Goal: Task Accomplishment & Management: Use online tool/utility

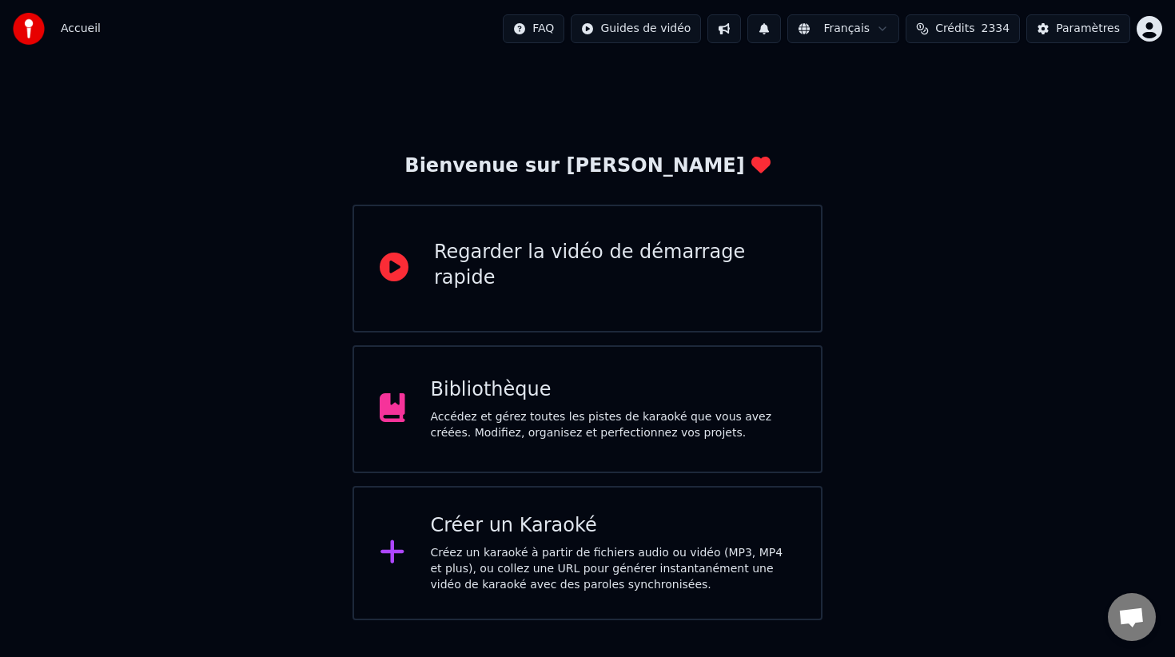
click at [525, 556] on div "Créez un karaoké à partir de fichiers audio ou vidéo (MP3, MP4 et plus), ou col…" at bounding box center [613, 569] width 365 height 48
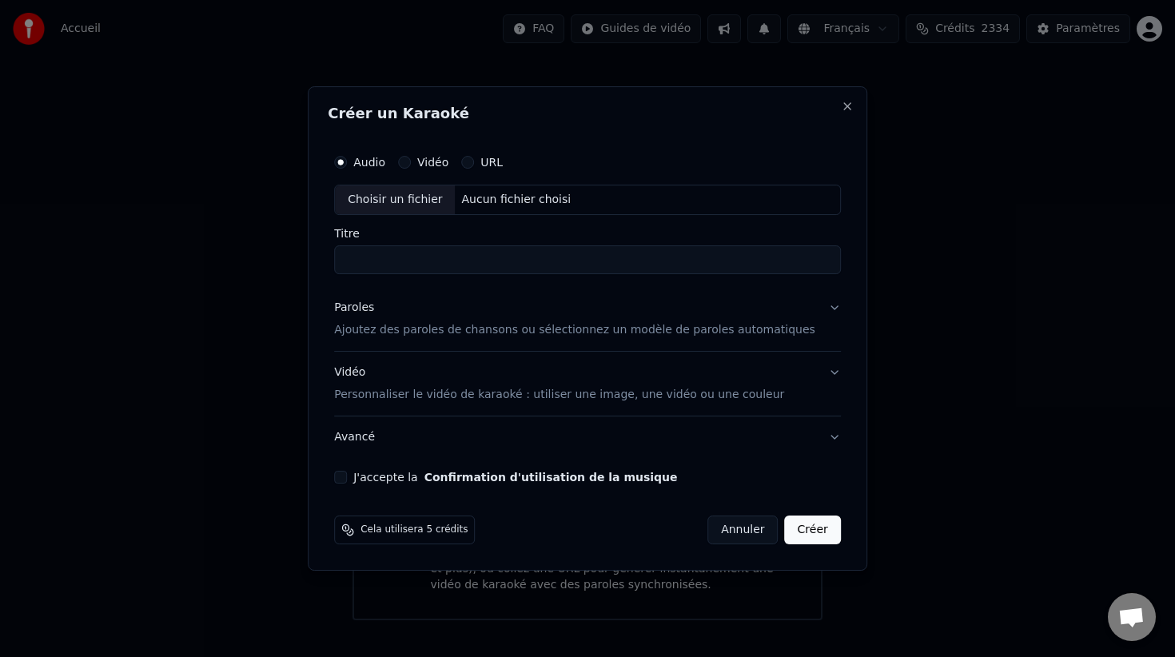
click at [413, 193] on div "Choisir un fichier" at bounding box center [395, 199] width 120 height 29
type input "*******"
click at [422, 327] on p "Ajoutez des paroles de chansons ou sélectionnez un modèle de paroles automatiqu…" at bounding box center [574, 329] width 481 height 16
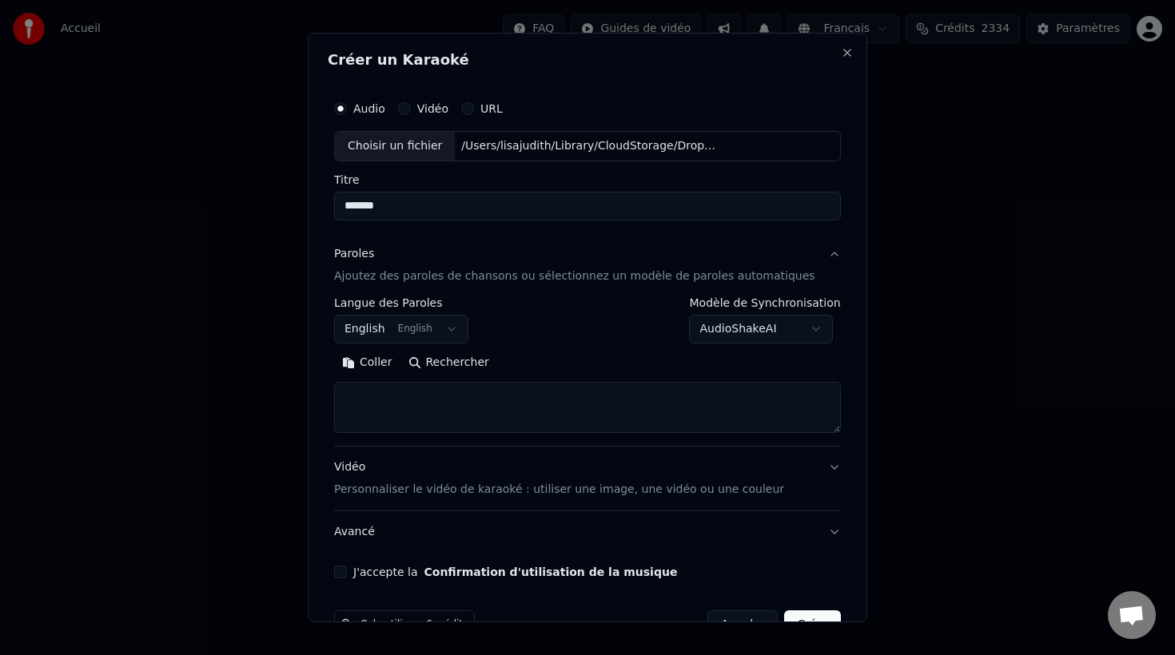
click at [410, 392] on textarea at bounding box center [587, 407] width 507 height 51
paste textarea "**********"
type textarea "**********"
click at [407, 492] on p "Personnaliser le vidéo de karaoké : utiliser une image, une vidéo ou une couleur" at bounding box center [559, 490] width 450 height 16
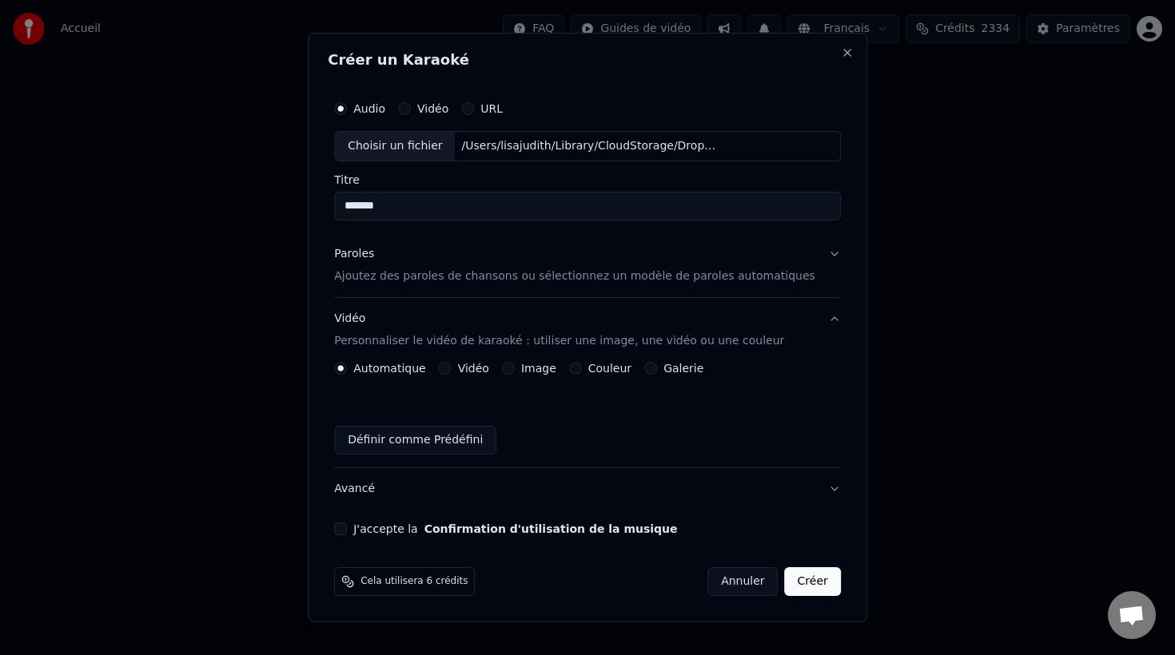
click at [515, 369] on button "Image" at bounding box center [508, 368] width 13 height 13
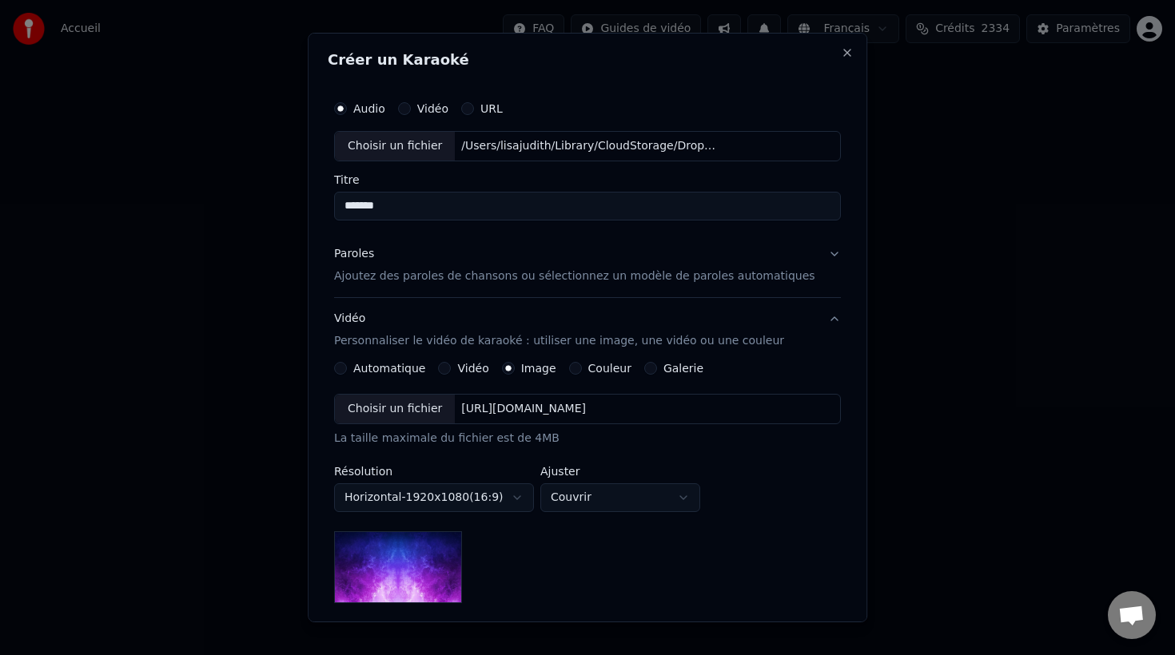
click at [425, 410] on div "Choisir un fichier" at bounding box center [395, 409] width 120 height 29
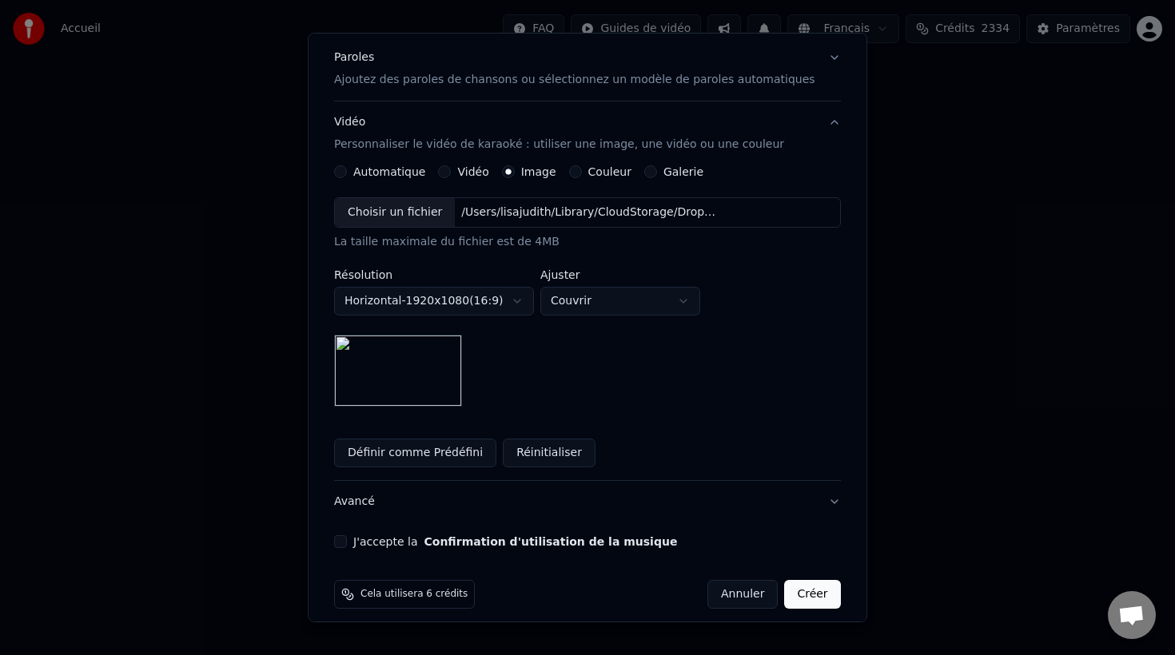
scroll to position [198, 0]
click at [347, 539] on button "J'accepte la Confirmation d'utilisation de la musique" at bounding box center [340, 540] width 13 height 13
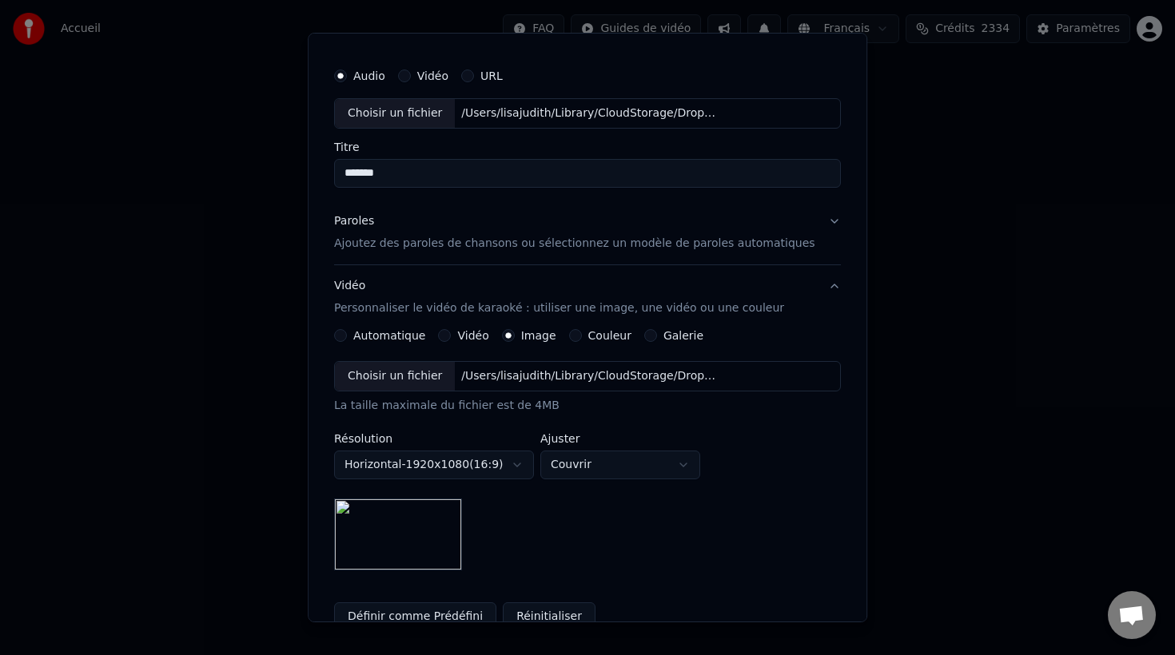
scroll to position [0, 0]
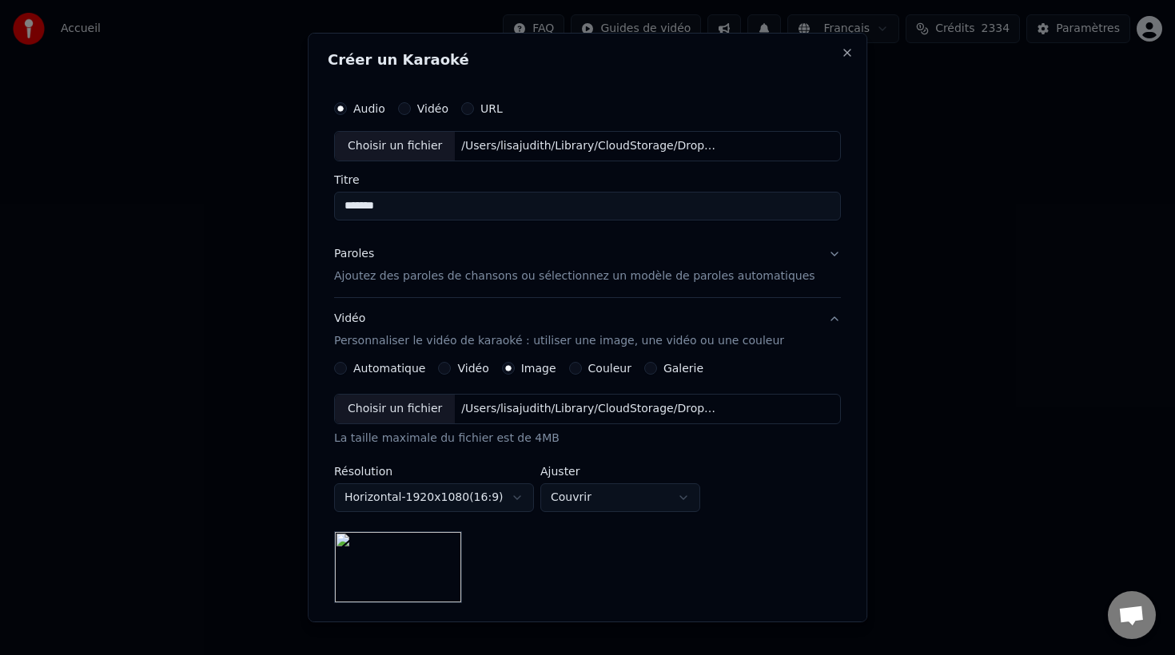
click at [425, 282] on p "Ajoutez des paroles de chansons ou sélectionnez un modèle de paroles automatiqu…" at bounding box center [574, 276] width 481 height 16
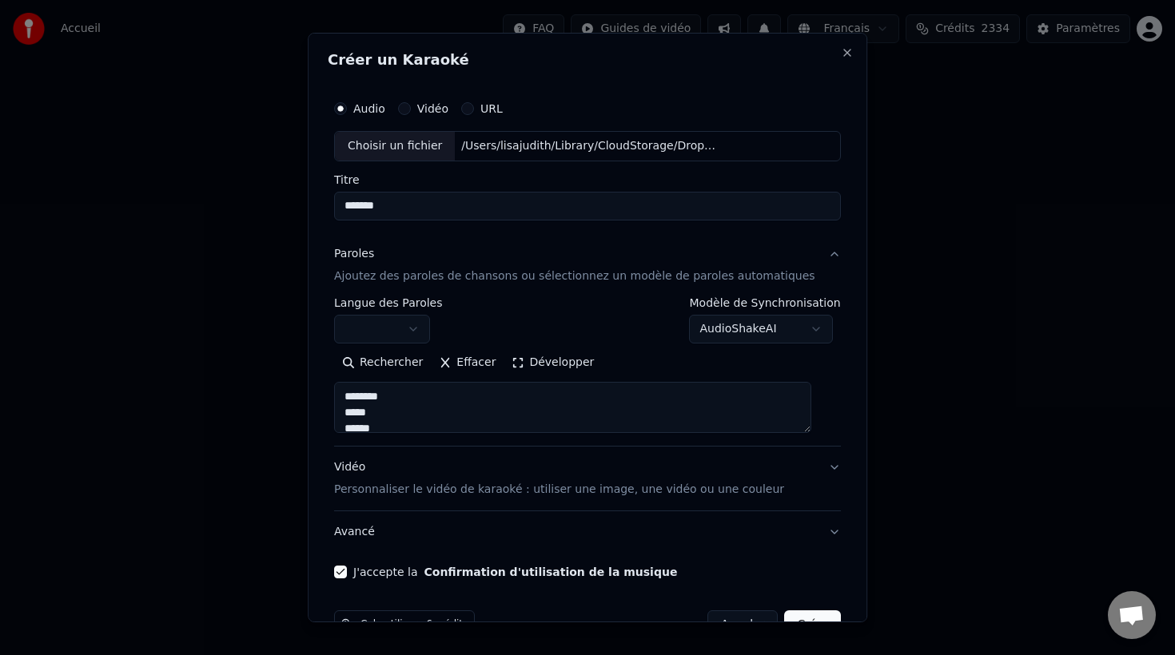
scroll to position [43, 0]
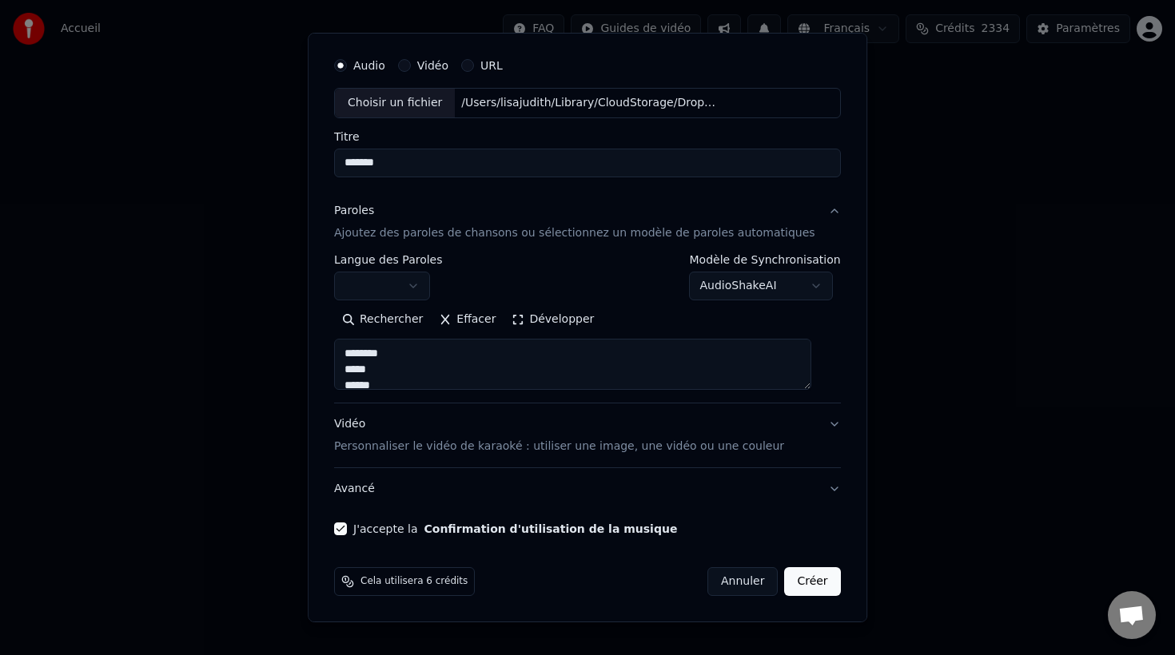
click at [797, 579] on button "Créer" at bounding box center [813, 581] width 56 height 29
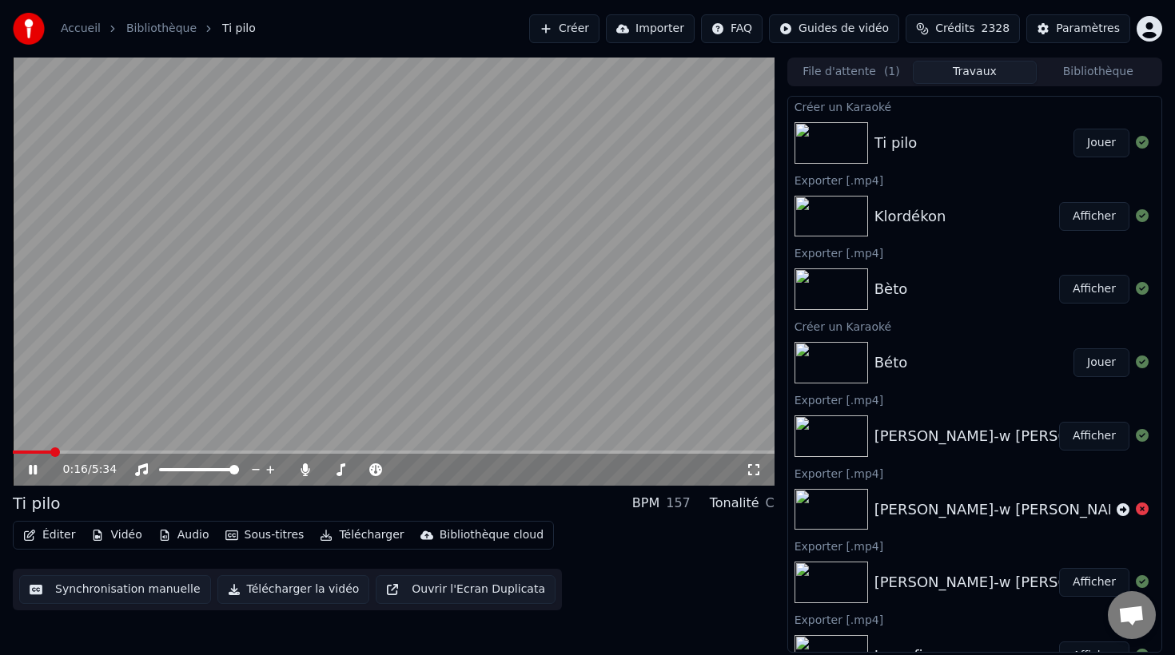
click at [55, 540] on button "Éditer" at bounding box center [49, 535] width 65 height 22
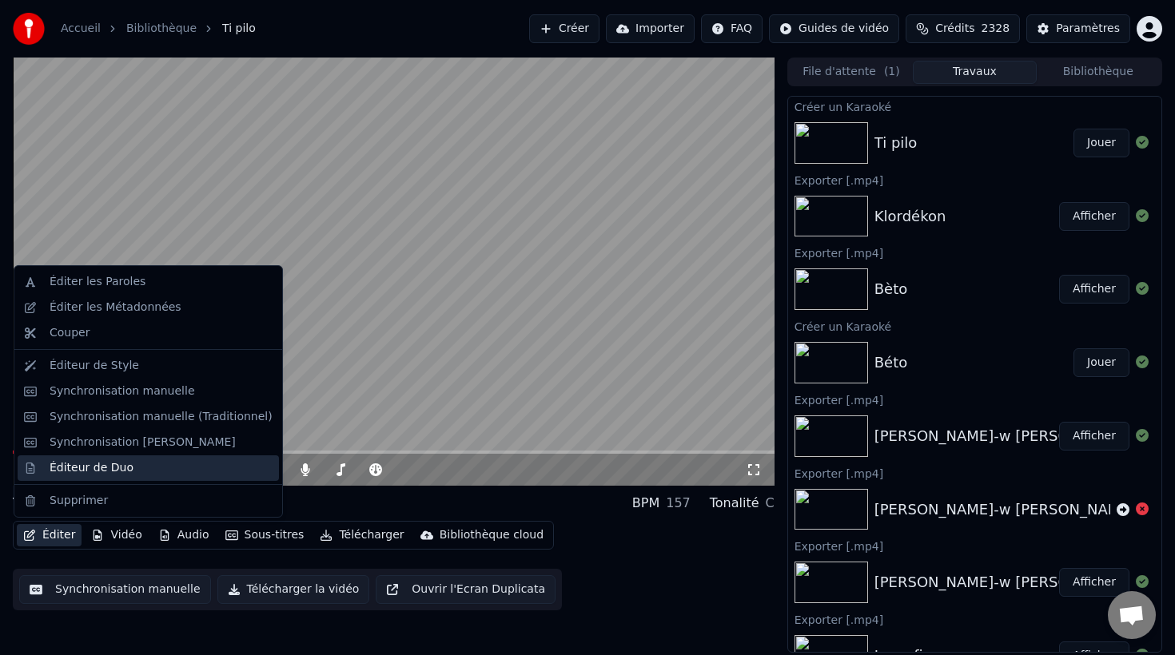
click at [94, 463] on div "Éditeur de Duo" at bounding box center [92, 468] width 84 height 16
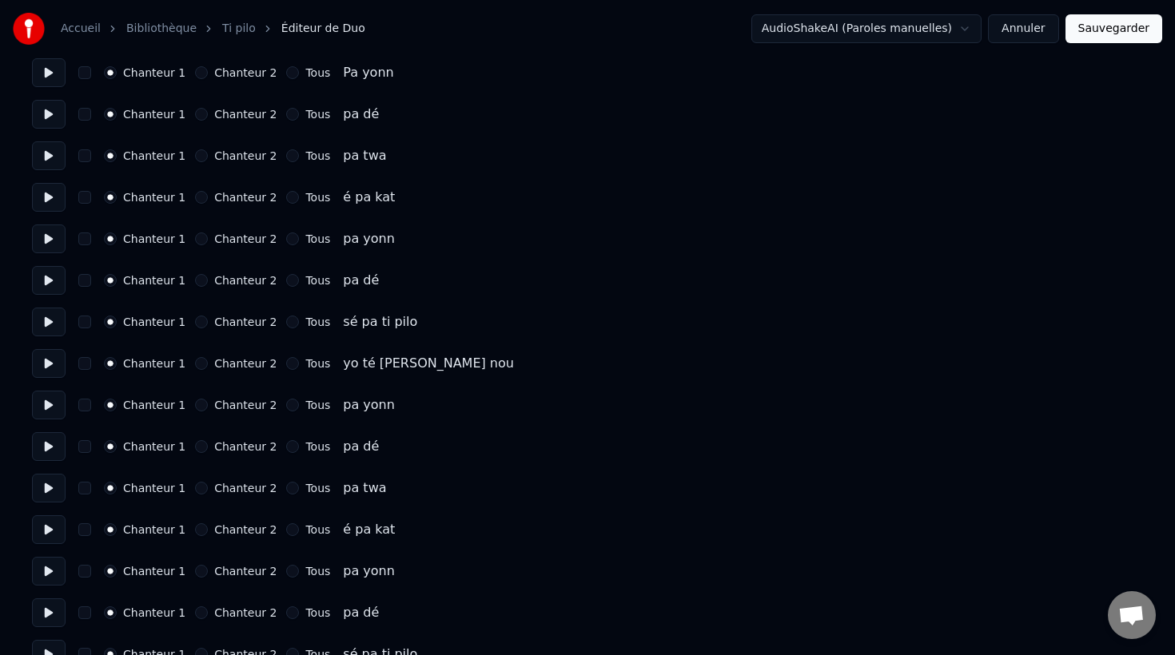
scroll to position [149, 0]
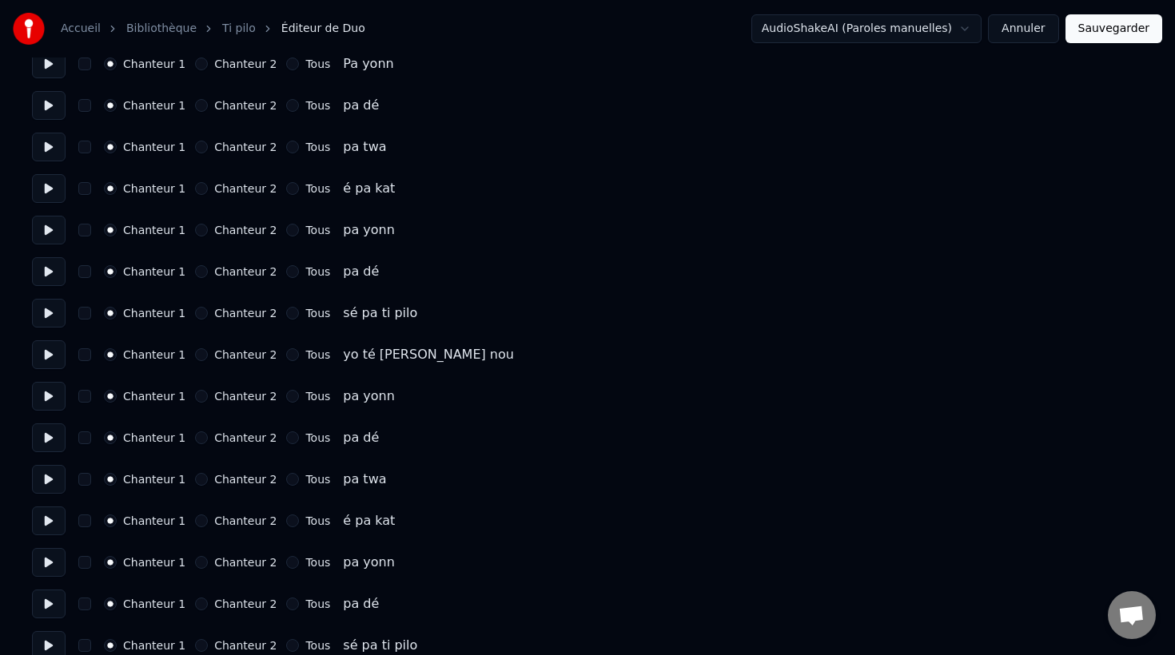
click at [54, 393] on button at bounding box center [49, 396] width 34 height 29
click at [54, 394] on button at bounding box center [49, 396] width 34 height 29
click at [86, 395] on button "button" at bounding box center [84, 396] width 13 height 13
click at [88, 437] on button "button" at bounding box center [84, 437] width 13 height 13
click at [196, 396] on button "Chanteur 2" at bounding box center [201, 396] width 13 height 13
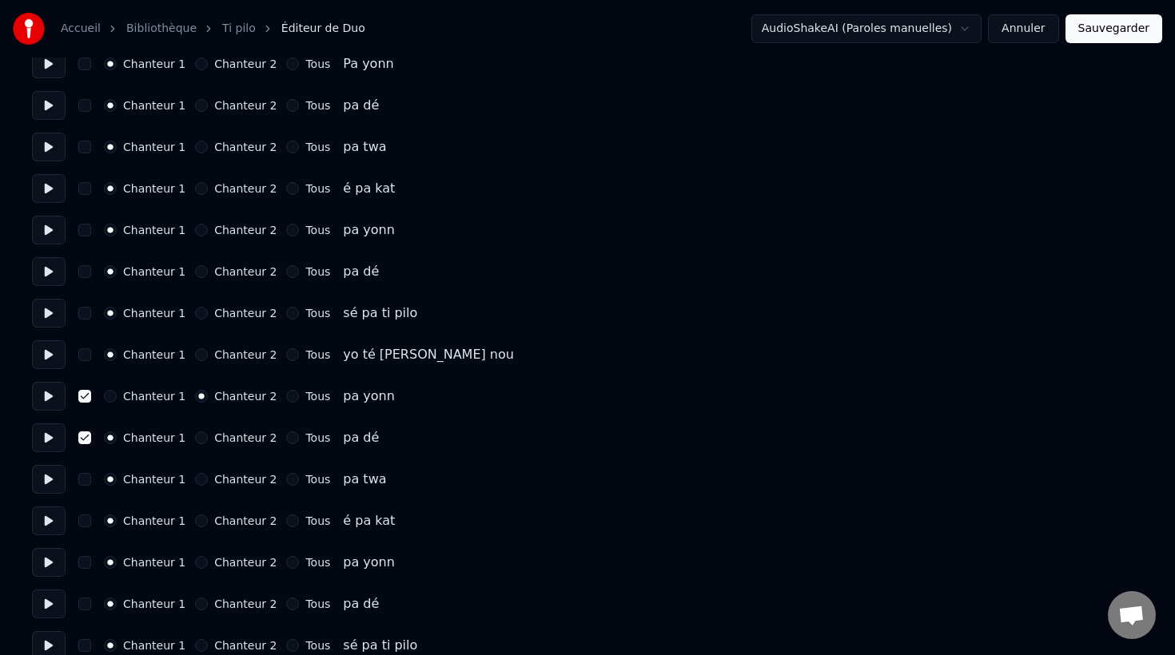
click at [197, 439] on button "Chanteur 2" at bounding box center [201, 437] width 13 height 13
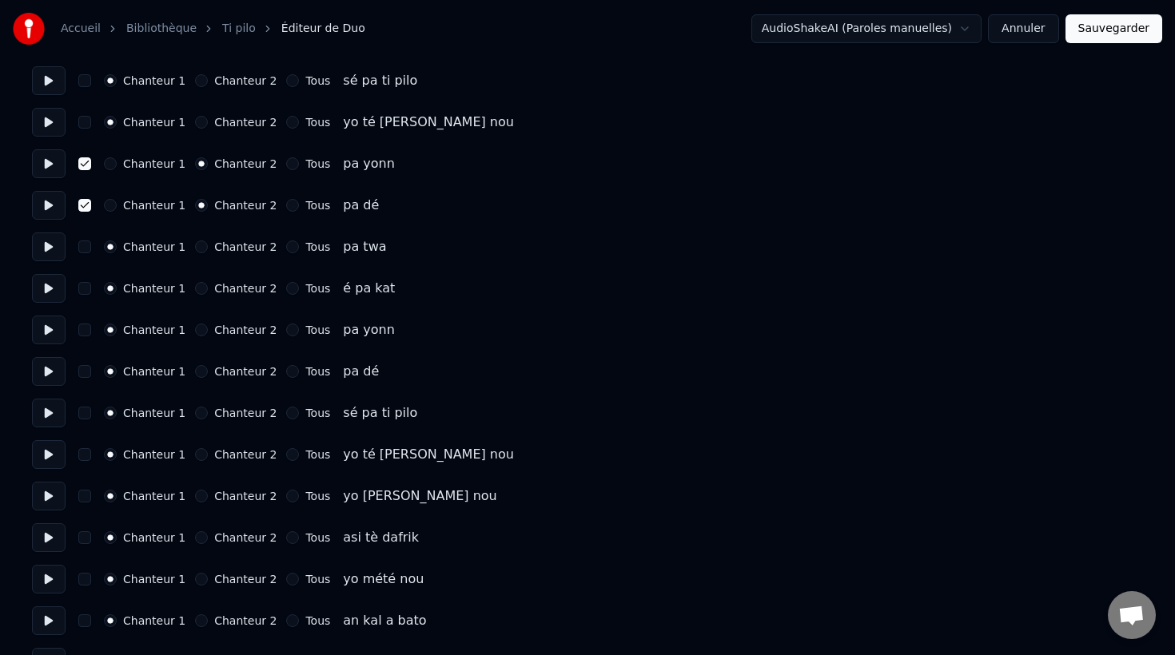
scroll to position [406, 0]
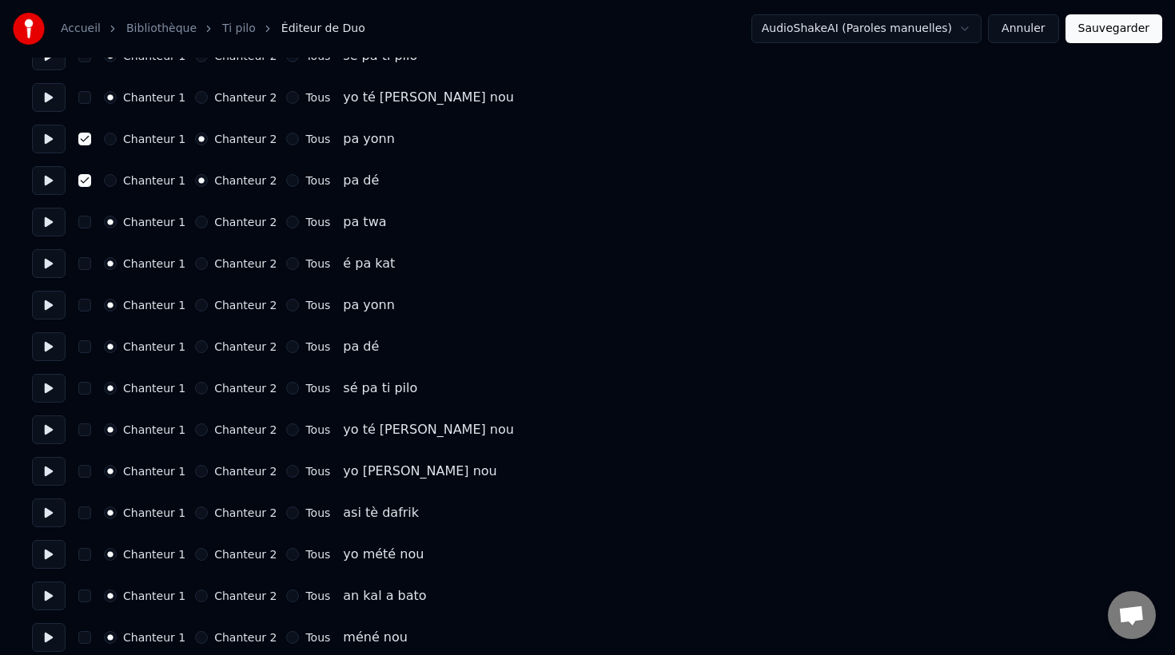
click at [85, 228] on button "button" at bounding box center [84, 222] width 13 height 13
click at [85, 264] on button "button" at bounding box center [84, 263] width 13 height 13
click at [87, 304] on button "button" at bounding box center [84, 305] width 13 height 13
click at [85, 346] on button "button" at bounding box center [84, 346] width 13 height 13
click at [85, 384] on button "button" at bounding box center [84, 388] width 13 height 13
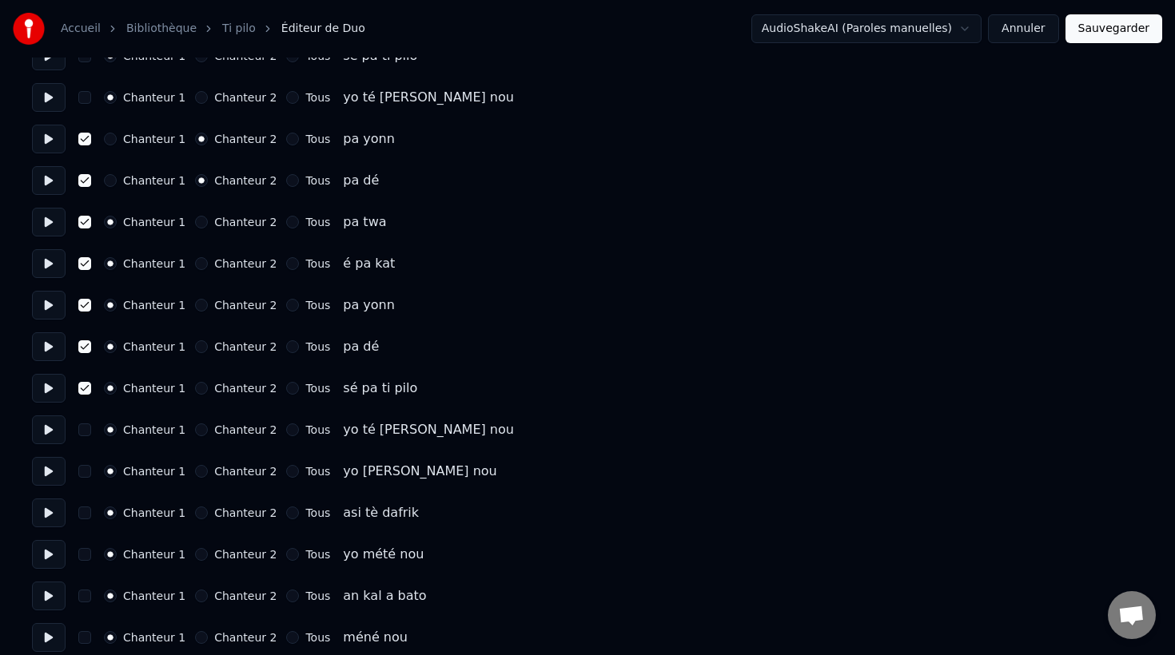
click at [84, 435] on button "button" at bounding box center [84, 429] width 13 height 13
click at [197, 431] on button "Chanteur 2" at bounding box center [201, 429] width 13 height 13
click at [195, 388] on button "Chanteur 2" at bounding box center [201, 388] width 13 height 13
click at [196, 348] on button "Chanteur 2" at bounding box center [201, 346] width 13 height 13
click at [195, 307] on button "Chanteur 2" at bounding box center [201, 305] width 13 height 13
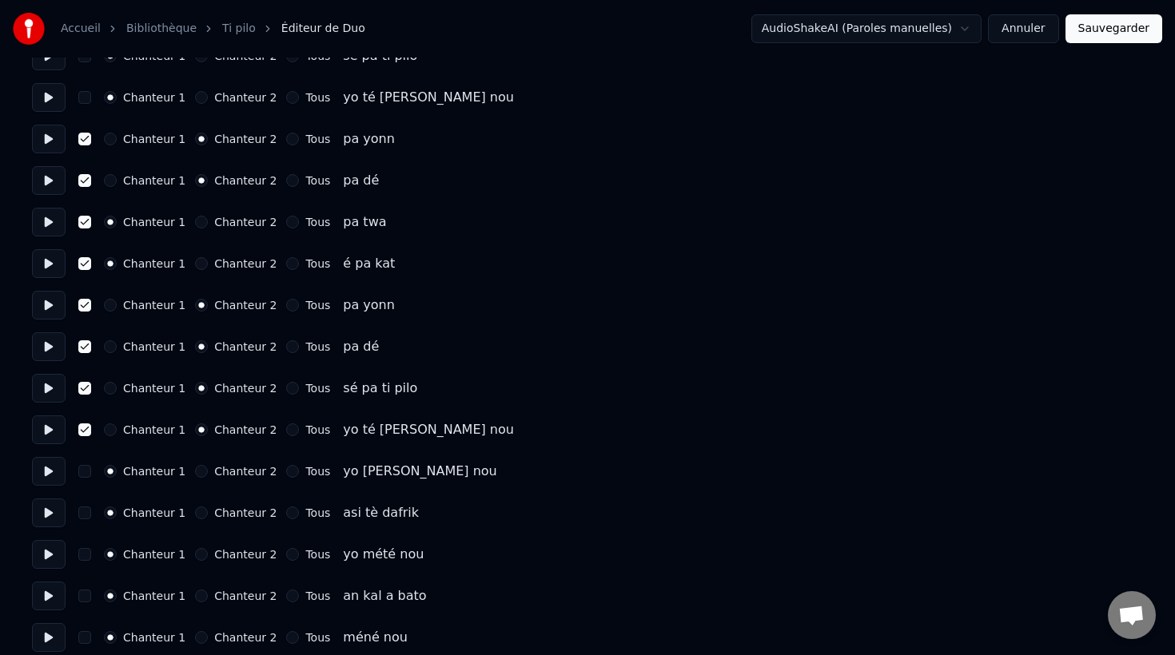
click at [196, 263] on button "Chanteur 2" at bounding box center [201, 263] width 13 height 13
click at [195, 221] on button "Chanteur 2" at bounding box center [201, 222] width 13 height 13
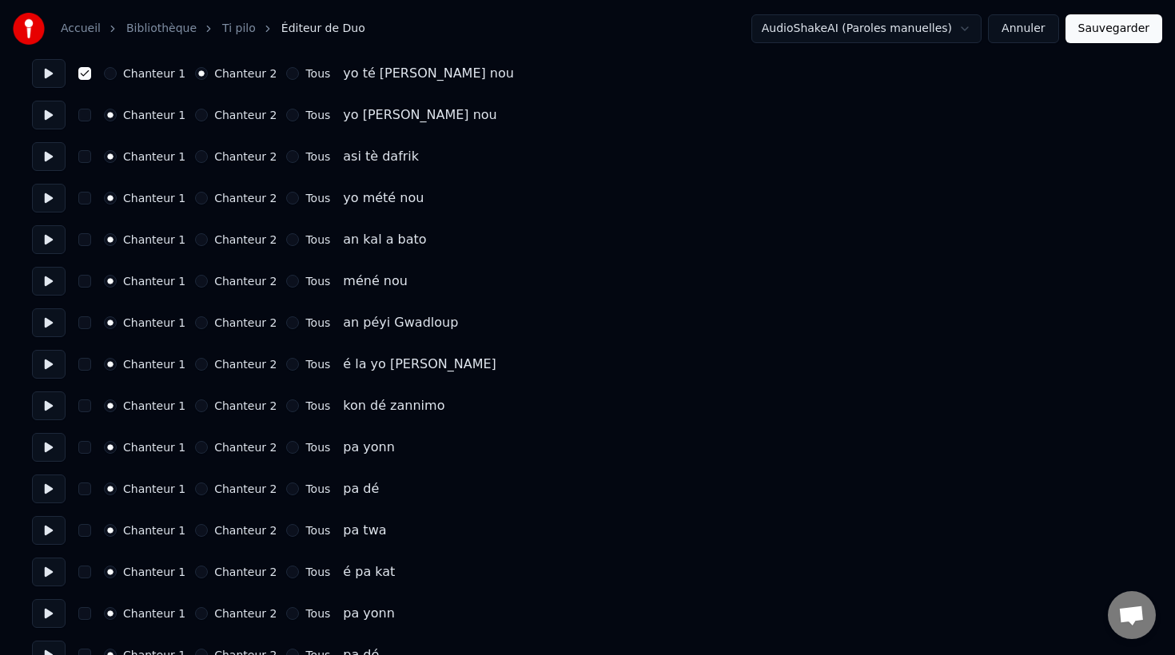
scroll to position [763, 0]
click at [89, 450] on button "button" at bounding box center [84, 446] width 13 height 13
click at [85, 487] on button "button" at bounding box center [84, 488] width 13 height 13
click at [85, 534] on button "button" at bounding box center [84, 529] width 13 height 13
click at [86, 571] on button "button" at bounding box center [84, 571] width 13 height 13
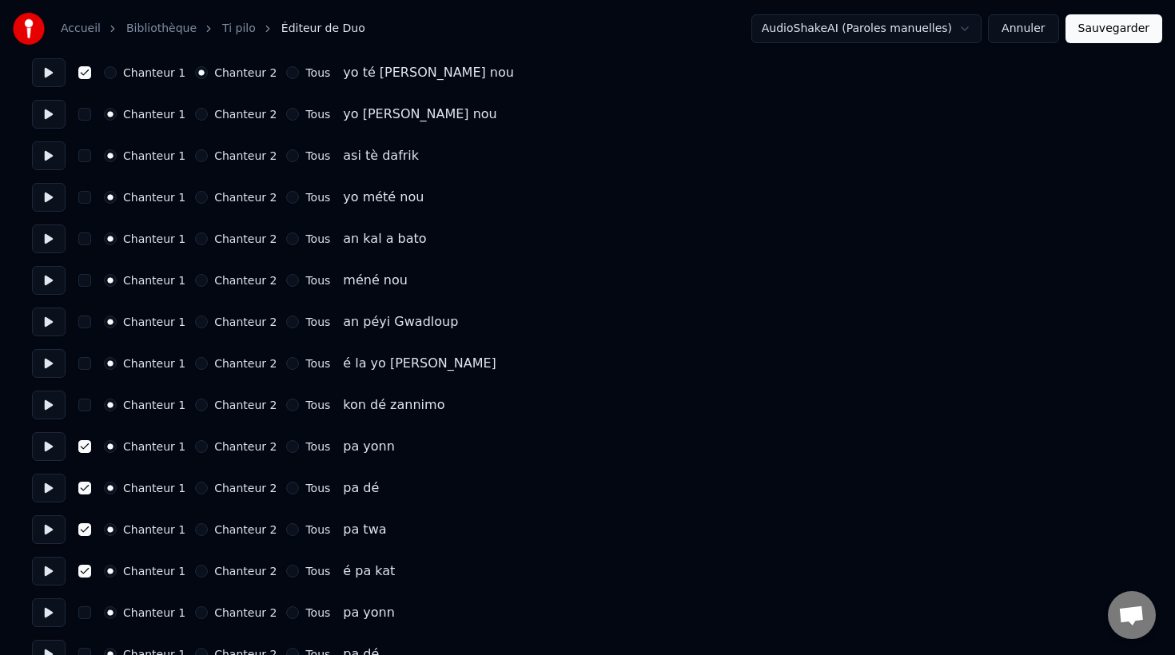
click at [197, 447] on button "Chanteur 2" at bounding box center [201, 446] width 13 height 13
click at [197, 489] on button "Chanteur 2" at bounding box center [201, 488] width 13 height 13
click at [197, 528] on button "Chanteur 2" at bounding box center [201, 529] width 13 height 13
click at [198, 571] on button "Chanteur 2" at bounding box center [201, 571] width 13 height 13
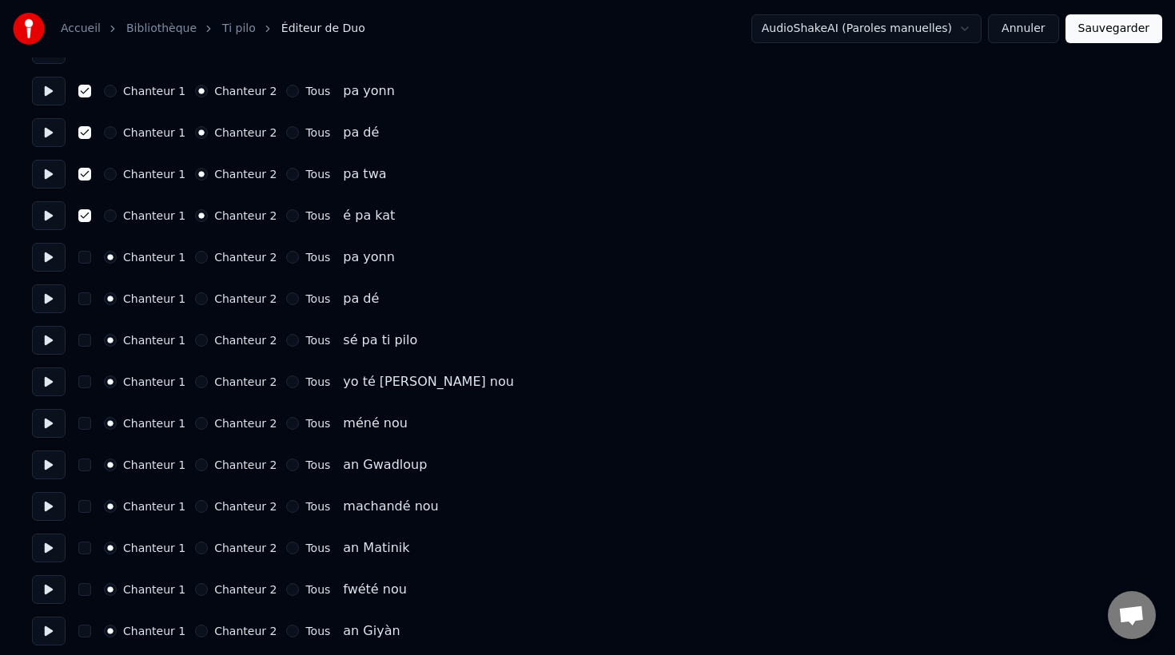
scroll to position [1130, 0]
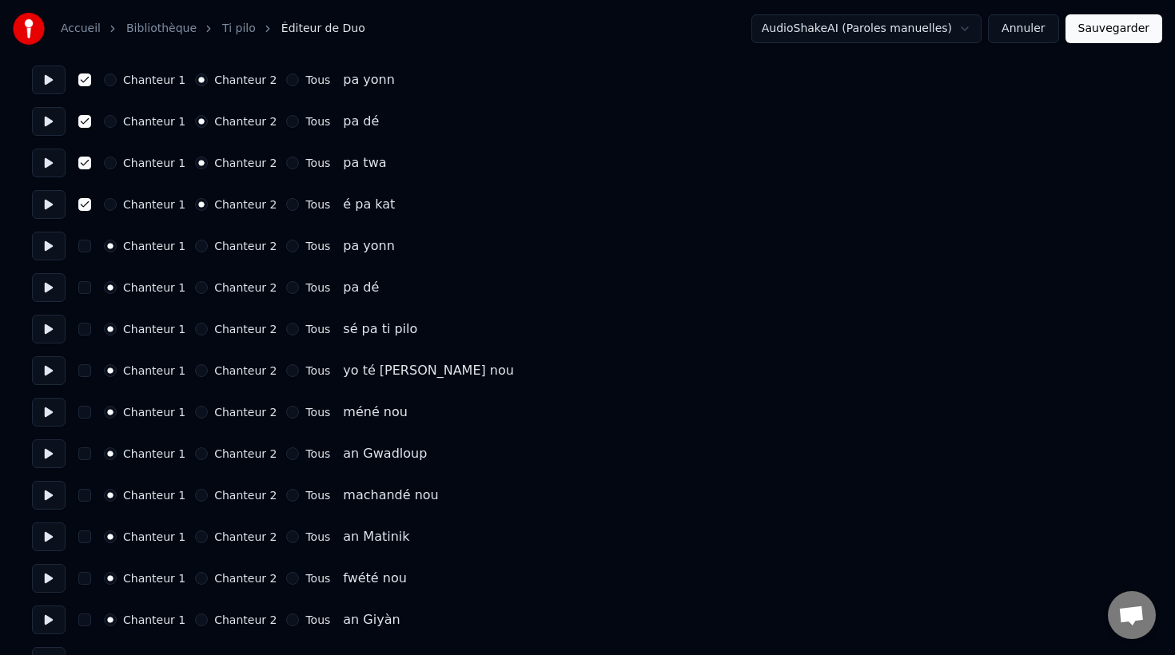
click at [195, 248] on button "Chanteur 2" at bounding box center [201, 246] width 13 height 13
click at [197, 288] on button "Chanteur 2" at bounding box center [201, 287] width 13 height 13
click at [195, 332] on button "Chanteur 2" at bounding box center [201, 329] width 13 height 13
click at [195, 372] on button "Chanteur 2" at bounding box center [201, 370] width 13 height 13
click at [89, 371] on button "button" at bounding box center [84, 370] width 13 height 13
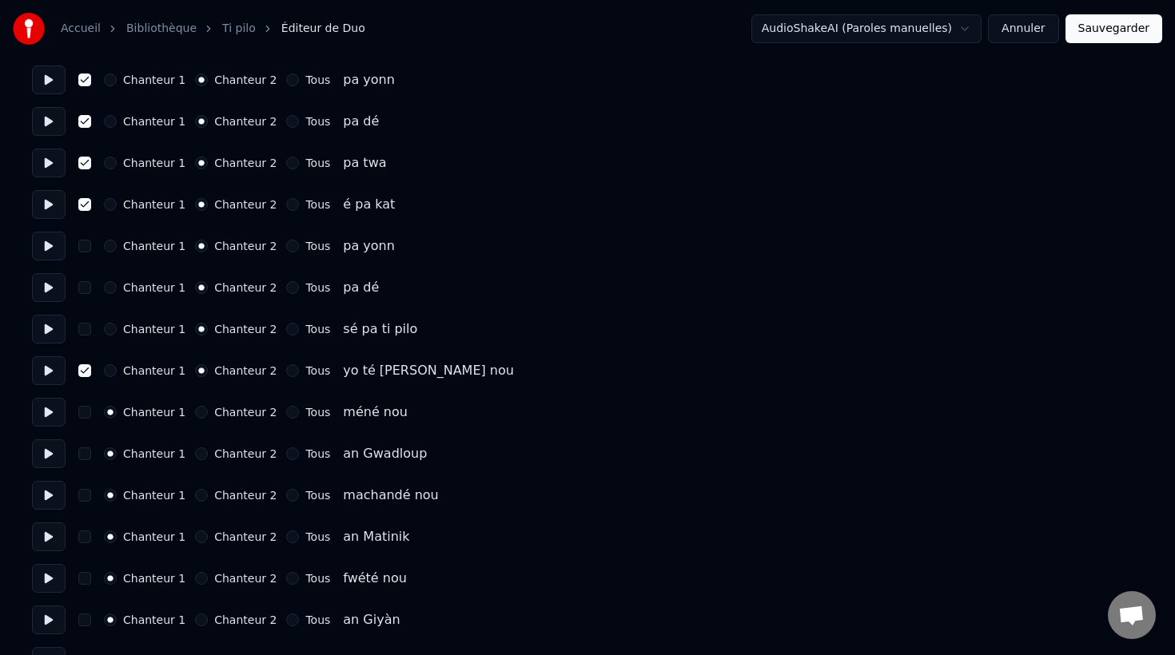
click at [84, 329] on button "button" at bounding box center [84, 329] width 13 height 13
click at [82, 286] on button "button" at bounding box center [84, 287] width 13 height 13
click at [81, 248] on button "button" at bounding box center [84, 246] width 13 height 13
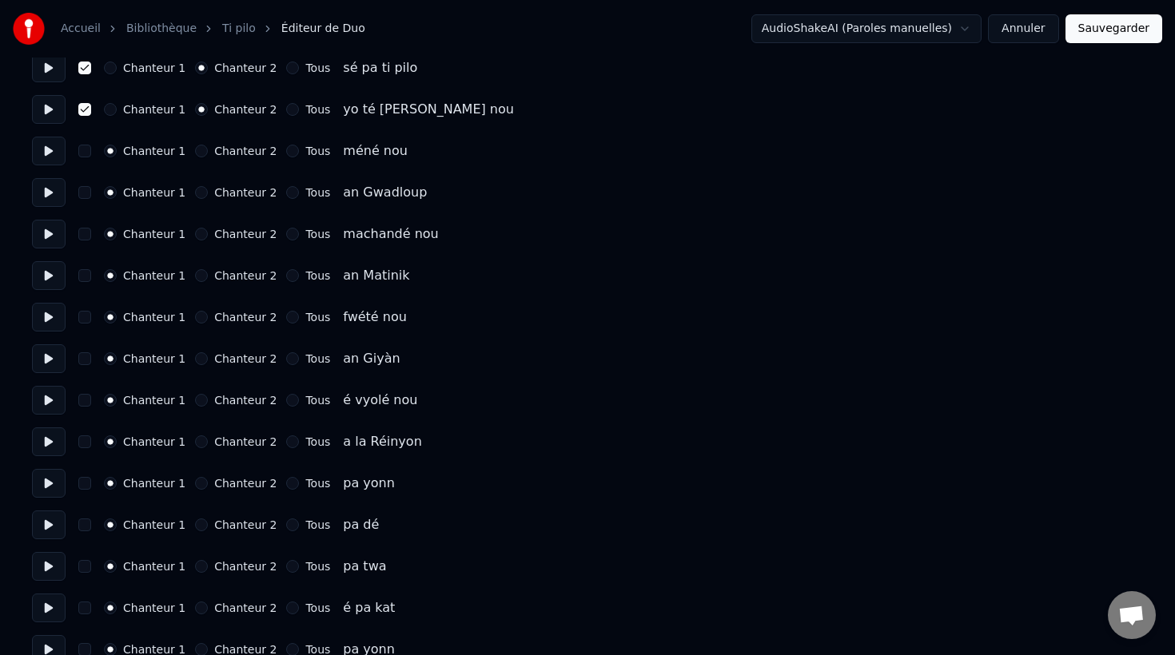
scroll to position [1394, 0]
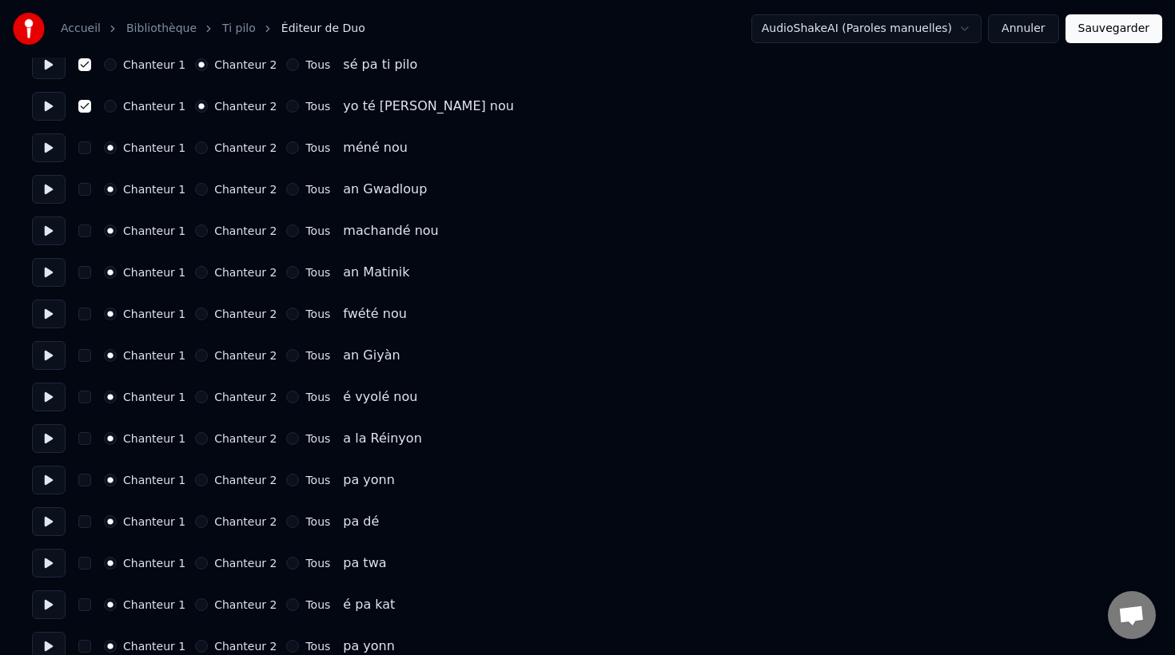
click at [195, 480] on button "Chanteur 2" at bounding box center [201, 480] width 13 height 13
click at [195, 523] on button "Chanteur 2" at bounding box center [201, 521] width 13 height 13
click at [195, 566] on button "Chanteur 2" at bounding box center [201, 563] width 13 height 13
click at [196, 606] on button "Chanteur 2" at bounding box center [201, 604] width 13 height 13
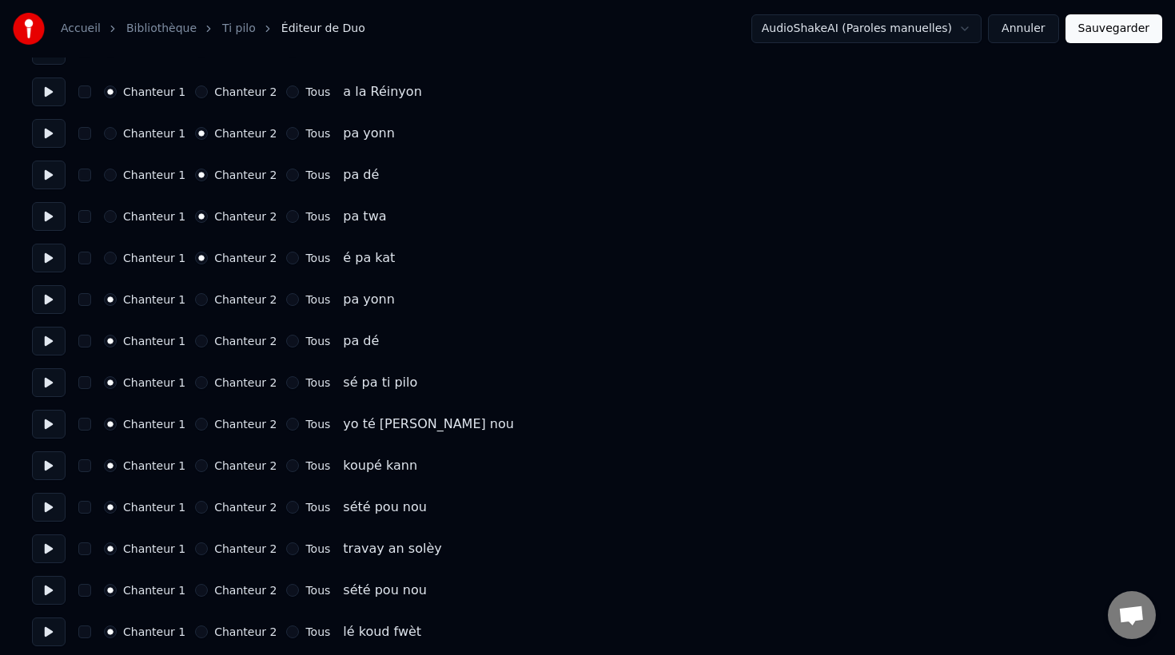
scroll to position [1742, 0]
click at [84, 135] on button "button" at bounding box center [84, 132] width 13 height 13
click at [83, 179] on button "button" at bounding box center [84, 174] width 13 height 13
click at [82, 215] on button "button" at bounding box center [84, 215] width 13 height 13
click at [84, 251] on button "button" at bounding box center [84, 257] width 13 height 13
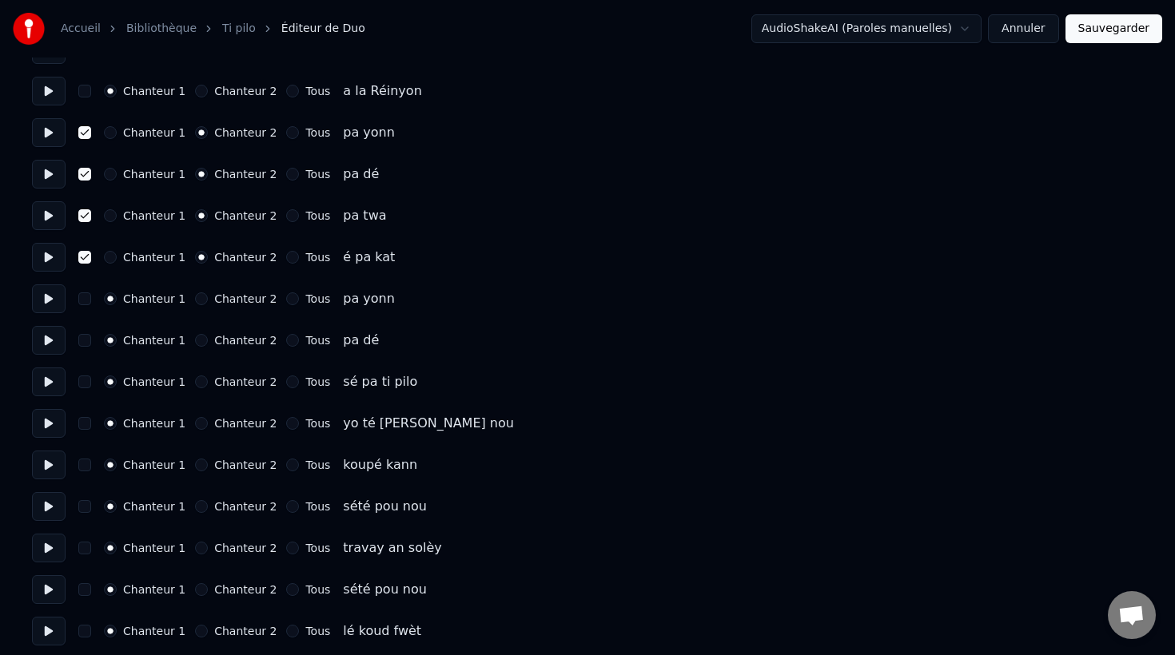
click at [85, 300] on button "button" at bounding box center [84, 298] width 13 height 13
click at [89, 338] on button "button" at bounding box center [84, 340] width 13 height 13
click at [86, 384] on button "button" at bounding box center [84, 382] width 13 height 13
click at [85, 428] on button "button" at bounding box center [84, 423] width 13 height 13
click at [195, 428] on button "Chanteur 2" at bounding box center [201, 423] width 13 height 13
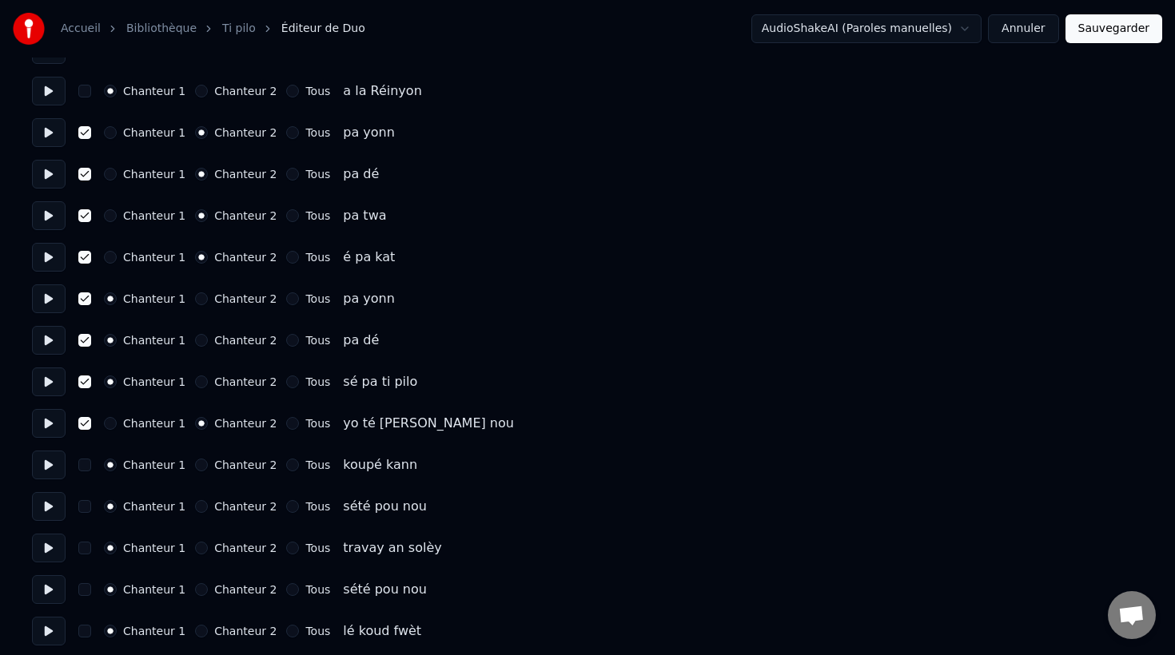
click at [196, 384] on button "Chanteur 2" at bounding box center [201, 382] width 13 height 13
click at [197, 344] on button "Chanteur 2" at bounding box center [201, 340] width 13 height 13
click at [197, 301] on button "Chanteur 2" at bounding box center [201, 298] width 13 height 13
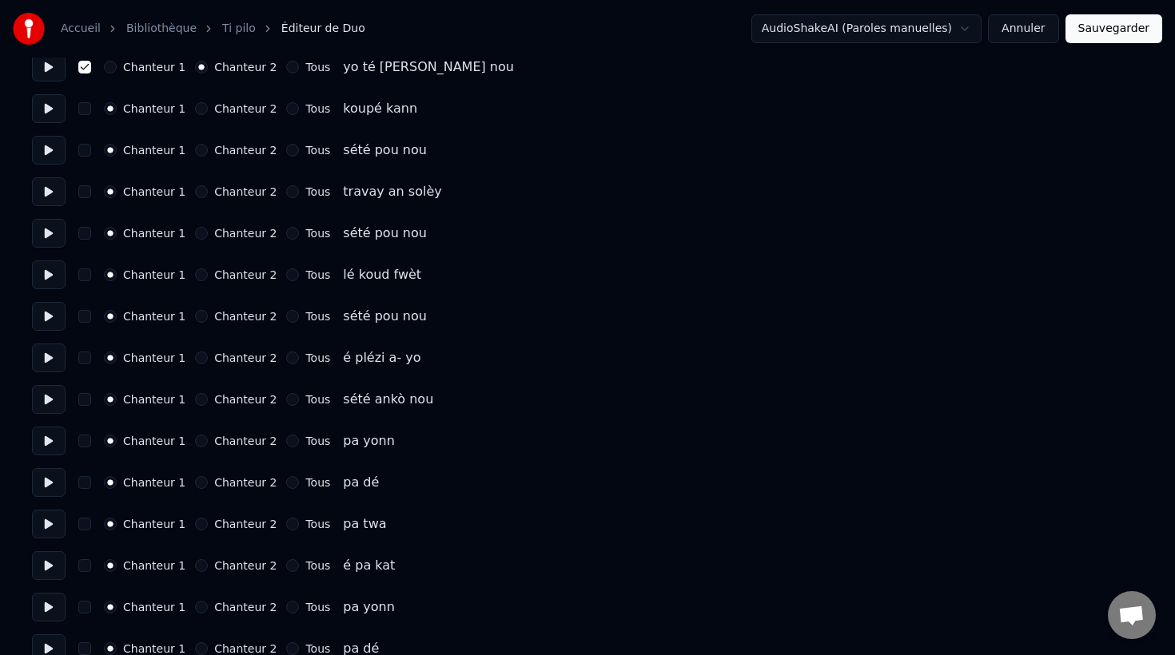
scroll to position [2099, 0]
click at [197, 442] on button "Chanteur 2" at bounding box center [201, 440] width 13 height 13
click at [84, 441] on button "button" at bounding box center [84, 440] width 13 height 13
click at [90, 483] on button "button" at bounding box center [84, 481] width 13 height 13
click at [85, 525] on button "button" at bounding box center [84, 523] width 13 height 13
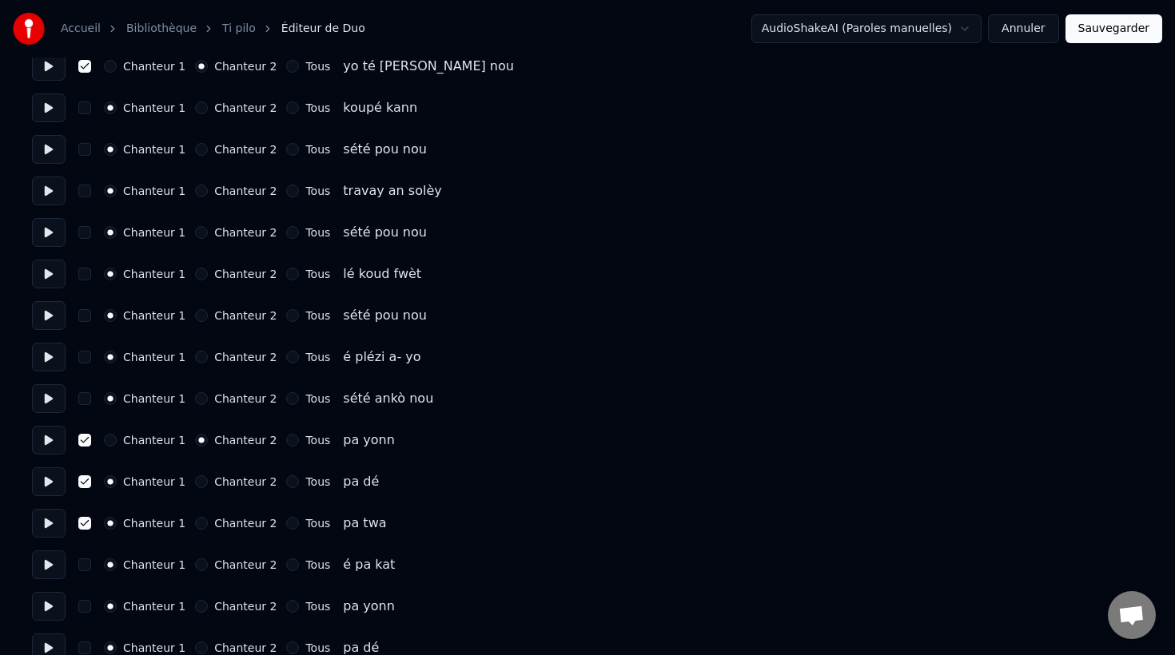
click at [83, 566] on button "button" at bounding box center [84, 564] width 13 height 13
click at [83, 608] on button "button" at bounding box center [84, 606] width 13 height 13
click at [195, 611] on div "Chanteur 2" at bounding box center [235, 606] width 81 height 13
click at [197, 610] on button "Chanteur 2" at bounding box center [201, 606] width 13 height 13
click at [195, 568] on button "Chanteur 2" at bounding box center [201, 564] width 13 height 13
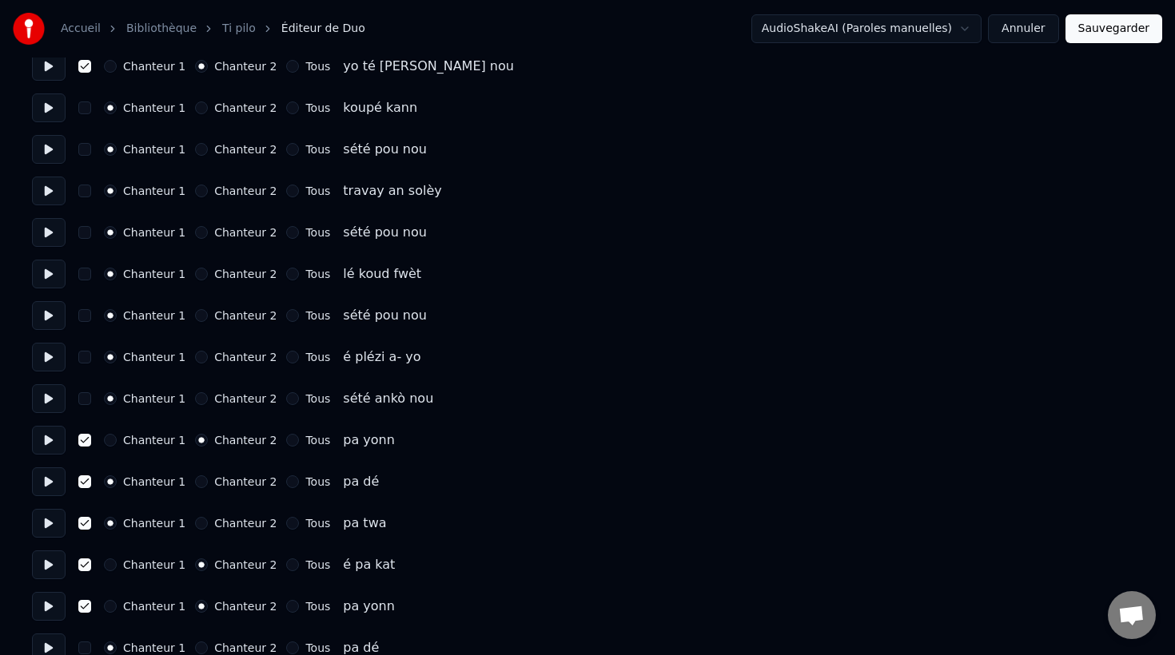
click at [197, 526] on button "Chanteur 2" at bounding box center [201, 523] width 13 height 13
click at [196, 483] on button "Chanteur 2" at bounding box center [201, 481] width 13 height 13
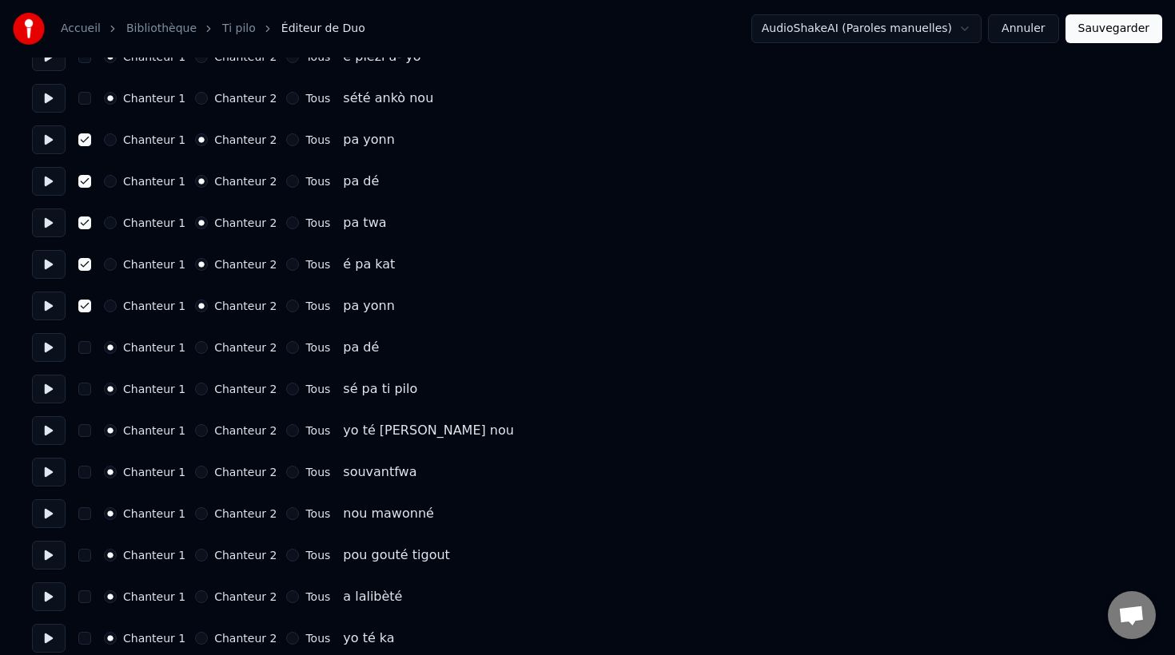
scroll to position [2402, 0]
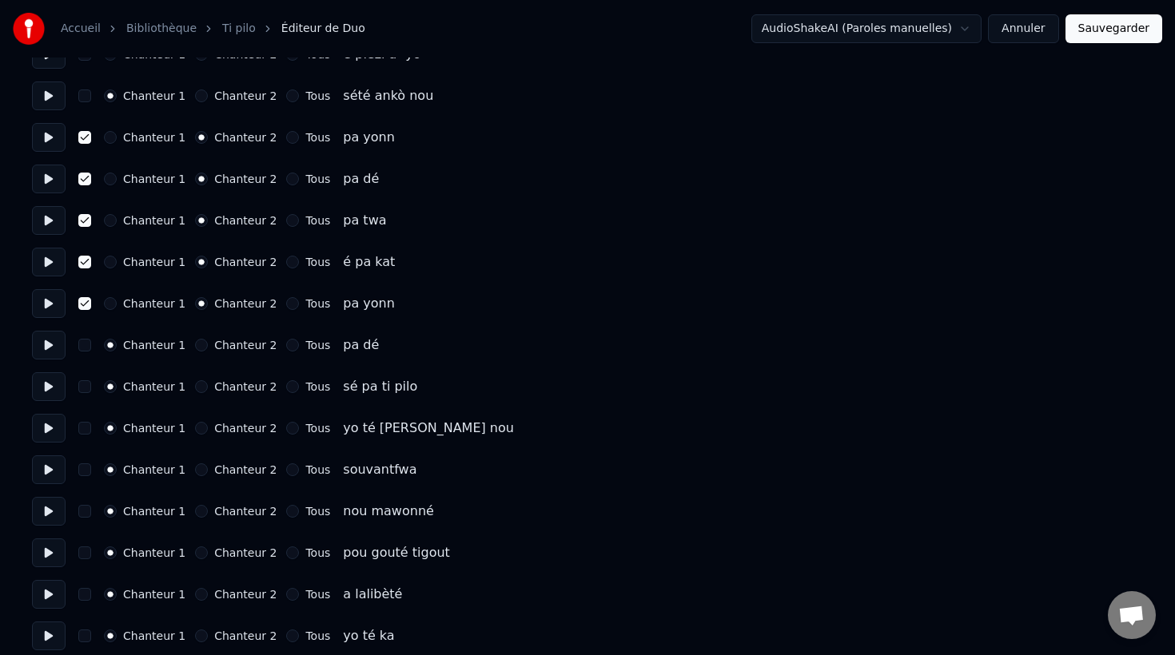
click at [195, 346] on button "Chanteur 2" at bounding box center [201, 345] width 13 height 13
click at [195, 386] on button "Chanteur 2" at bounding box center [201, 386] width 13 height 13
click at [196, 423] on button "Chanteur 2" at bounding box center [201, 428] width 13 height 13
click at [84, 431] on button "button" at bounding box center [84, 428] width 13 height 13
click at [84, 390] on button "button" at bounding box center [84, 386] width 13 height 13
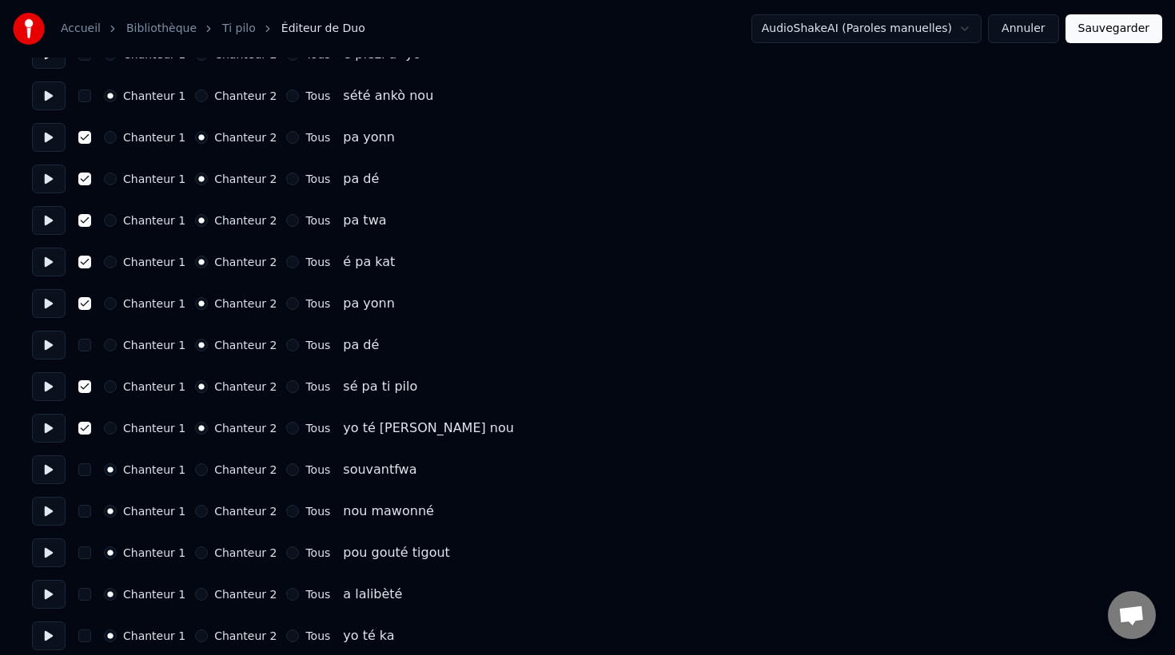
click at [82, 343] on button "button" at bounding box center [84, 345] width 13 height 13
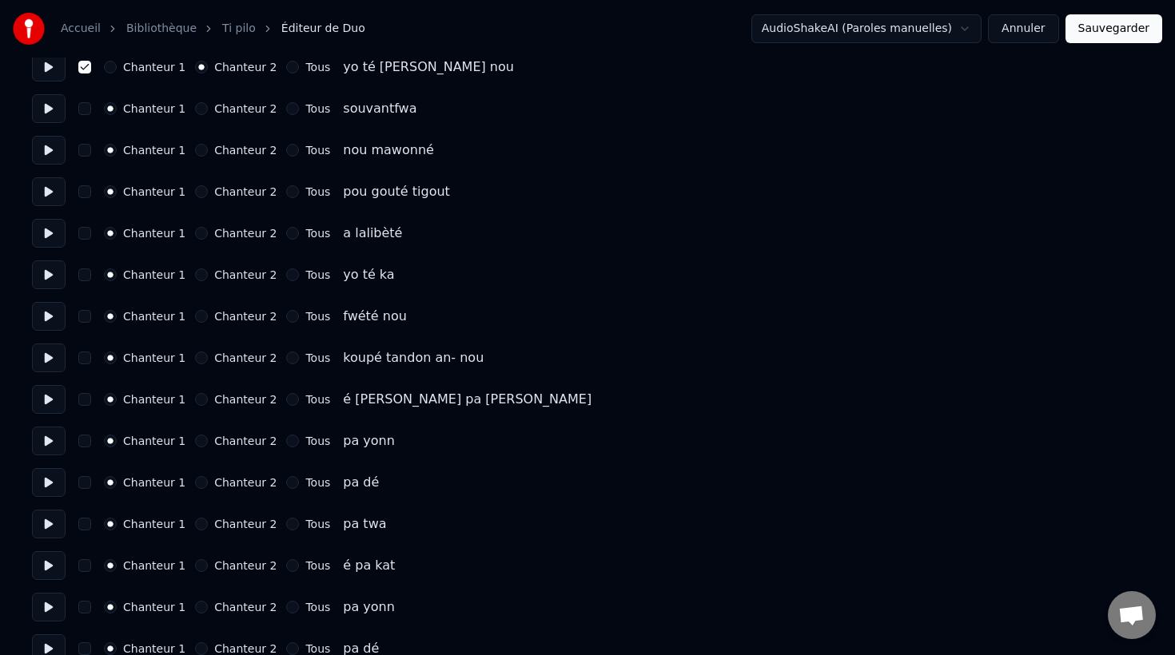
scroll to position [2764, 0]
click at [198, 440] on button "Chanteur 2" at bounding box center [201, 440] width 13 height 13
click at [196, 483] on button "Chanteur 2" at bounding box center [201, 481] width 13 height 13
click at [83, 443] on button "button" at bounding box center [84, 440] width 13 height 13
click at [83, 475] on button "button" at bounding box center [84, 481] width 13 height 13
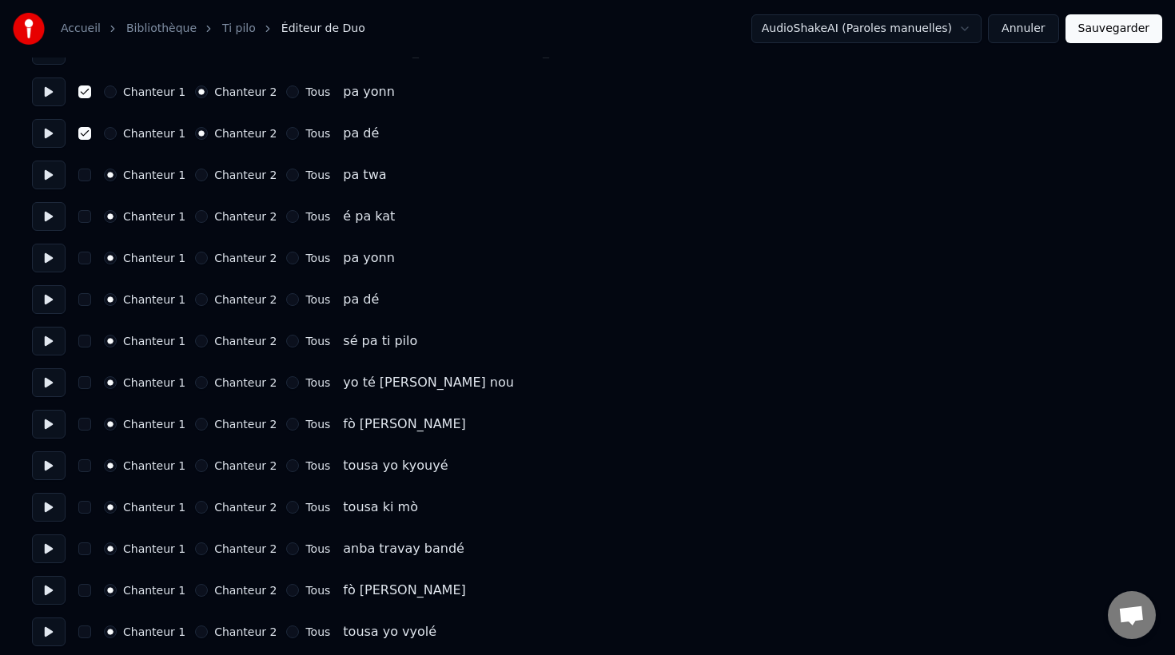
scroll to position [3113, 0]
click at [195, 175] on button "Chanteur 2" at bounding box center [201, 174] width 13 height 13
click at [196, 221] on button "Chanteur 2" at bounding box center [201, 215] width 13 height 13
click at [196, 259] on button "Chanteur 2" at bounding box center [201, 257] width 13 height 13
click at [199, 304] on div "Chanteur 2" at bounding box center [235, 298] width 81 height 13
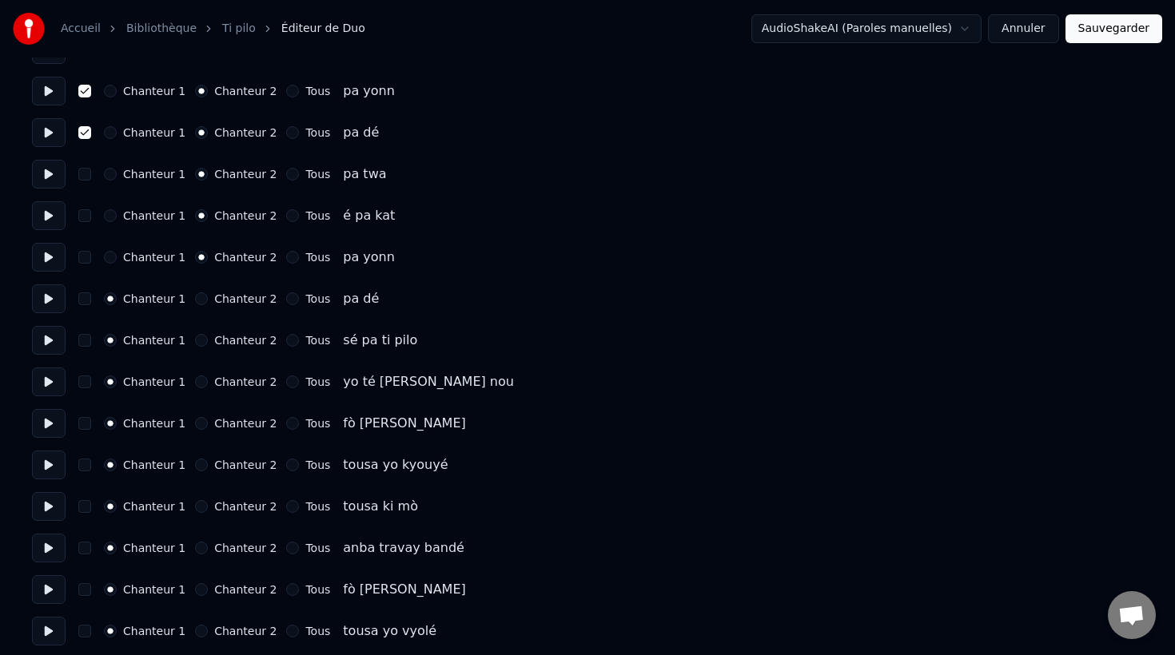
click at [197, 302] on button "Chanteur 2" at bounding box center [201, 298] width 13 height 13
click at [196, 344] on button "Chanteur 2" at bounding box center [201, 340] width 13 height 13
click at [195, 382] on button "Chanteur 2" at bounding box center [201, 382] width 13 height 13
click at [84, 383] on button "button" at bounding box center [84, 382] width 13 height 13
click at [80, 340] on button "button" at bounding box center [84, 340] width 13 height 13
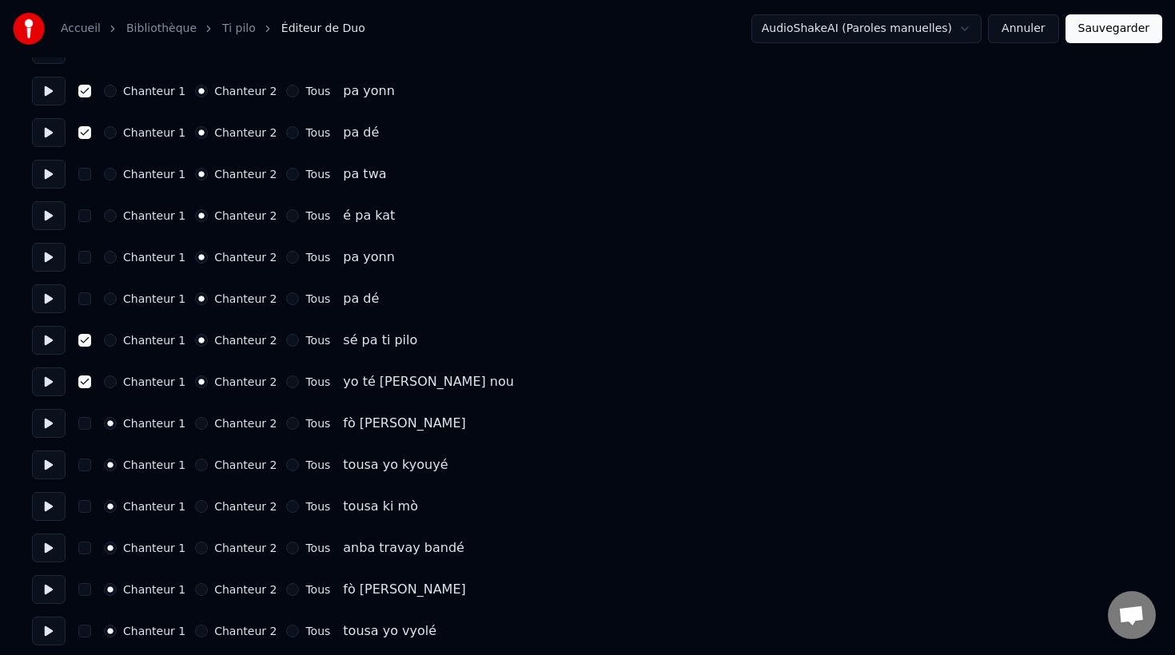
click at [78, 293] on div "Chanteur 1 Chanteur 2 Tous pa dé" at bounding box center [587, 298] width 1111 height 29
click at [85, 300] on button "button" at bounding box center [84, 298] width 13 height 13
click at [86, 258] on button "button" at bounding box center [84, 257] width 13 height 13
click at [83, 216] on button "button" at bounding box center [84, 215] width 13 height 13
click at [81, 177] on button "button" at bounding box center [84, 174] width 13 height 13
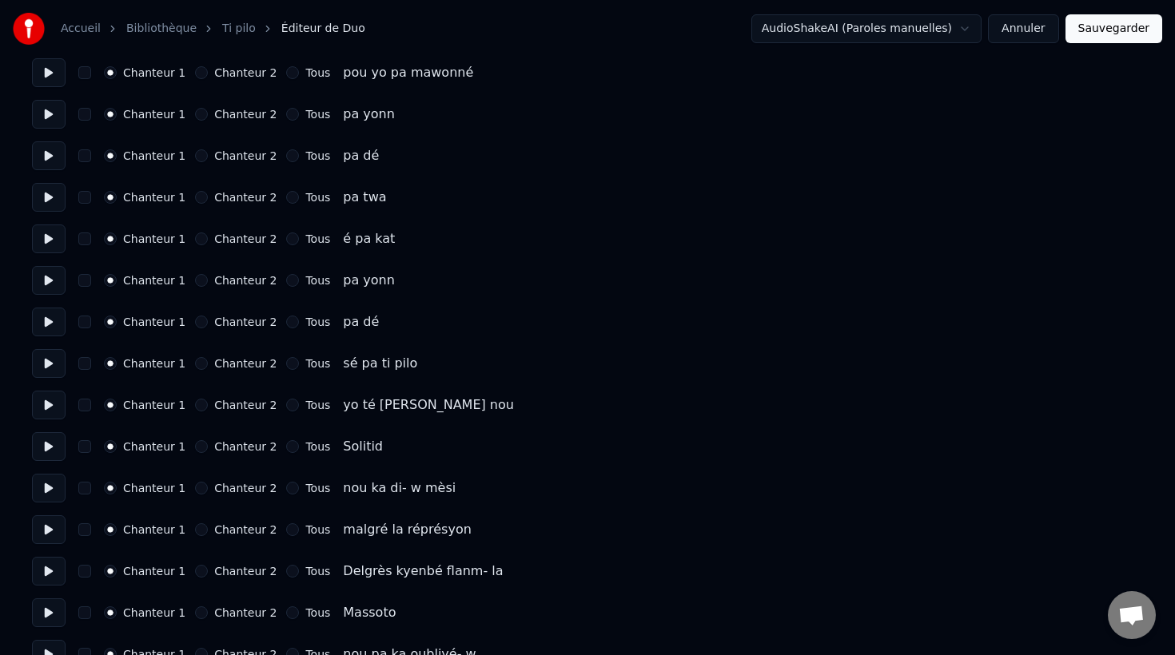
scroll to position [3757, 0]
click at [197, 404] on button "Chanteur 2" at bounding box center [201, 402] width 13 height 13
click at [192, 368] on div "Chanteur 1 Chanteur 2 Tous sé pa ti pilo" at bounding box center [587, 361] width 1111 height 29
click at [197, 360] on button "Chanteur 2" at bounding box center [201, 361] width 13 height 13
click at [197, 320] on button "Chanteur 2" at bounding box center [201, 319] width 13 height 13
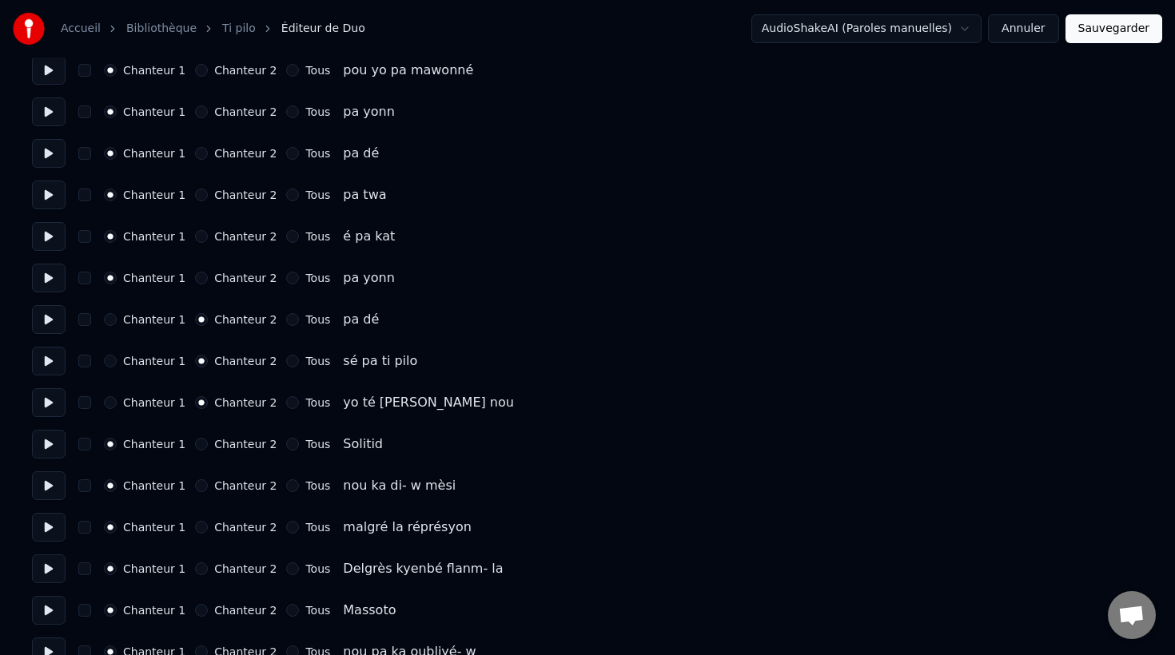
click at [196, 279] on button "Chanteur 2" at bounding box center [201, 278] width 13 height 13
click at [195, 240] on button "Chanteur 2" at bounding box center [201, 236] width 13 height 13
click at [195, 201] on button "Chanteur 2" at bounding box center [201, 195] width 13 height 13
click at [195, 157] on button "Chanteur 2" at bounding box center [201, 153] width 13 height 13
click at [195, 115] on button "Chanteur 2" at bounding box center [201, 111] width 13 height 13
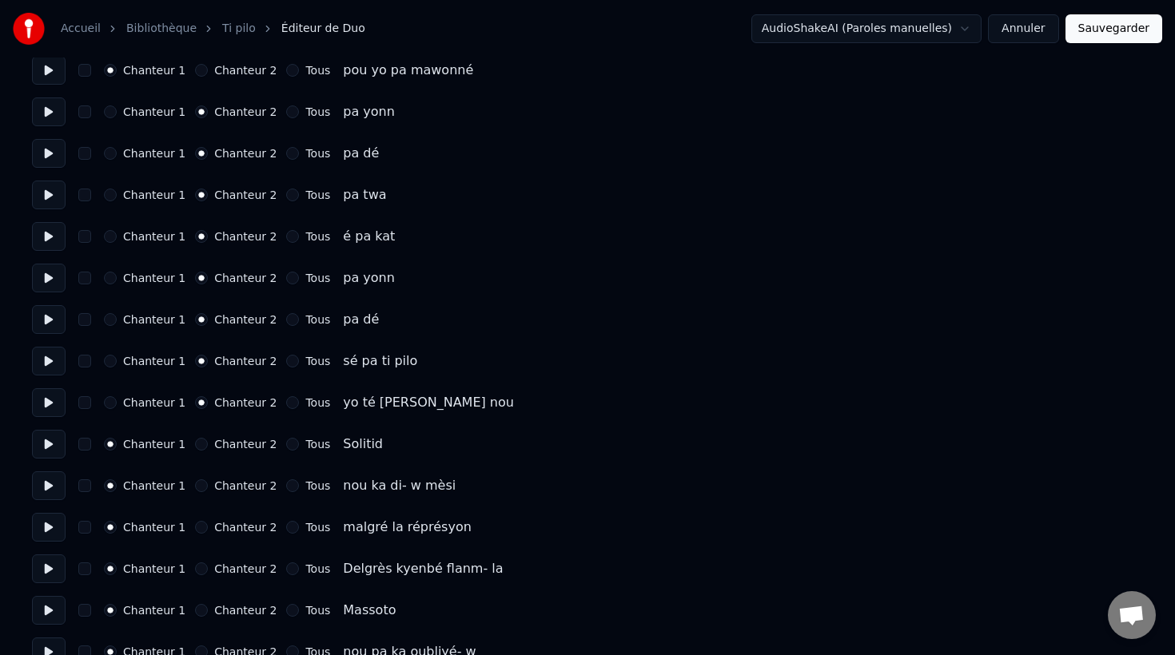
click at [89, 113] on button "button" at bounding box center [84, 111] width 13 height 13
click at [85, 405] on button "button" at bounding box center [84, 402] width 13 height 13
click at [81, 364] on button "button" at bounding box center [84, 361] width 13 height 13
click at [81, 324] on button "button" at bounding box center [84, 319] width 13 height 13
click at [82, 283] on button "button" at bounding box center [84, 278] width 13 height 13
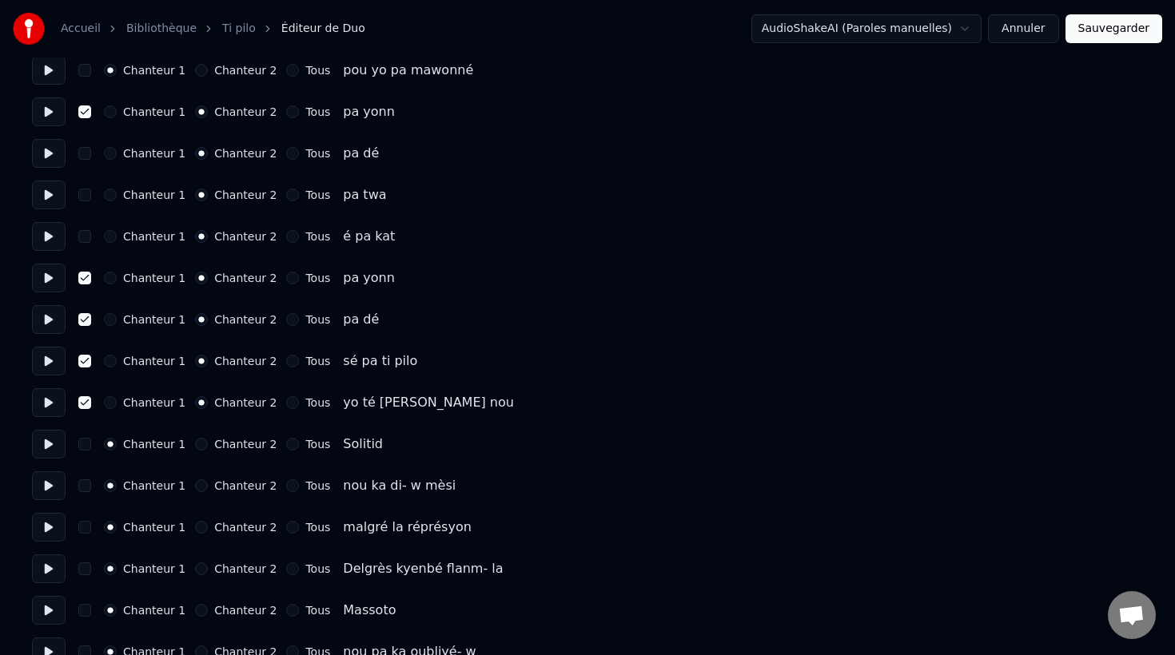
click at [80, 241] on button "button" at bounding box center [84, 236] width 13 height 13
click at [85, 197] on button "button" at bounding box center [84, 195] width 13 height 13
click at [85, 159] on button "button" at bounding box center [84, 153] width 13 height 13
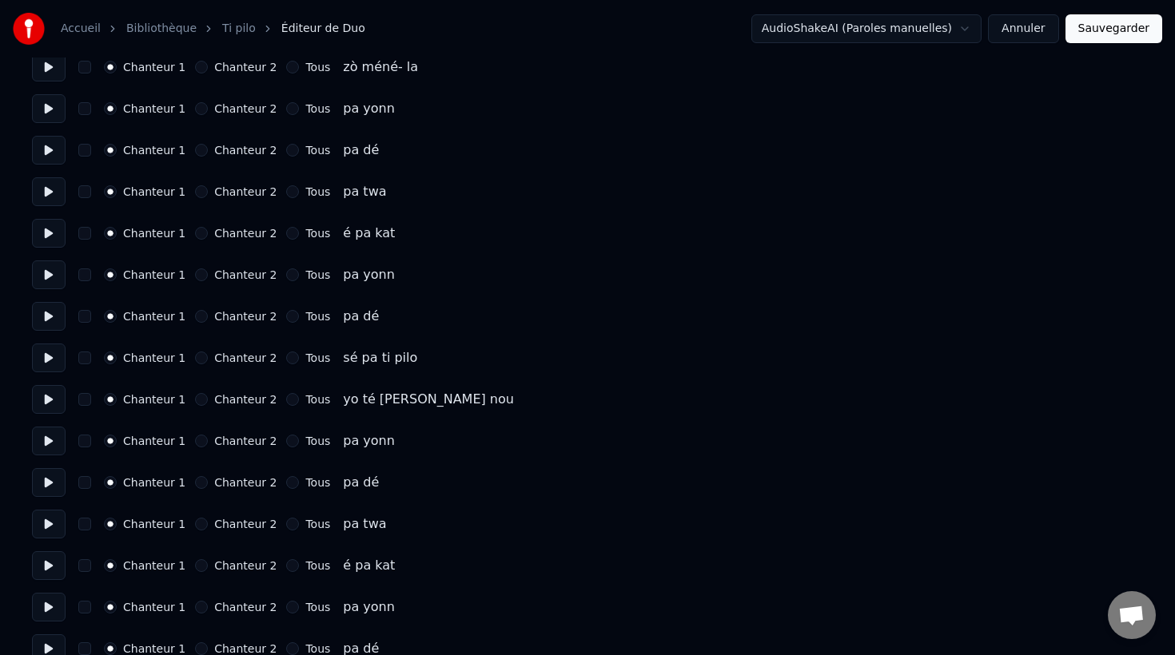
scroll to position [4428, 0]
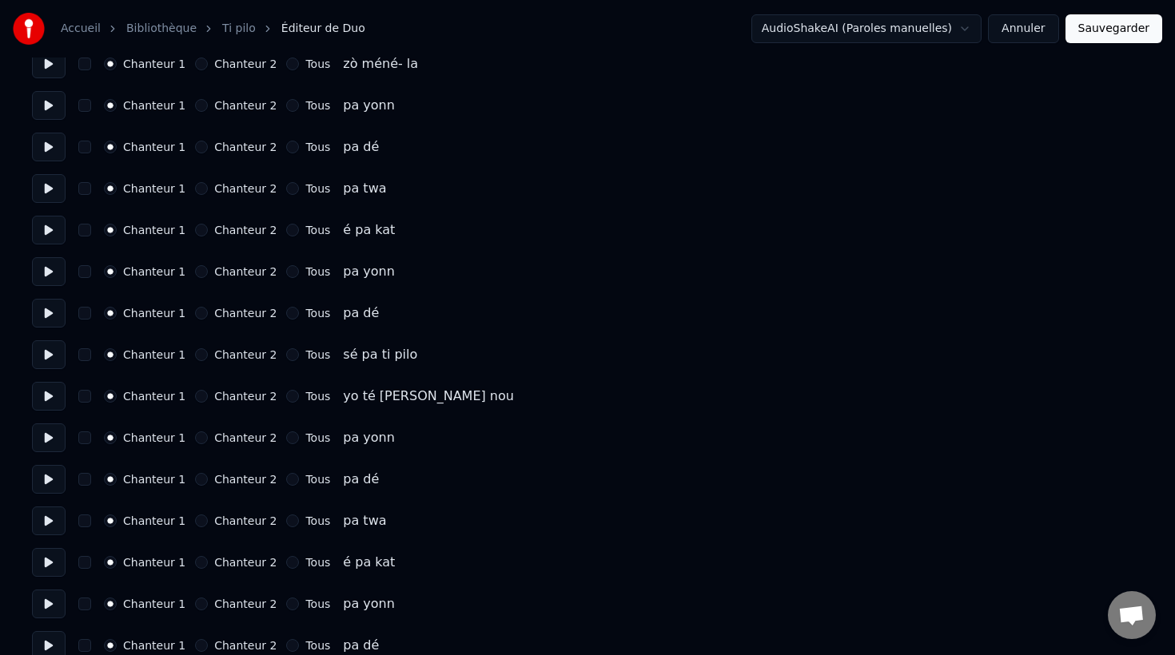
click at [197, 107] on button "Chanteur 2" at bounding box center [201, 105] width 13 height 13
click at [197, 148] on button "Chanteur 2" at bounding box center [201, 147] width 13 height 13
click at [197, 192] on button "Chanteur 2" at bounding box center [201, 188] width 13 height 13
click at [196, 232] on button "Chanteur 2" at bounding box center [201, 230] width 13 height 13
click at [199, 280] on div "Chanteur 1 Chanteur 2 Tous pa yonn" at bounding box center [587, 271] width 1111 height 29
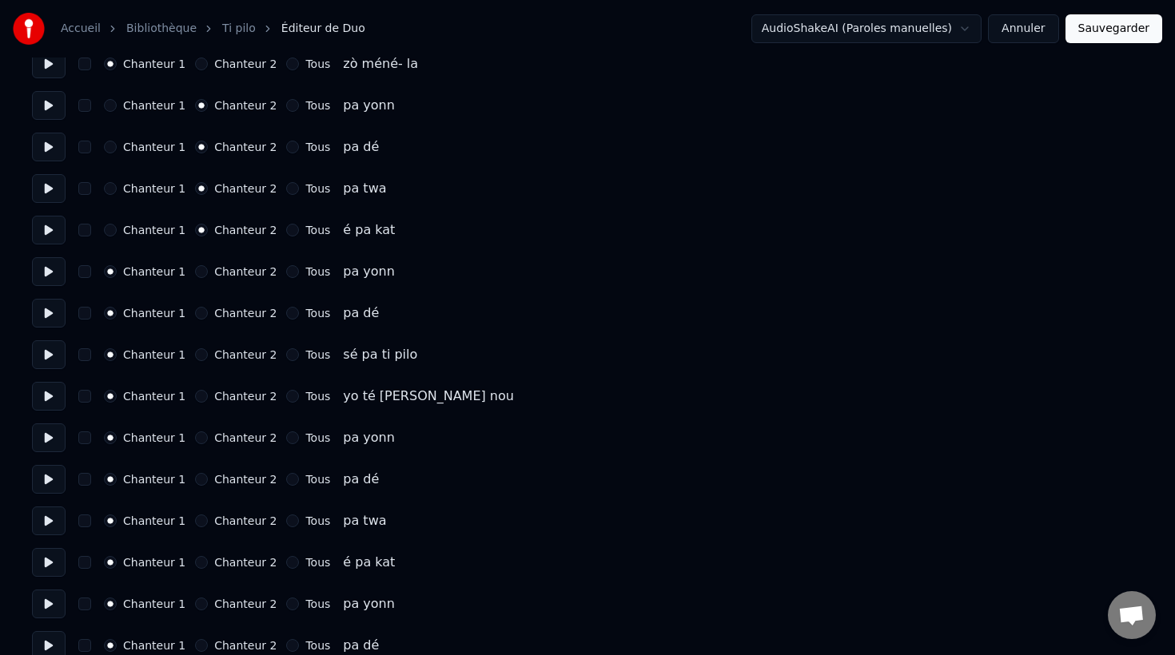
click at [198, 279] on div "Chanteur 1 Chanteur 2 Tous pa yonn" at bounding box center [587, 271] width 1111 height 29
click at [197, 275] on button "Chanteur 2" at bounding box center [201, 271] width 13 height 13
click at [195, 314] on button "Chanteur 2" at bounding box center [201, 313] width 13 height 13
click at [195, 356] on button "Chanteur 2" at bounding box center [201, 354] width 13 height 13
click at [197, 398] on button "Chanteur 2" at bounding box center [201, 396] width 13 height 13
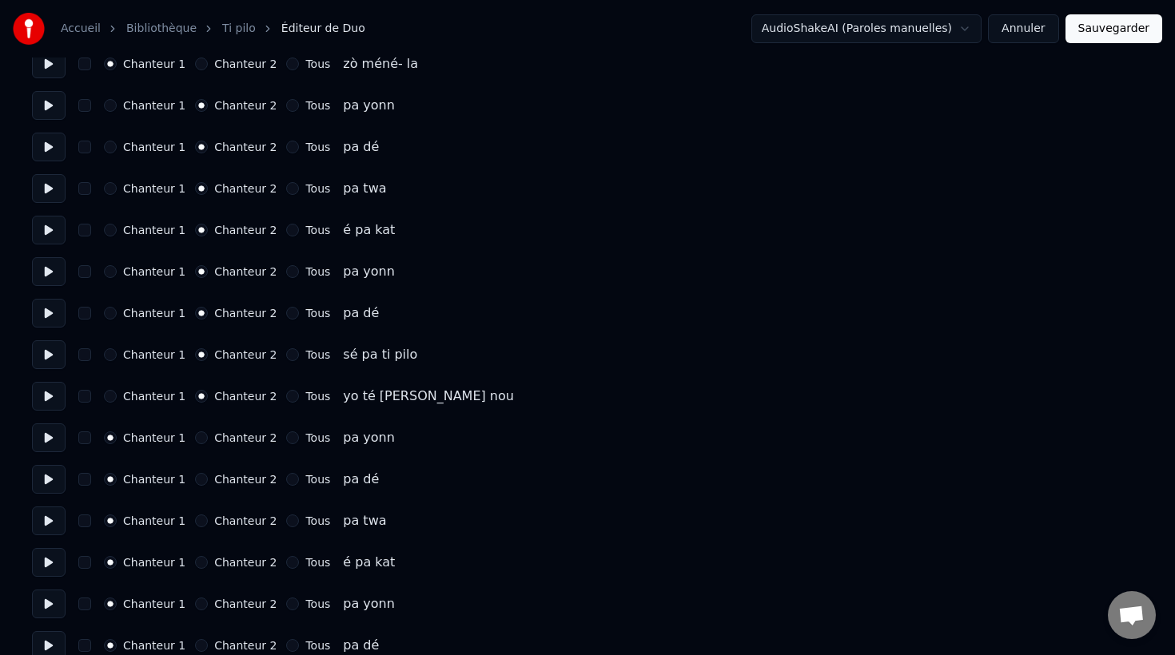
click at [86, 399] on button "button" at bounding box center [84, 396] width 13 height 13
click at [86, 358] on button "button" at bounding box center [84, 354] width 13 height 13
click at [81, 318] on button "button" at bounding box center [84, 313] width 13 height 13
click at [81, 276] on button "button" at bounding box center [84, 271] width 13 height 13
click at [81, 232] on button "button" at bounding box center [84, 230] width 13 height 13
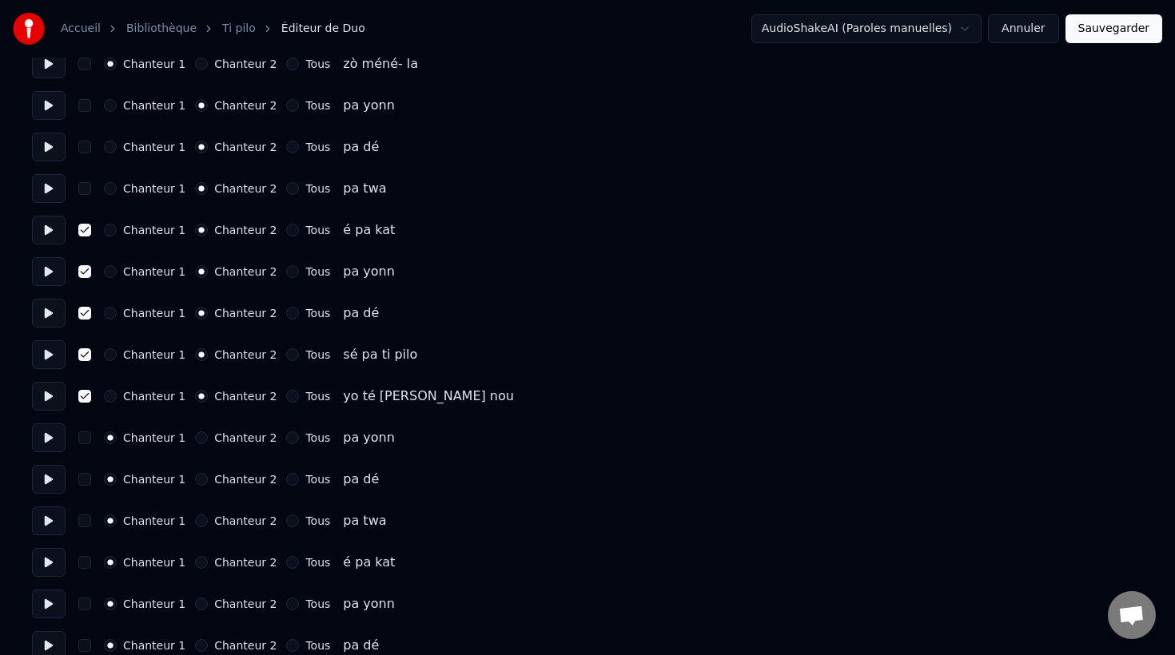
click at [81, 187] on button "button" at bounding box center [84, 188] width 13 height 13
click at [82, 145] on button "button" at bounding box center [84, 147] width 13 height 13
click at [81, 104] on button "button" at bounding box center [84, 105] width 13 height 13
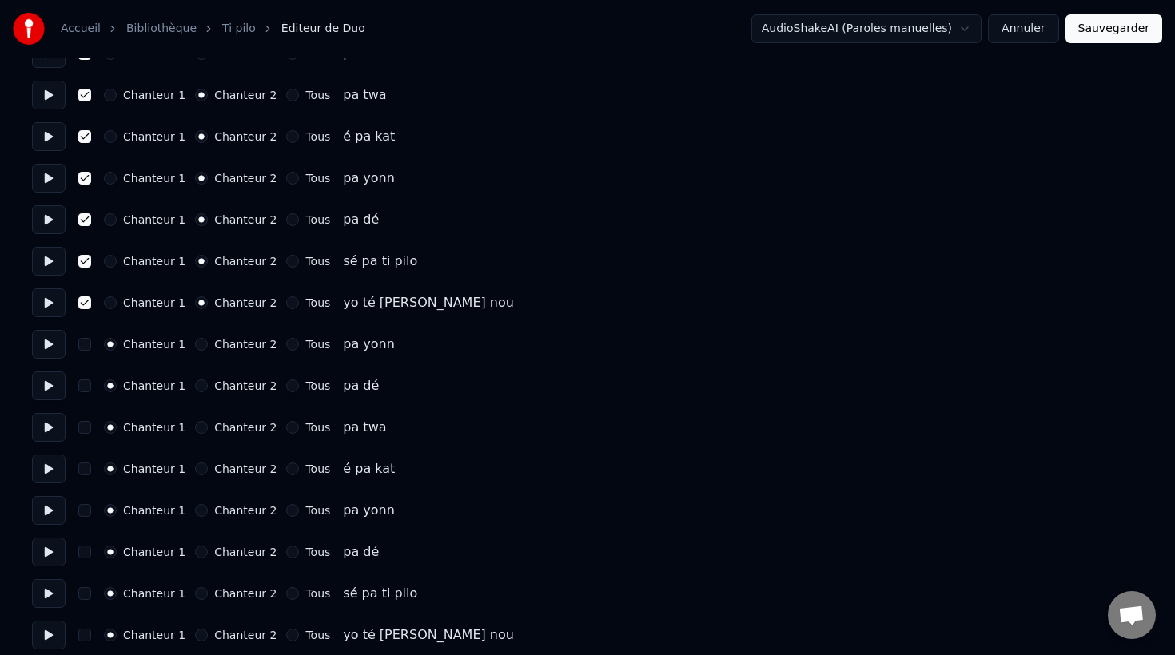
scroll to position [4523, 0]
click at [84, 345] on button "button" at bounding box center [84, 342] width 13 height 13
click at [85, 383] on button "button" at bounding box center [84, 384] width 13 height 13
click at [86, 427] on button "button" at bounding box center [84, 425] width 13 height 13
click at [86, 633] on button "button" at bounding box center [84, 633] width 13 height 13
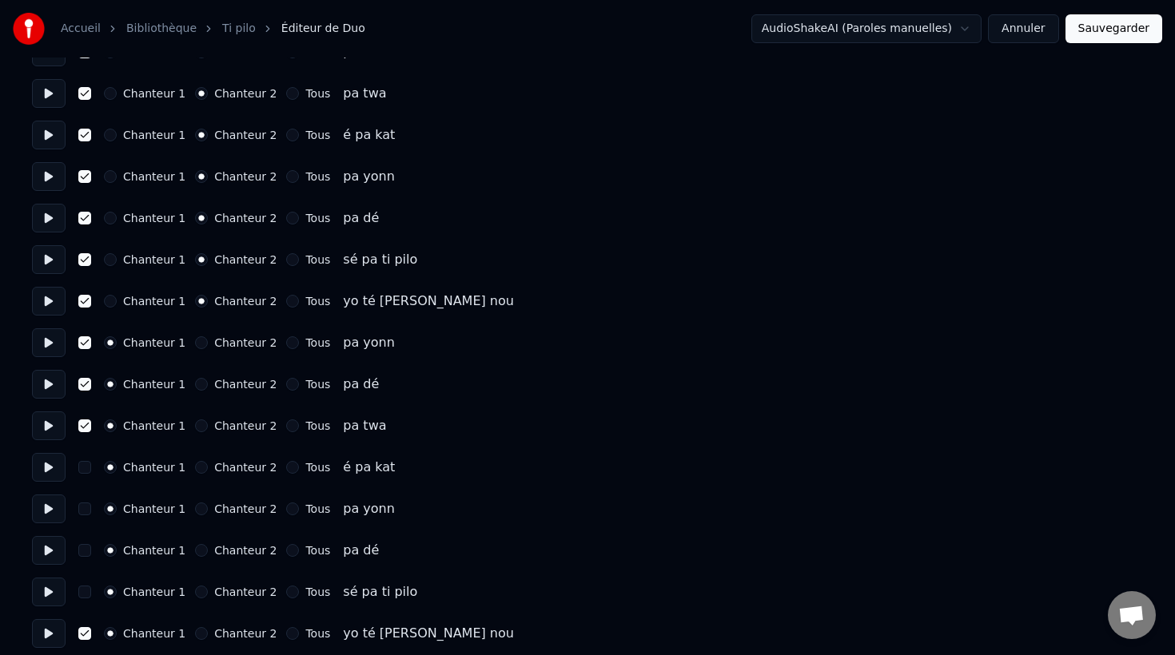
click at [84, 589] on button "button" at bounding box center [84, 592] width 13 height 13
click at [83, 553] on button "button" at bounding box center [84, 550] width 13 height 13
click at [86, 511] on button "button" at bounding box center [84, 509] width 13 height 13
click at [82, 471] on button "button" at bounding box center [84, 467] width 13 height 13
click at [196, 634] on button "Chanteur 2" at bounding box center [201, 633] width 13 height 13
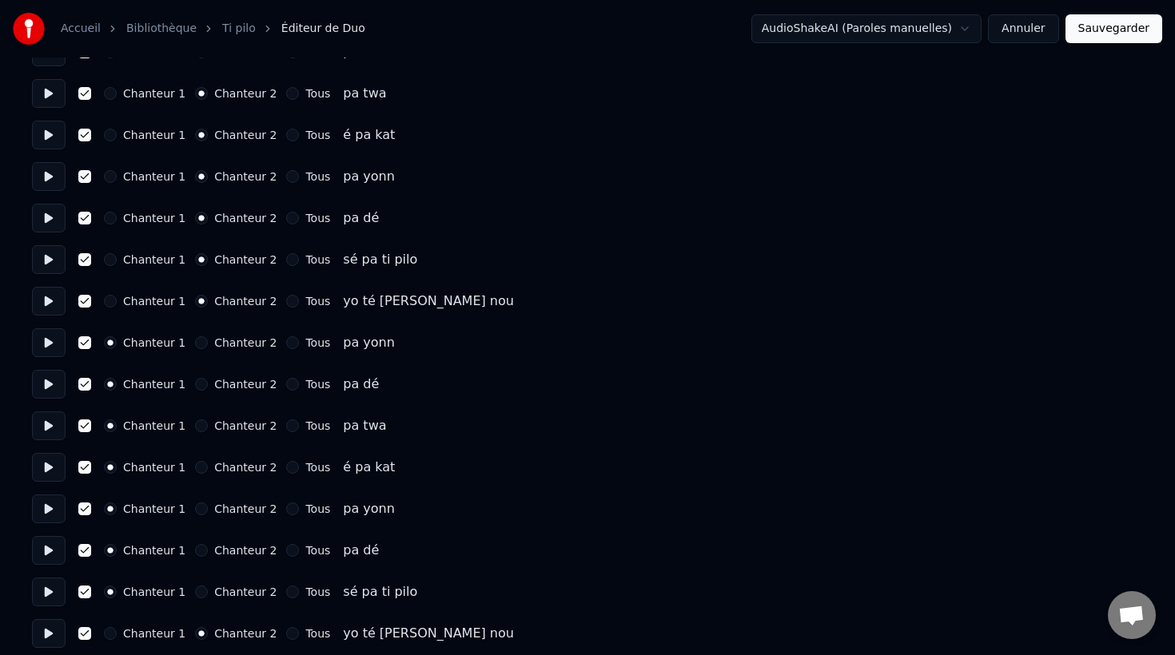
click at [195, 593] on button "Chanteur 2" at bounding box center [201, 592] width 13 height 13
click at [196, 555] on button "Chanteur 2" at bounding box center [201, 550] width 13 height 13
click at [196, 514] on button "Chanteur 2" at bounding box center [201, 509] width 13 height 13
click at [195, 471] on button "Chanteur 2" at bounding box center [201, 467] width 13 height 13
click at [195, 427] on button "Chanteur 2" at bounding box center [201, 425] width 13 height 13
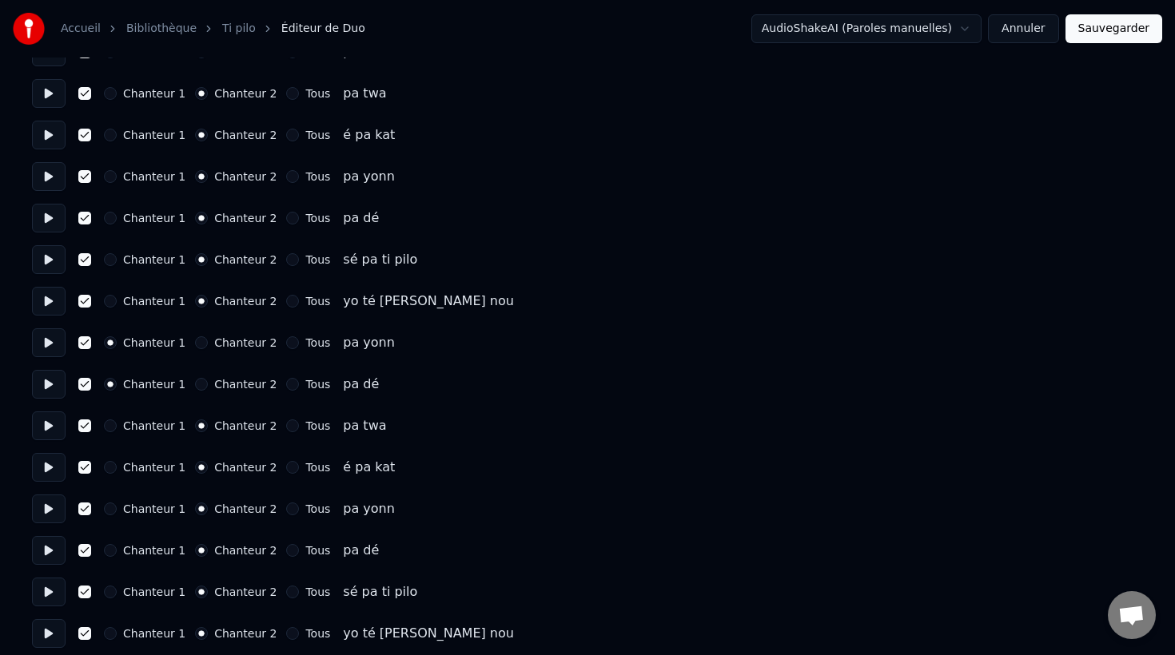
click at [195, 385] on button "Chanteur 2" at bounding box center [201, 384] width 13 height 13
click at [195, 344] on button "Chanteur 2" at bounding box center [201, 342] width 13 height 13
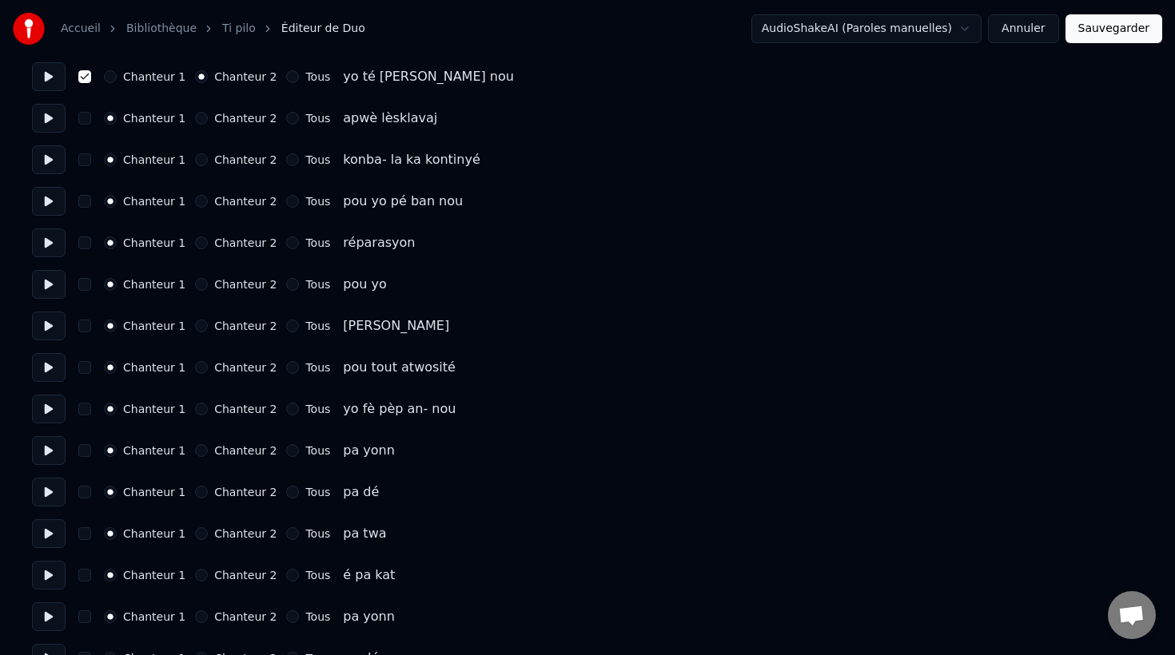
scroll to position [5085, 0]
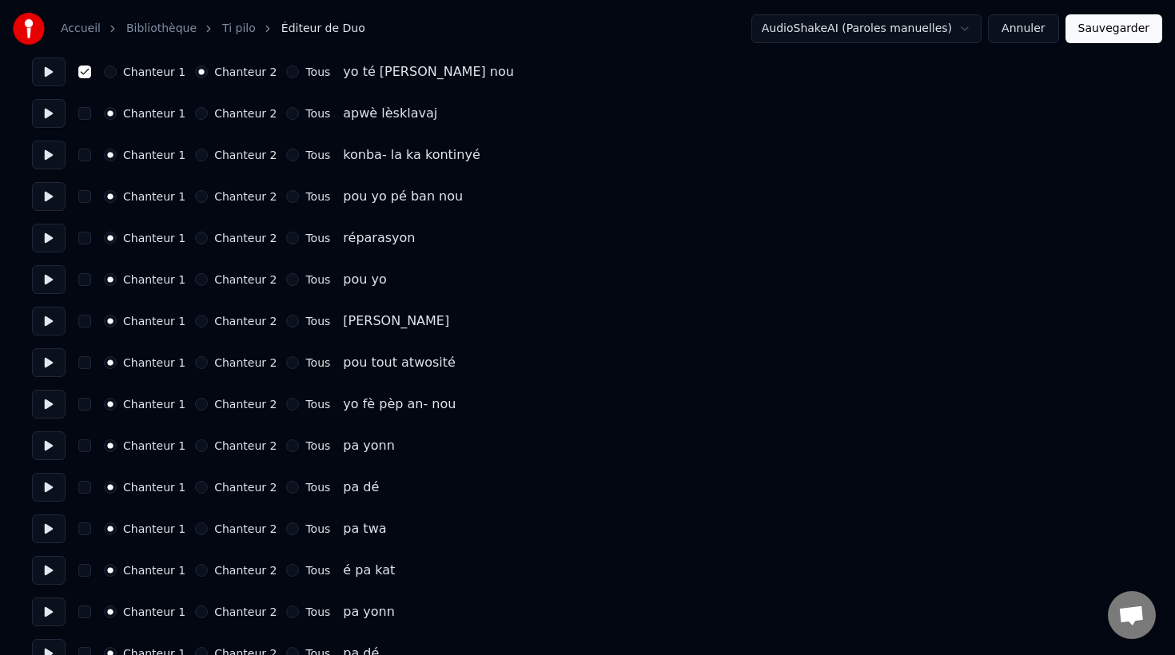
click at [198, 447] on button "Chanteur 2" at bounding box center [201, 445] width 13 height 13
click at [83, 447] on button "button" at bounding box center [84, 445] width 13 height 13
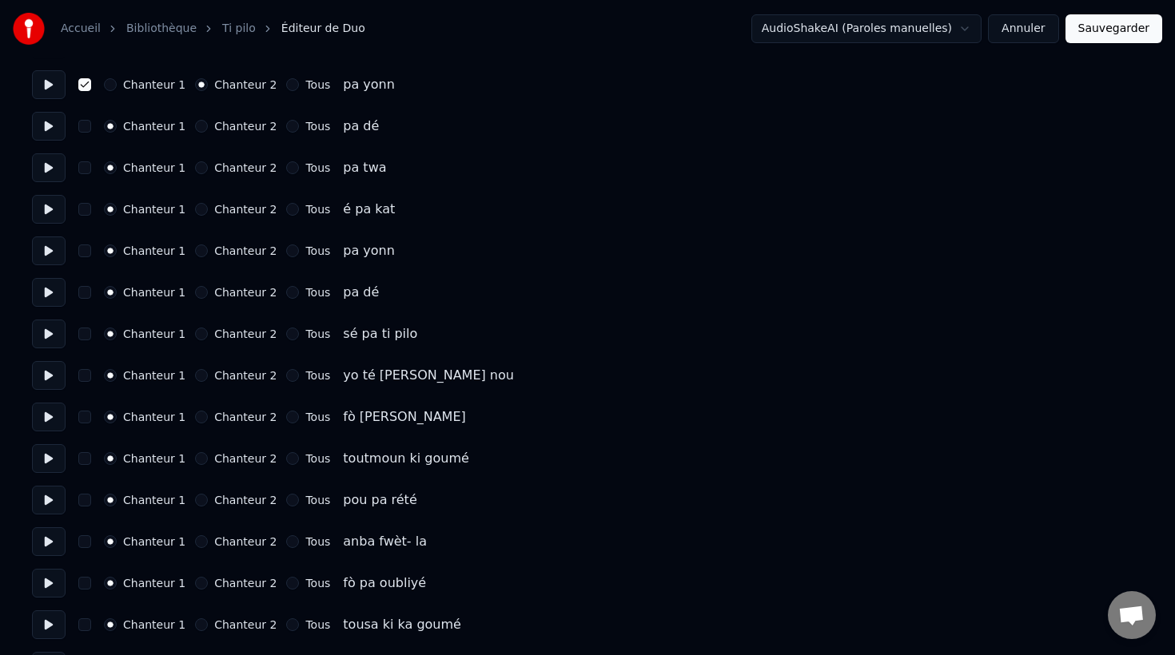
scroll to position [5448, 0]
click at [195, 370] on button "Chanteur 2" at bounding box center [201, 374] width 13 height 13
click at [86, 374] on button "button" at bounding box center [84, 374] width 13 height 13
click at [195, 334] on button "Chanteur 2" at bounding box center [201, 332] width 13 height 13
click at [197, 291] on button "Chanteur 2" at bounding box center [201, 290] width 13 height 13
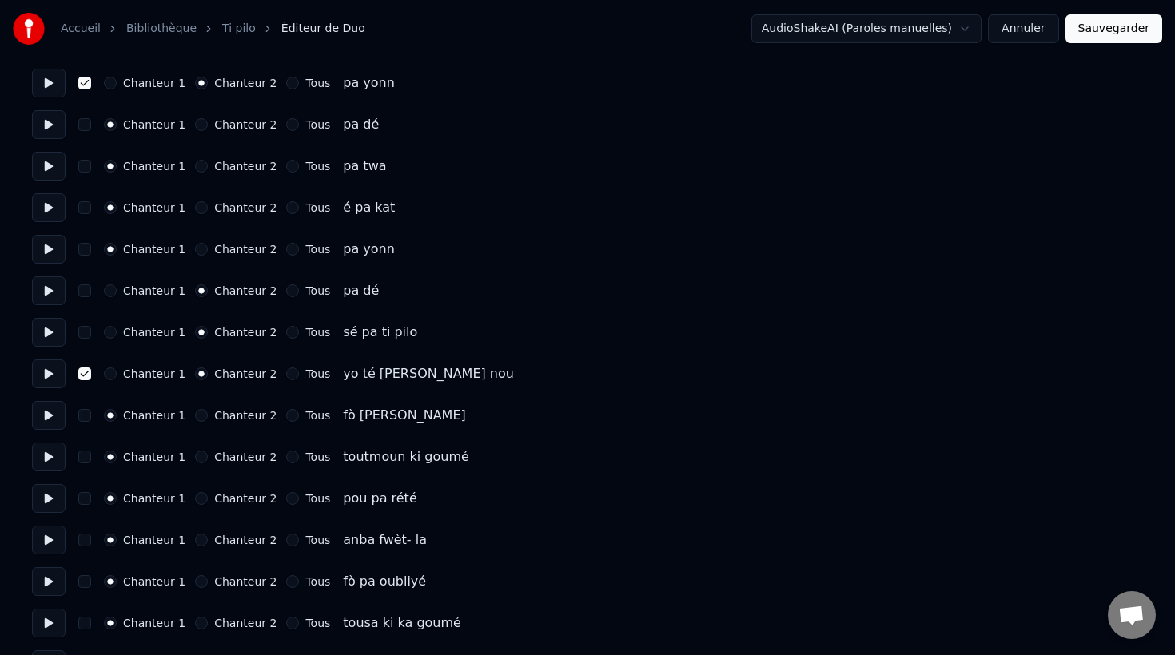
click at [197, 247] on button "Chanteur 2" at bounding box center [201, 249] width 13 height 13
click at [197, 205] on button "Chanteur 2" at bounding box center [201, 207] width 13 height 13
click at [195, 164] on button "Chanteur 2" at bounding box center [201, 166] width 13 height 13
click at [196, 126] on button "Chanteur 2" at bounding box center [201, 124] width 13 height 13
click at [86, 122] on button "button" at bounding box center [84, 124] width 13 height 13
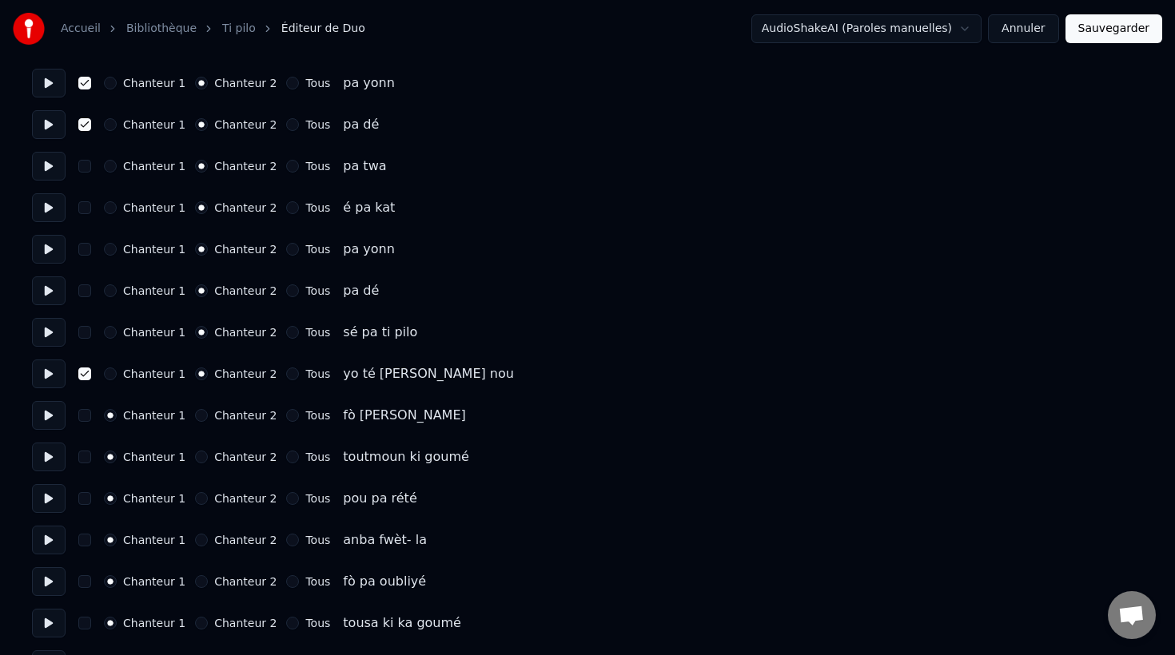
click at [85, 168] on button "button" at bounding box center [84, 166] width 13 height 13
click at [87, 209] on button "button" at bounding box center [84, 207] width 13 height 13
click at [85, 252] on button "button" at bounding box center [84, 249] width 13 height 13
click at [85, 291] on button "button" at bounding box center [84, 290] width 13 height 13
click at [85, 337] on button "button" at bounding box center [84, 332] width 13 height 13
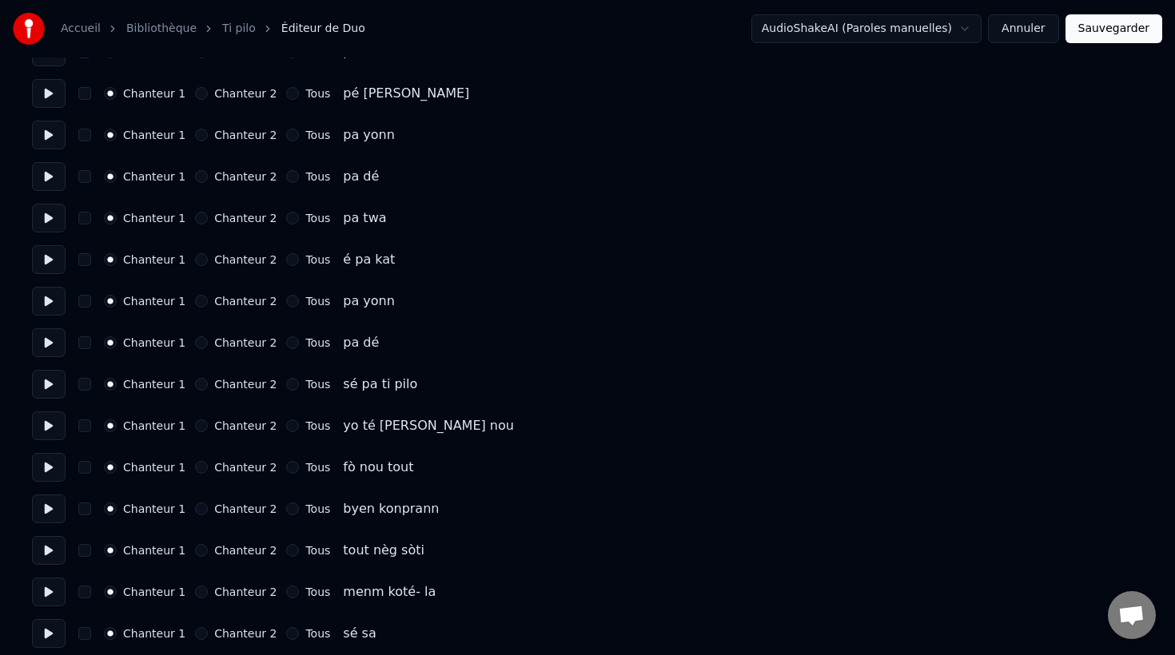
scroll to position [6072, 0]
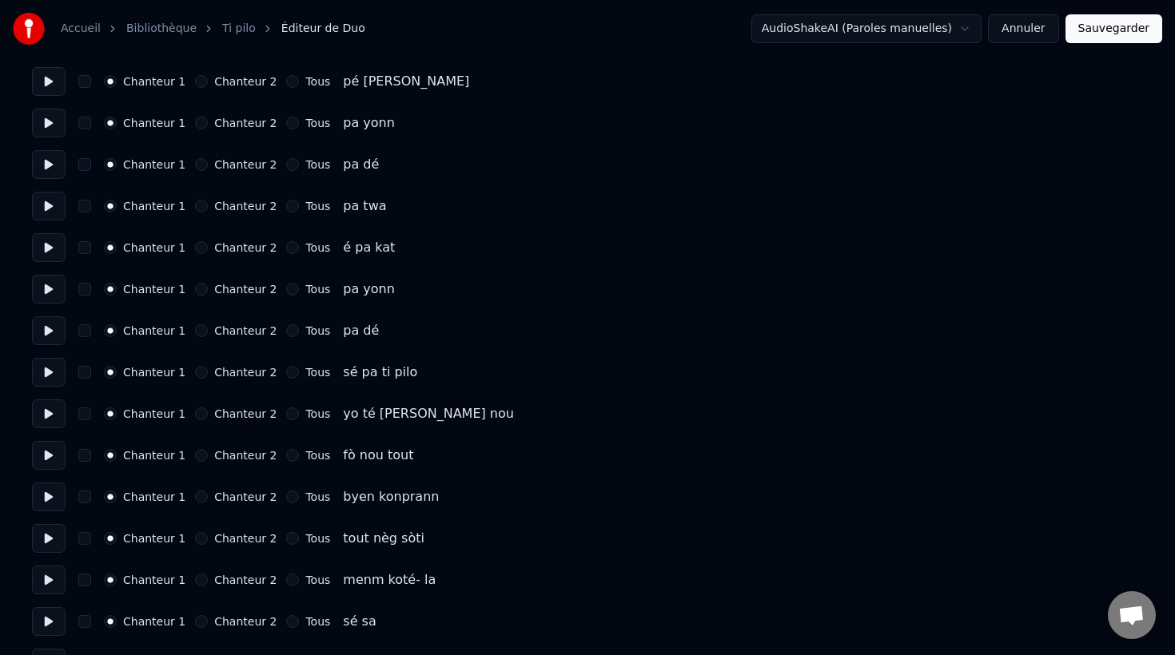
click at [195, 123] on button "Chanteur 2" at bounding box center [201, 123] width 13 height 13
click at [195, 167] on button "Chanteur 2" at bounding box center [201, 164] width 13 height 13
click at [195, 207] on button "Chanteur 2" at bounding box center [201, 206] width 13 height 13
click at [195, 250] on button "Chanteur 2" at bounding box center [201, 247] width 13 height 13
click at [195, 288] on button "Chanteur 2" at bounding box center [201, 289] width 13 height 13
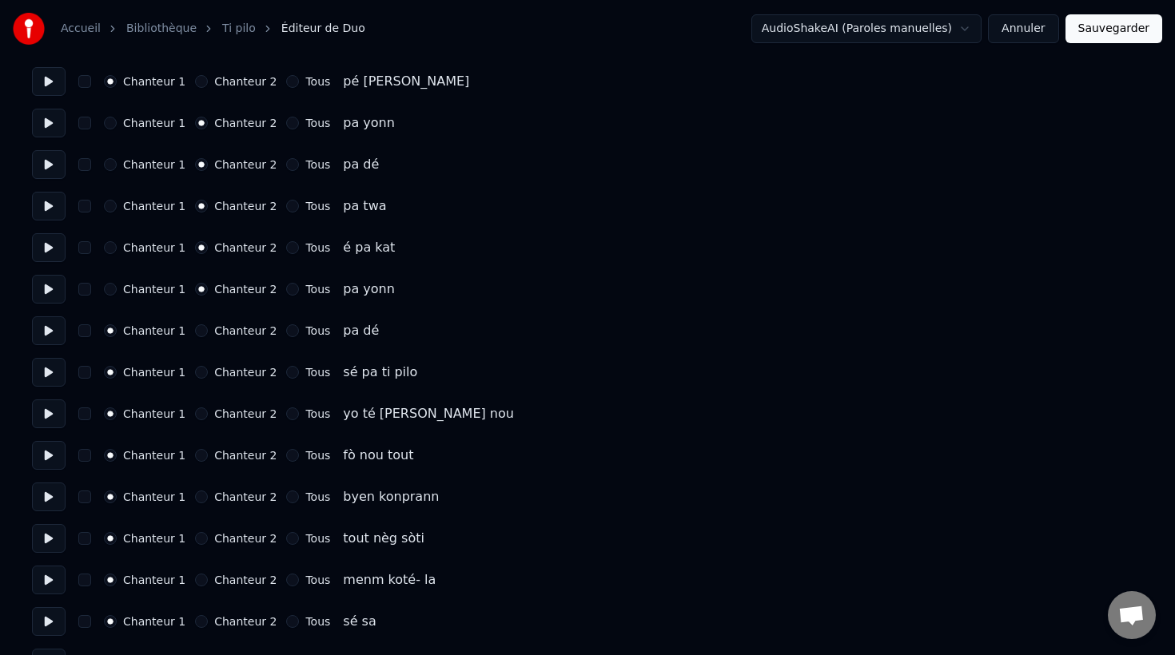
click at [195, 330] on button "Chanteur 2" at bounding box center [201, 330] width 13 height 13
click at [195, 373] on button "Chanteur 2" at bounding box center [201, 372] width 13 height 13
click at [197, 411] on button "Chanteur 2" at bounding box center [201, 413] width 13 height 13
click at [85, 415] on button "button" at bounding box center [84, 413] width 13 height 13
click at [85, 371] on button "button" at bounding box center [84, 372] width 13 height 13
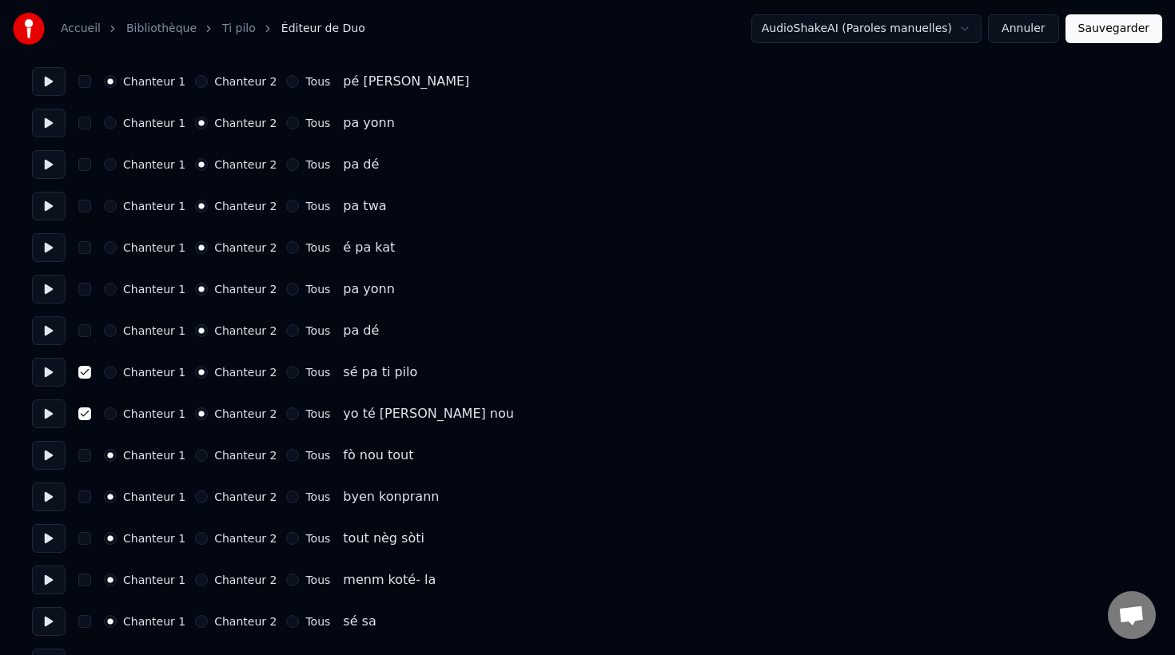
click at [84, 333] on button "button" at bounding box center [84, 330] width 13 height 13
click at [82, 290] on button "button" at bounding box center [84, 289] width 13 height 13
click at [82, 248] on button "button" at bounding box center [84, 247] width 13 height 13
click at [81, 205] on button "button" at bounding box center [84, 206] width 13 height 13
click at [81, 161] on button "button" at bounding box center [84, 164] width 13 height 13
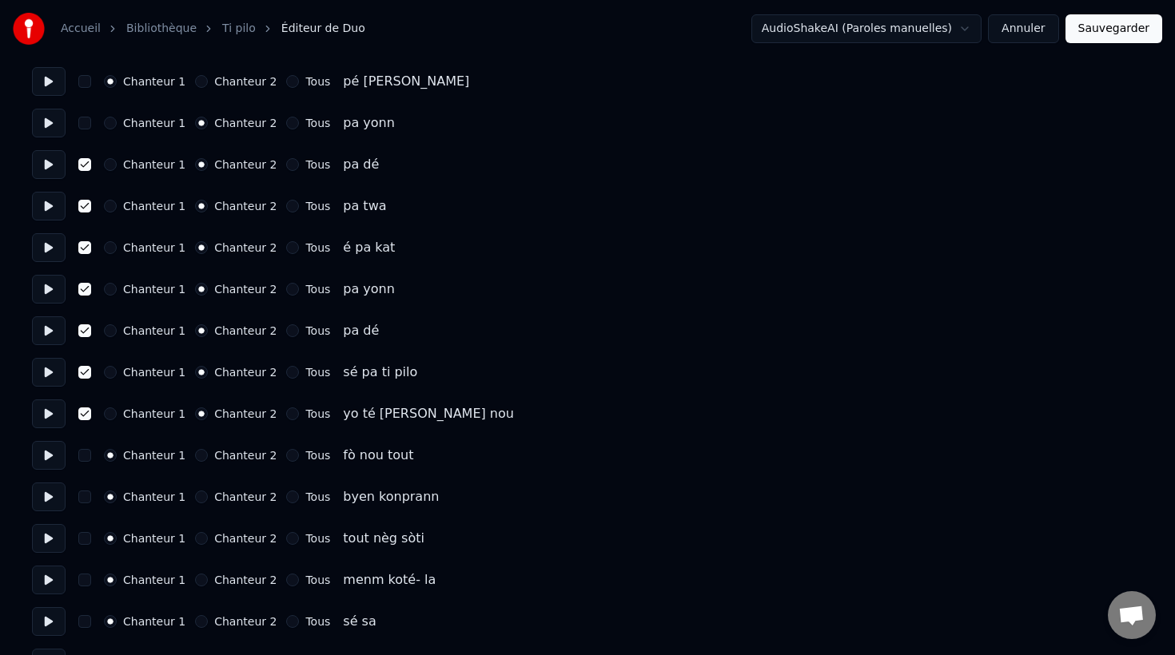
click at [82, 125] on button "button" at bounding box center [84, 123] width 13 height 13
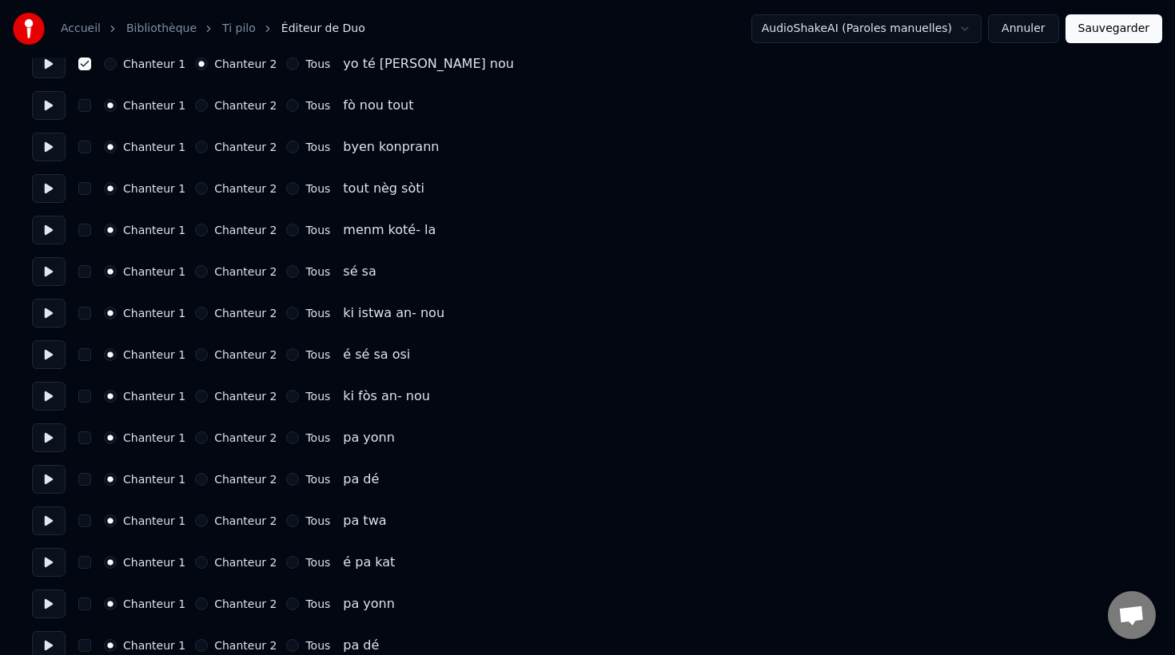
scroll to position [6426, 0]
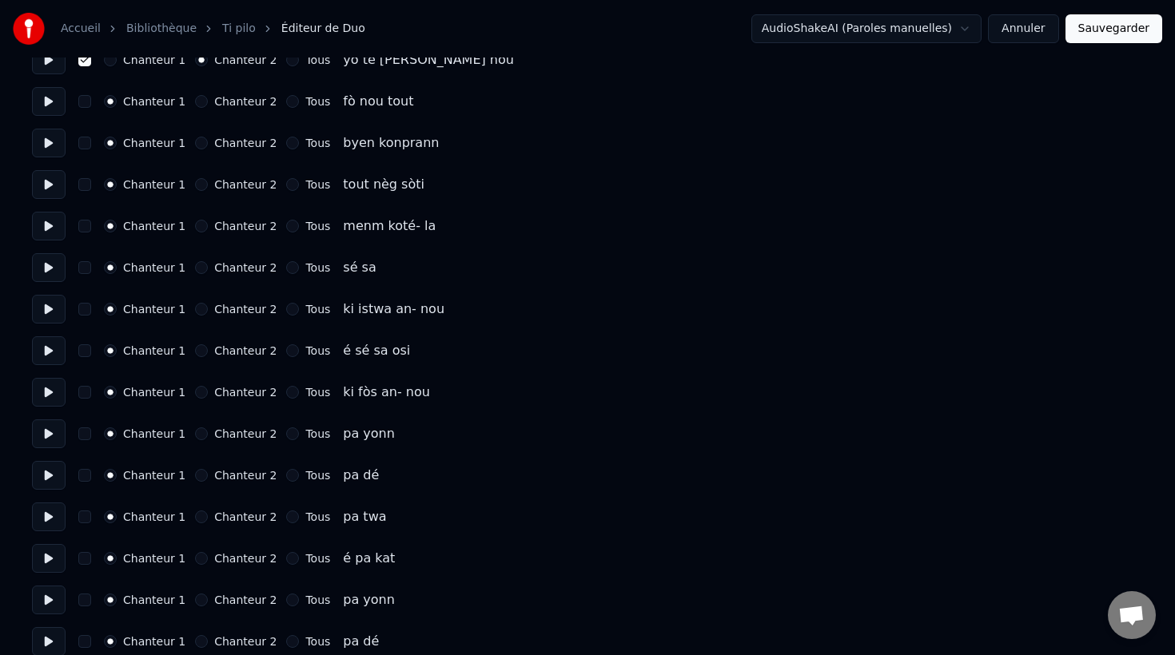
click at [195, 432] on button "Chanteur 2" at bounding box center [201, 433] width 13 height 13
click at [85, 434] on button "button" at bounding box center [84, 433] width 13 height 13
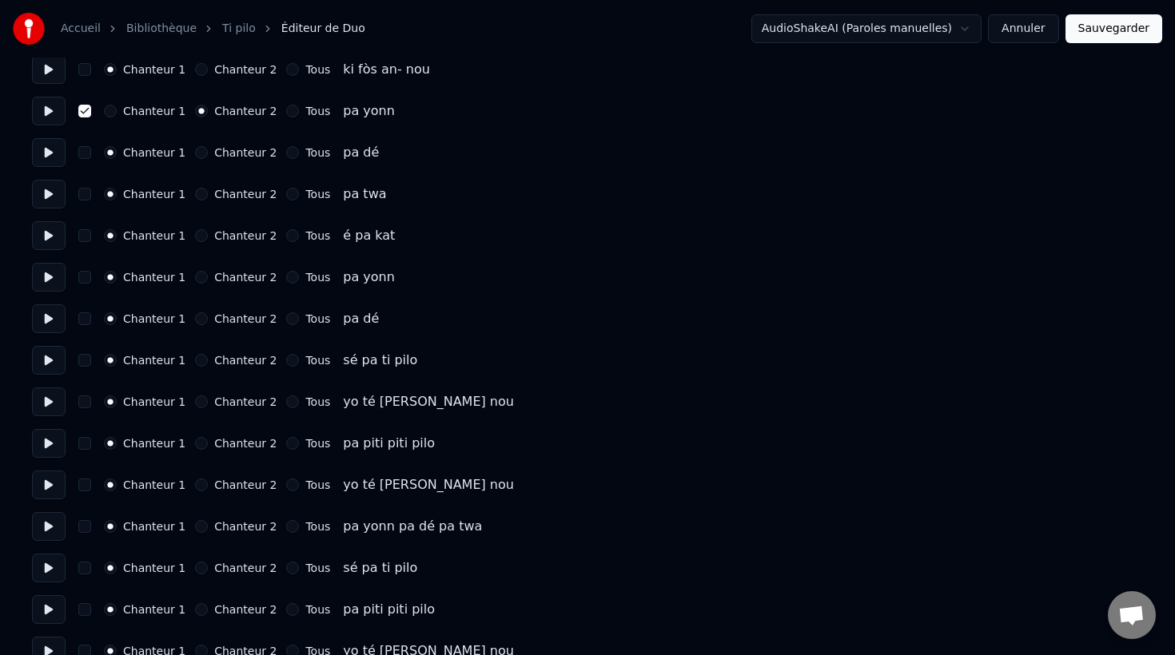
scroll to position [6753, 0]
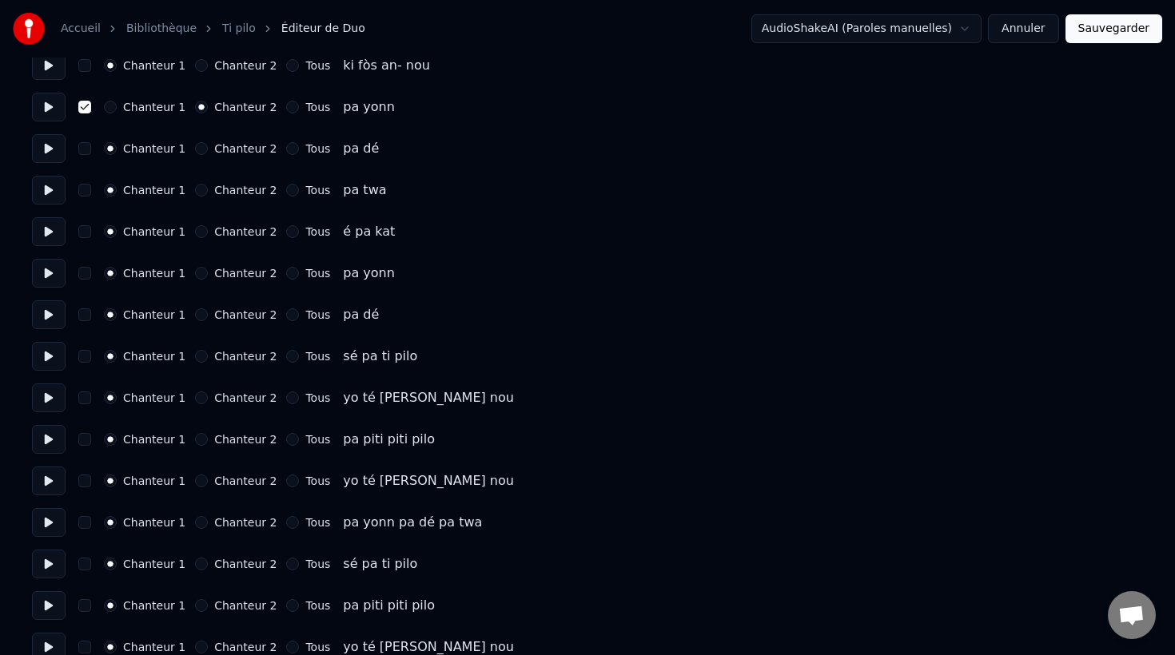
click at [197, 396] on button "Chanteur 2" at bounding box center [201, 398] width 13 height 13
click at [88, 398] on button "button" at bounding box center [84, 398] width 13 height 13
click at [84, 360] on button "button" at bounding box center [84, 356] width 13 height 13
click at [85, 318] on button "button" at bounding box center [84, 314] width 13 height 13
click at [85, 275] on button "button" at bounding box center [84, 273] width 13 height 13
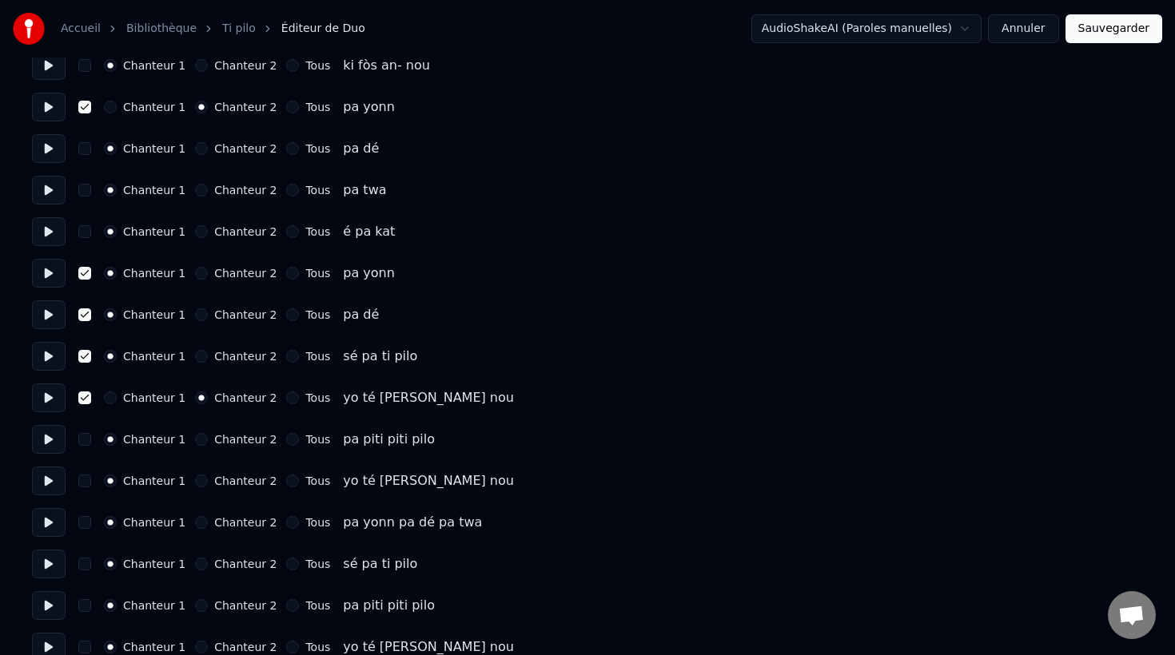
click at [85, 236] on button "button" at bounding box center [84, 231] width 13 height 13
click at [83, 194] on button "button" at bounding box center [84, 190] width 13 height 13
click at [81, 154] on button "button" at bounding box center [84, 148] width 13 height 13
click at [196, 149] on button "Chanteur 2" at bounding box center [201, 148] width 13 height 13
click at [196, 189] on button "Chanteur 2" at bounding box center [201, 190] width 13 height 13
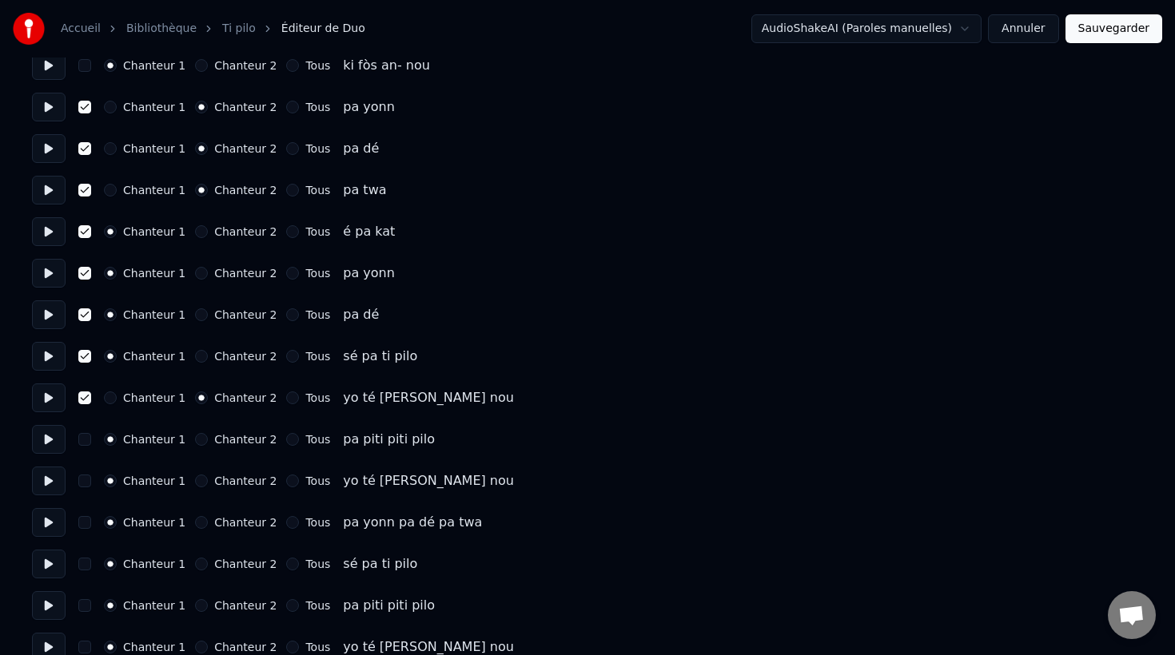
click at [200, 233] on button "Chanteur 2" at bounding box center [201, 231] width 13 height 13
click at [197, 274] on button "Chanteur 2" at bounding box center [201, 273] width 13 height 13
click at [197, 316] on button "Chanteur 2" at bounding box center [201, 314] width 13 height 13
click at [195, 361] on button "Chanteur 2" at bounding box center [201, 356] width 13 height 13
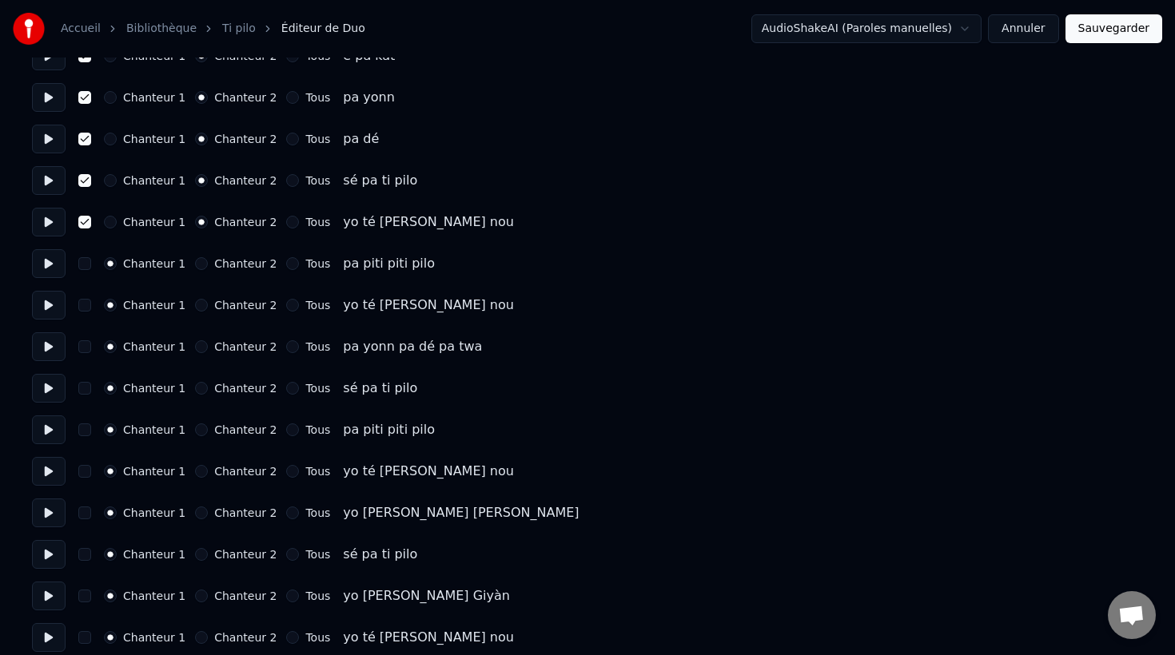
scroll to position [6930, 0]
click at [47, 263] on button at bounding box center [49, 262] width 34 height 29
click at [45, 304] on button at bounding box center [49, 304] width 34 height 29
click at [197, 306] on button "Chanteur 2" at bounding box center [201, 304] width 13 height 13
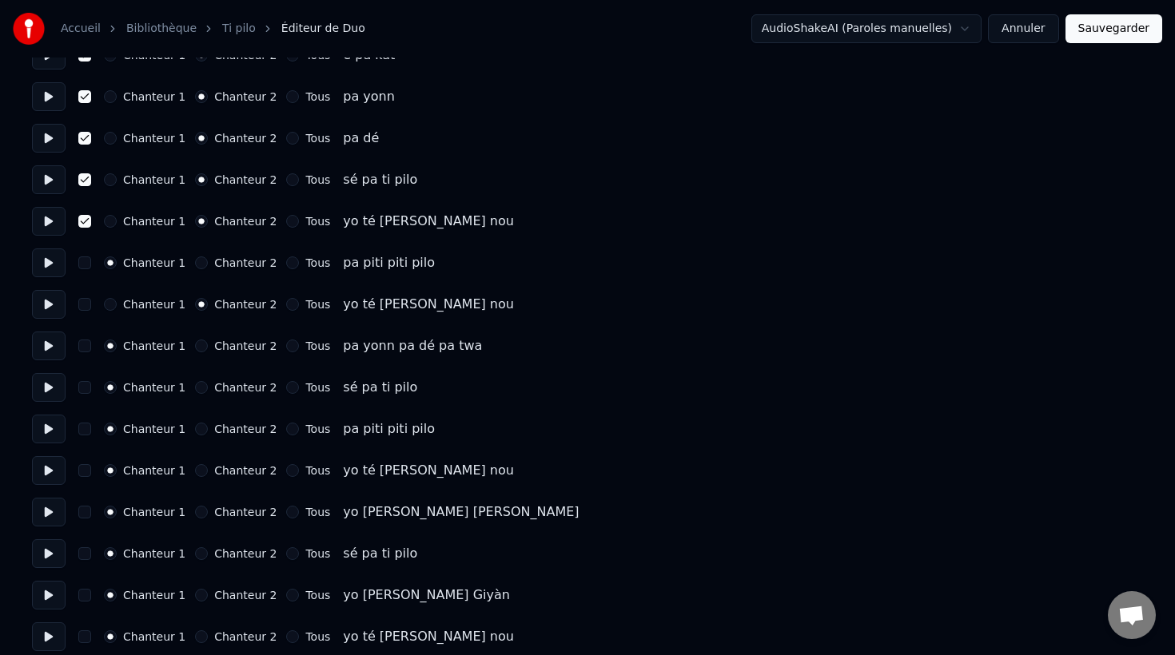
click at [86, 304] on button "button" at bounding box center [84, 304] width 13 height 13
click at [195, 384] on button "Chanteur 2" at bounding box center [201, 387] width 13 height 13
click at [86, 388] on button "button" at bounding box center [84, 387] width 13 height 13
click at [197, 468] on button "Chanteur 2" at bounding box center [201, 470] width 13 height 13
click at [85, 468] on button "button" at bounding box center [84, 470] width 13 height 13
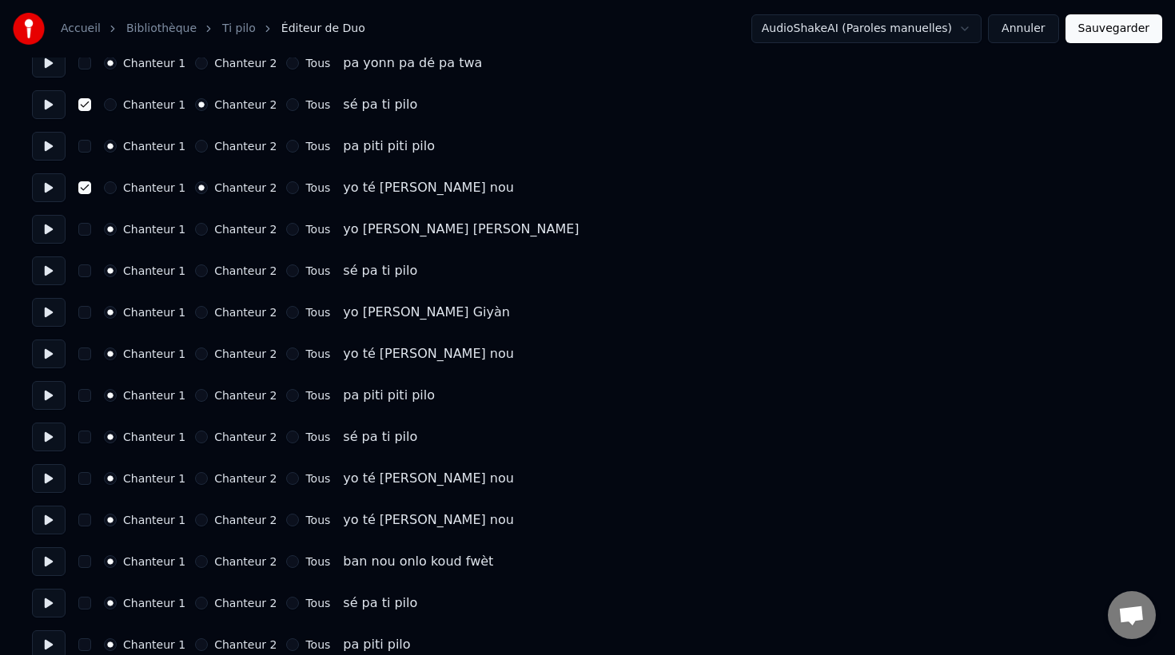
scroll to position [7219, 0]
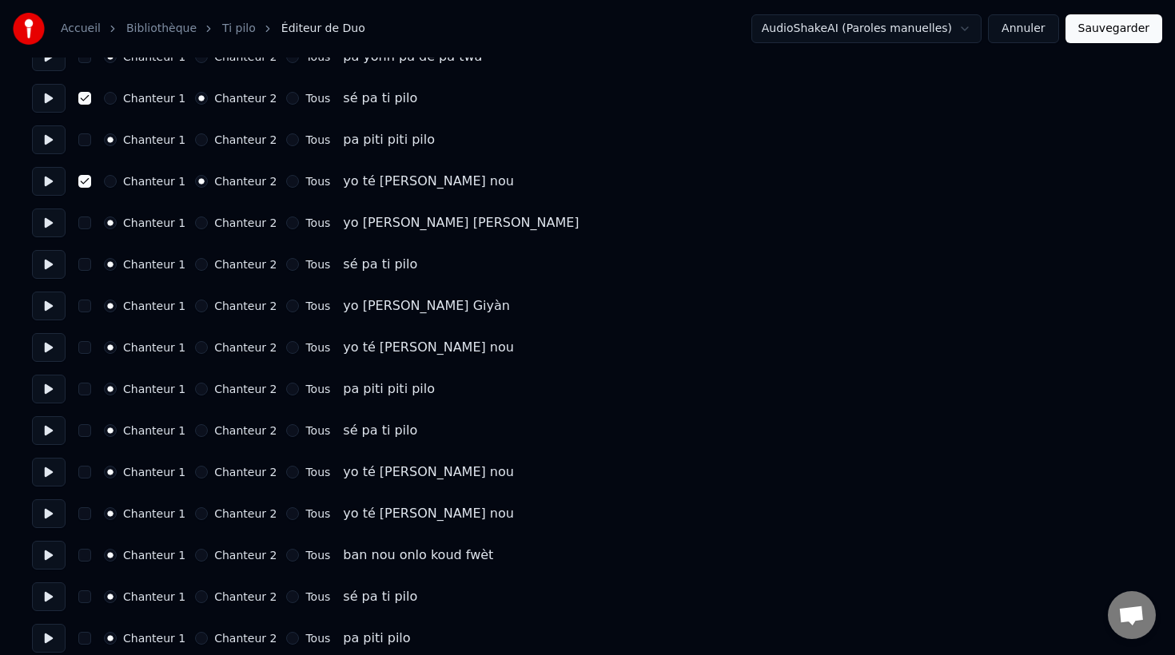
click at [195, 264] on button "Chanteur 2" at bounding box center [201, 264] width 13 height 13
click at [85, 267] on button "button" at bounding box center [84, 264] width 13 height 13
click at [197, 348] on button "Chanteur 2" at bounding box center [201, 347] width 13 height 13
click at [86, 346] on button "button" at bounding box center [84, 347] width 13 height 13
click at [199, 431] on button "Chanteur 2" at bounding box center [201, 430] width 13 height 13
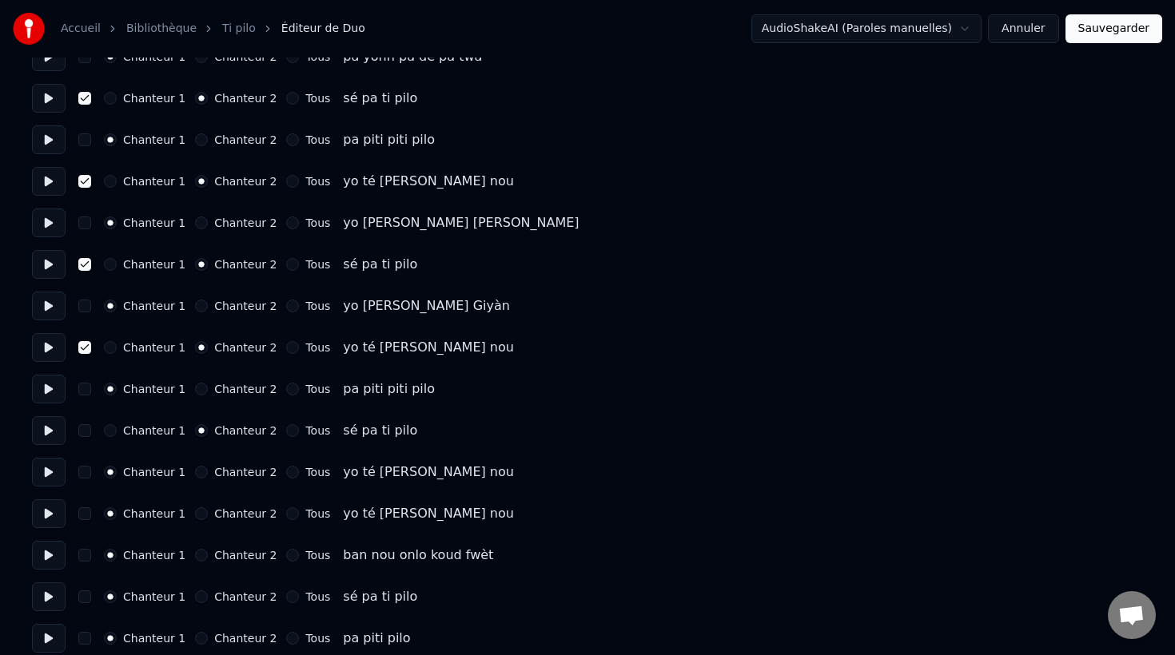
click at [85, 433] on button "button" at bounding box center [84, 430] width 13 height 13
click at [197, 517] on button "Chanteur 2" at bounding box center [201, 513] width 13 height 13
click at [85, 517] on button "button" at bounding box center [84, 513] width 13 height 13
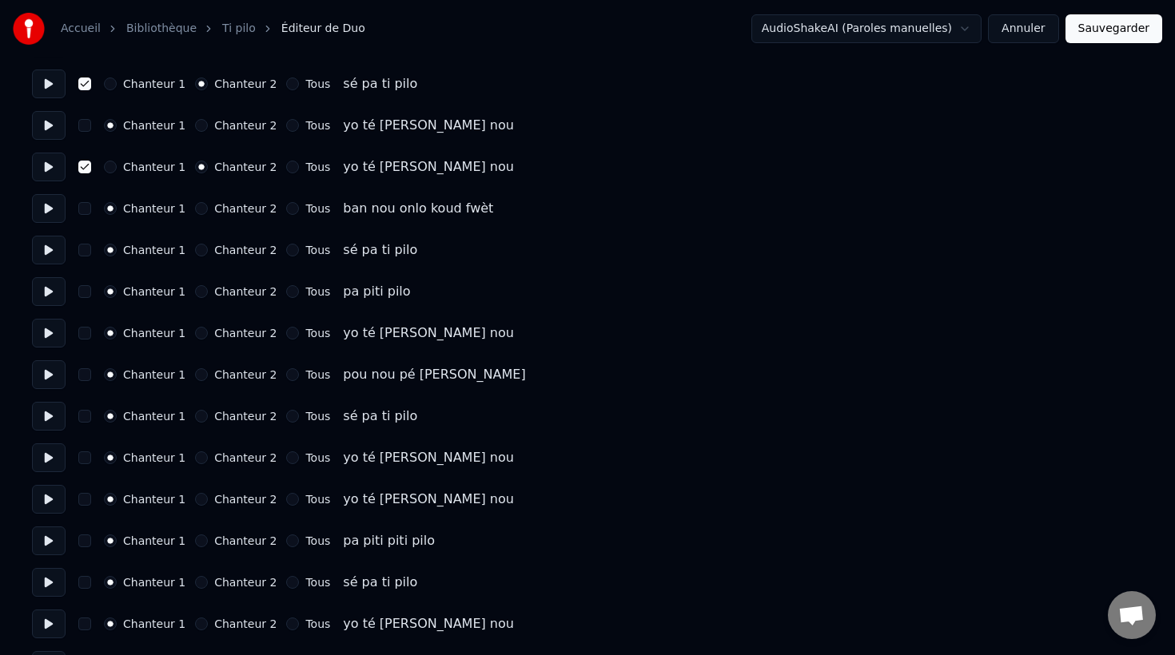
scroll to position [7566, 0]
click at [195, 245] on button "Chanteur 2" at bounding box center [201, 249] width 13 height 13
click at [84, 248] on button "button" at bounding box center [84, 249] width 13 height 13
click at [196, 335] on button "Chanteur 2" at bounding box center [201, 332] width 13 height 13
click at [85, 333] on button "button" at bounding box center [84, 332] width 13 height 13
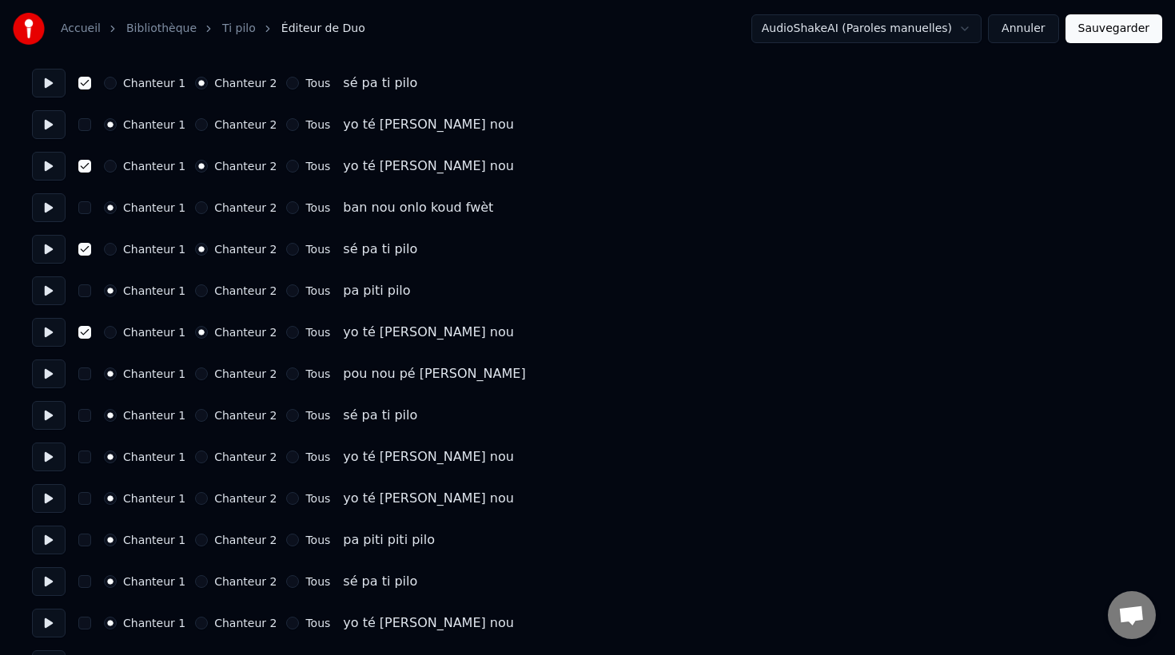
click at [195, 415] on button "Chanteur 2" at bounding box center [201, 415] width 13 height 13
click at [85, 417] on button "button" at bounding box center [84, 415] width 13 height 13
click at [197, 499] on button "Chanteur 2" at bounding box center [201, 498] width 13 height 13
click at [84, 499] on button "button" at bounding box center [84, 498] width 13 height 13
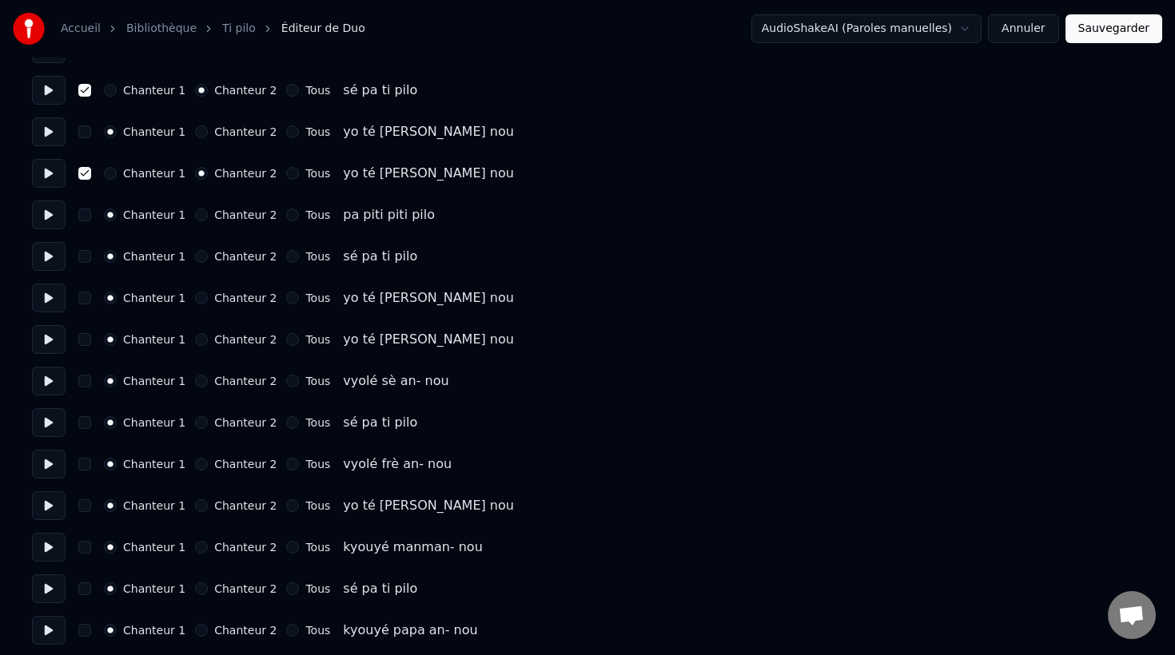
scroll to position [7927, 0]
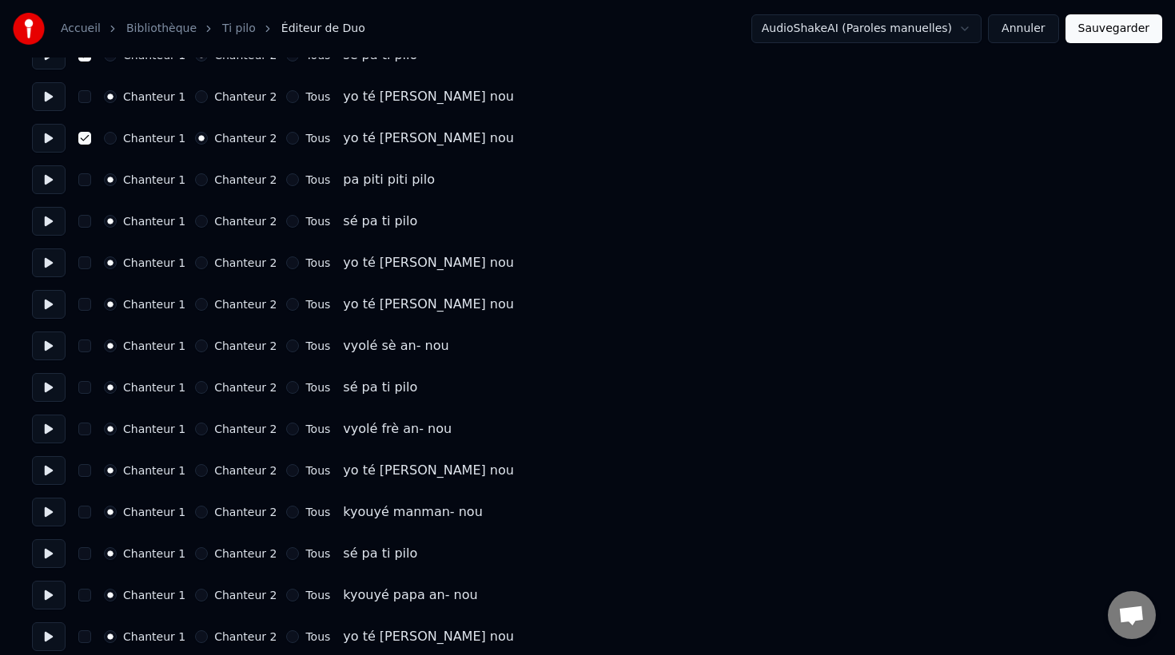
click at [195, 219] on button "Chanteur 2" at bounding box center [201, 221] width 13 height 13
click at [82, 222] on button "button" at bounding box center [84, 221] width 13 height 13
click at [85, 304] on button "button" at bounding box center [84, 304] width 13 height 13
click at [196, 307] on button "Chanteur 2" at bounding box center [201, 304] width 13 height 13
click at [87, 389] on button "button" at bounding box center [84, 387] width 13 height 13
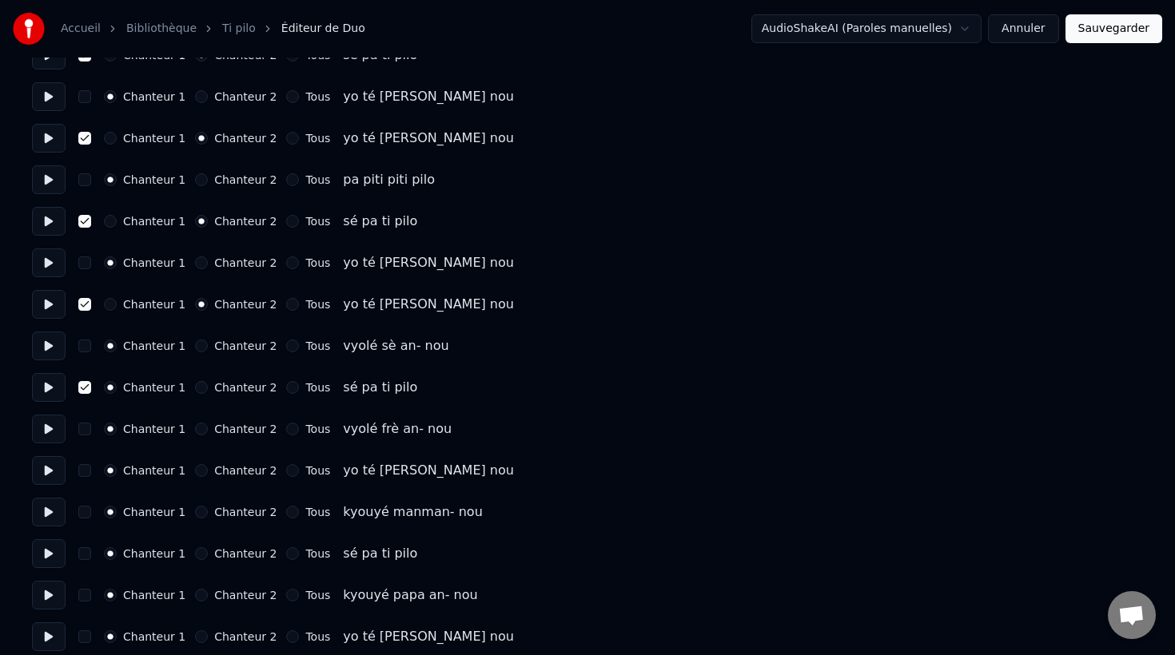
click at [195, 389] on button "Chanteur 2" at bounding box center [201, 387] width 13 height 13
click at [83, 470] on button "button" at bounding box center [84, 470] width 13 height 13
click at [195, 470] on button "Chanteur 2" at bounding box center [201, 470] width 13 height 13
click at [82, 554] on button "button" at bounding box center [84, 553] width 13 height 13
click at [195, 551] on button "Chanteur 2" at bounding box center [201, 553] width 13 height 13
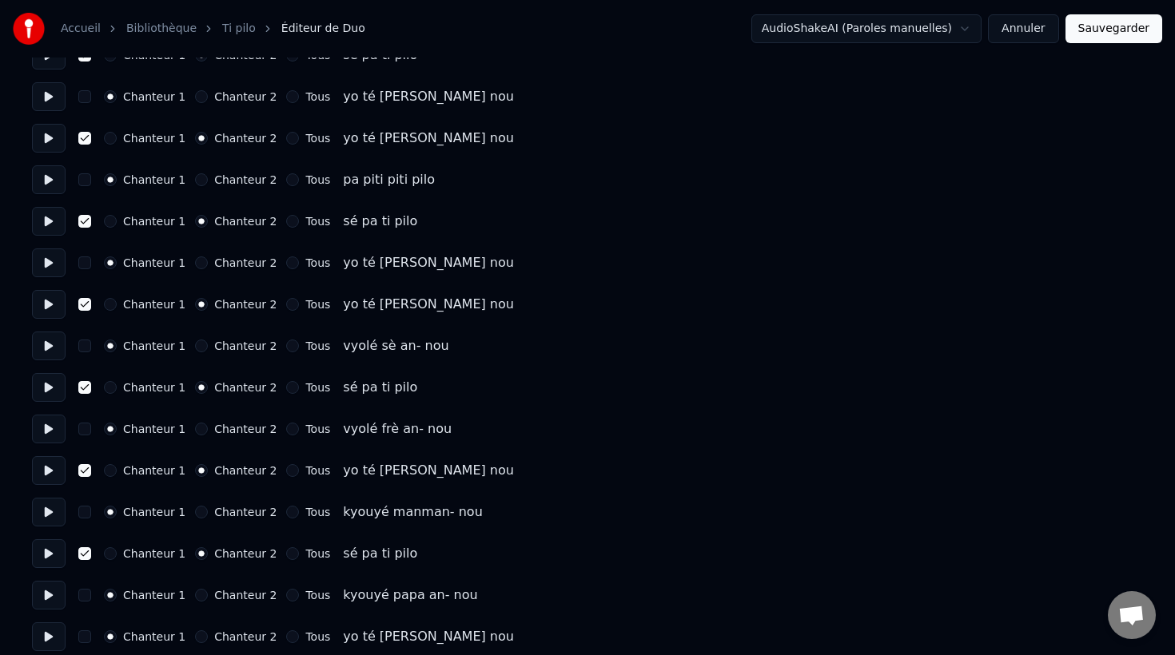
click at [86, 641] on button "button" at bounding box center [84, 636] width 13 height 13
click at [197, 638] on button "Chanteur 2" at bounding box center [201, 636] width 13 height 13
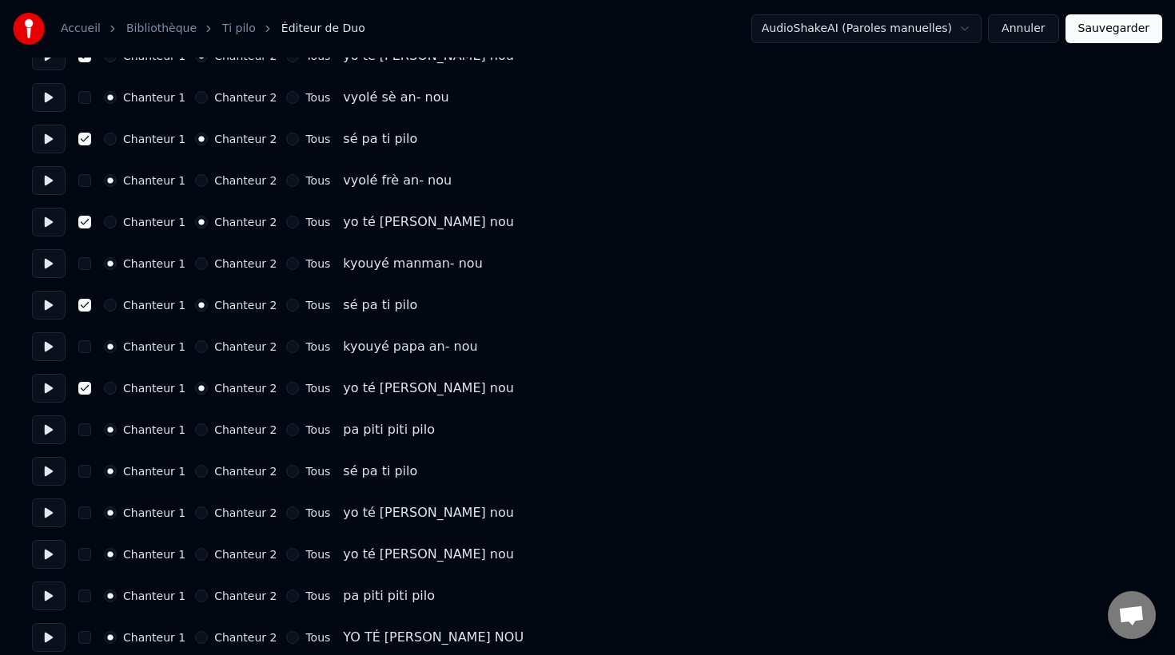
scroll to position [8188, 0]
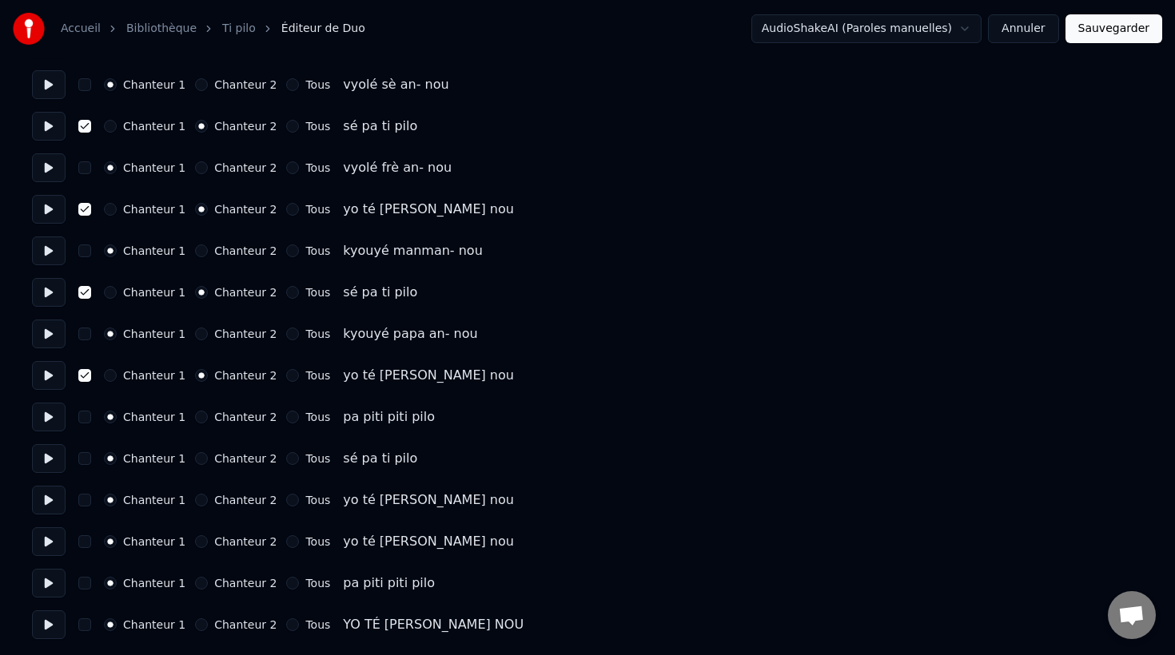
click at [85, 460] on button "button" at bounding box center [84, 458] width 13 height 13
click at [195, 460] on button "Chanteur 2" at bounding box center [201, 458] width 13 height 13
click at [83, 543] on button "button" at bounding box center [84, 541] width 13 height 13
click at [196, 539] on button "Chanteur 2" at bounding box center [201, 541] width 13 height 13
click at [82, 624] on button "button" at bounding box center [84, 624] width 13 height 13
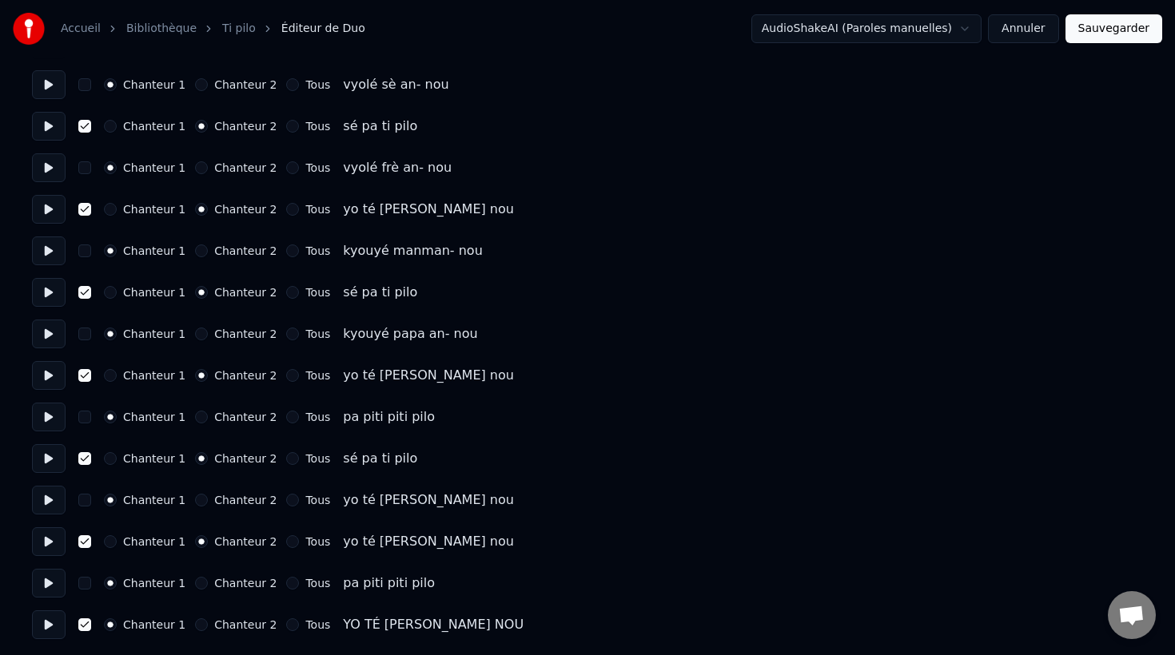
click at [195, 627] on button "Chanteur 2" at bounding box center [201, 624] width 13 height 13
click at [1116, 27] on button "Sauvegarder" at bounding box center [1113, 28] width 97 height 29
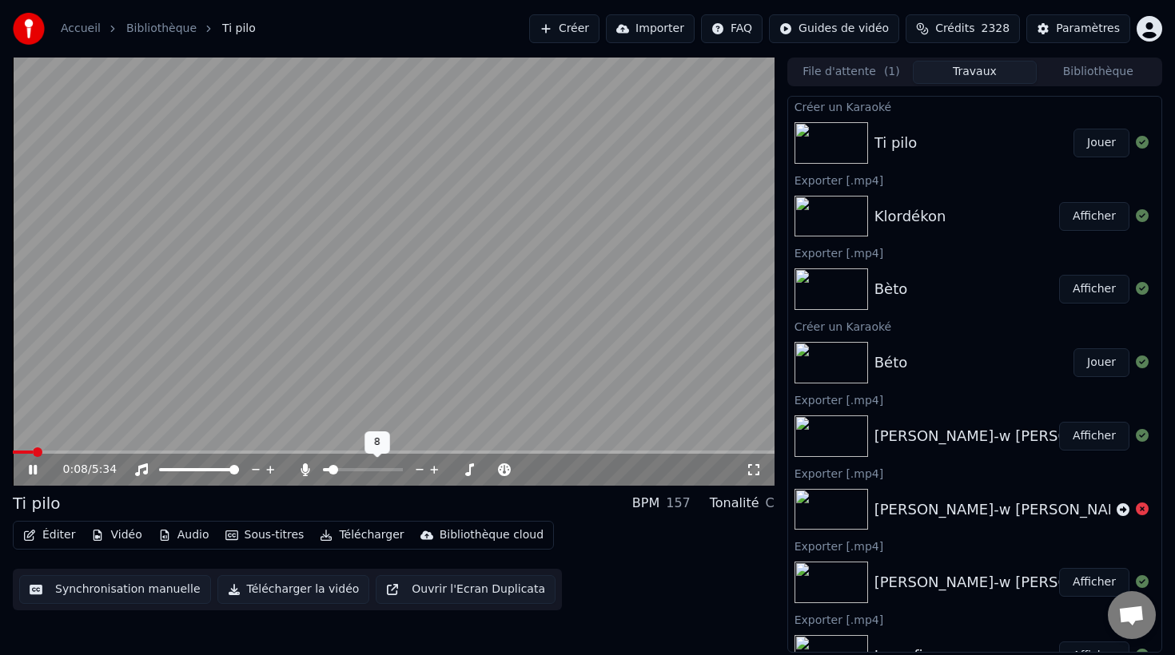
click at [328, 471] on span at bounding box center [333, 470] width 10 height 10
click at [32, 471] on icon at bounding box center [45, 469] width 38 height 13
click at [327, 467] on span at bounding box center [332, 470] width 10 height 10
click at [22, 454] on span at bounding box center [27, 452] width 10 height 10
click at [32, 471] on icon at bounding box center [33, 469] width 10 height 11
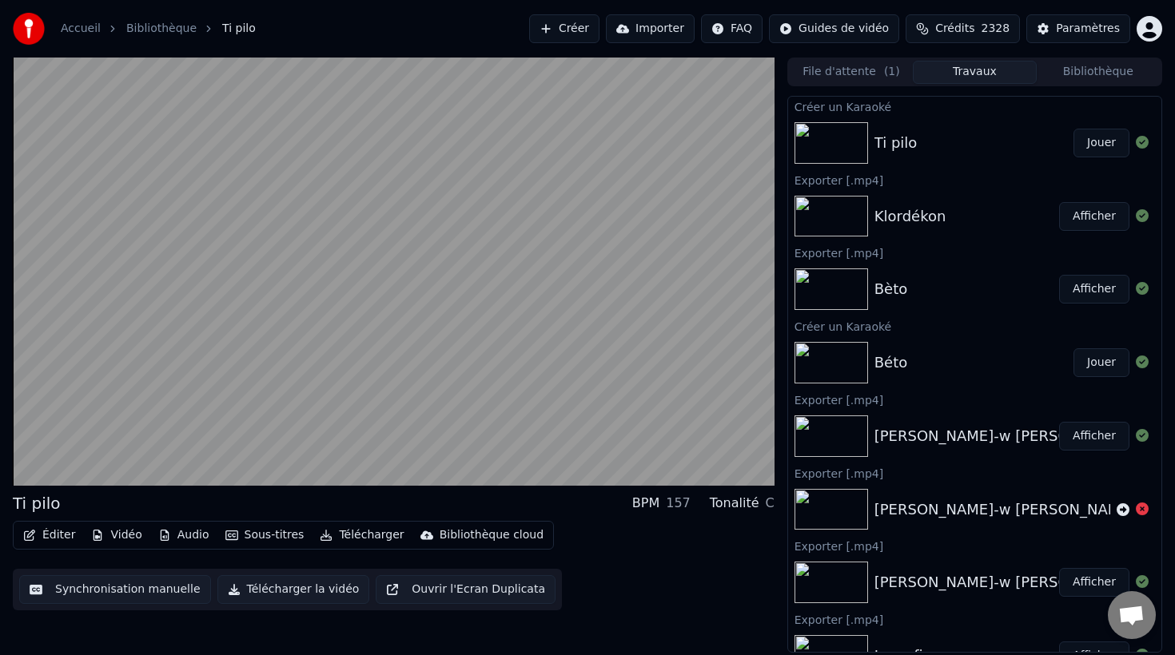
click at [285, 593] on button "Télécharger la vidéo" at bounding box center [293, 589] width 153 height 29
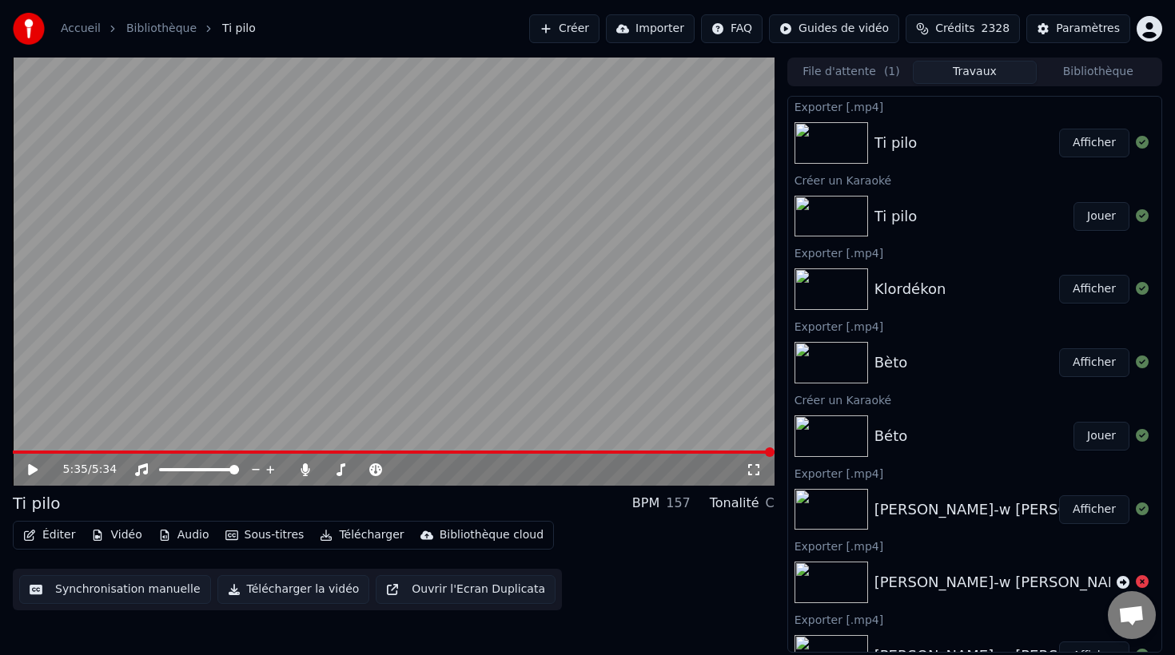
click at [153, 27] on link "Bibliothèque" at bounding box center [161, 29] width 70 height 16
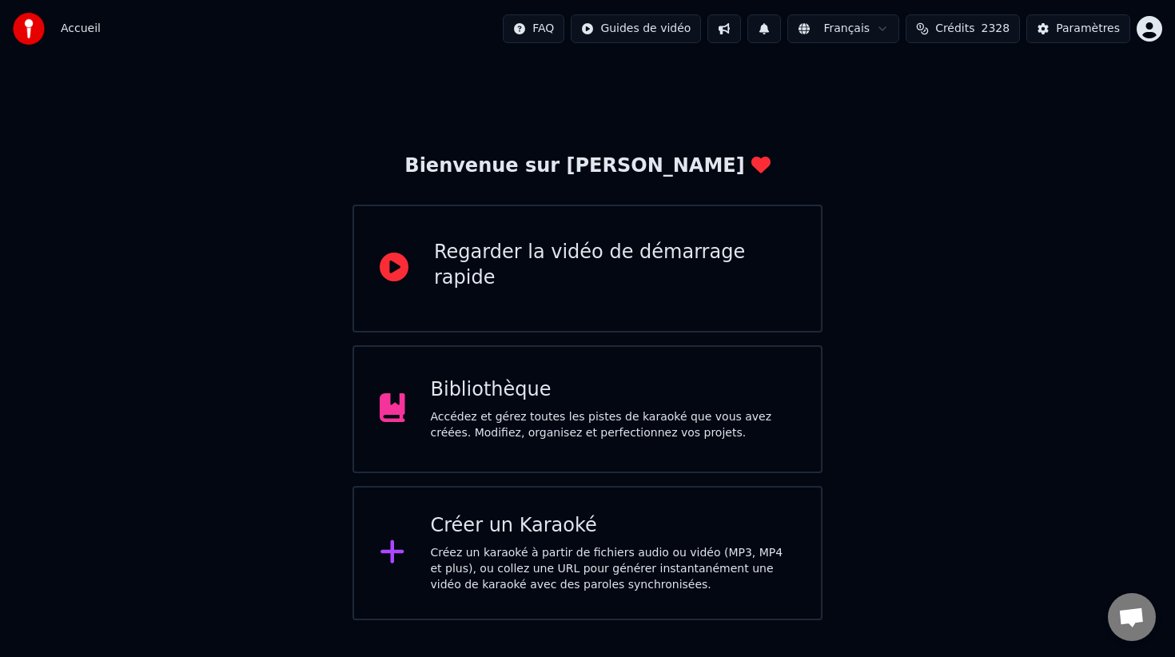
click at [603, 390] on div "Bibliothèque" at bounding box center [613, 390] width 365 height 26
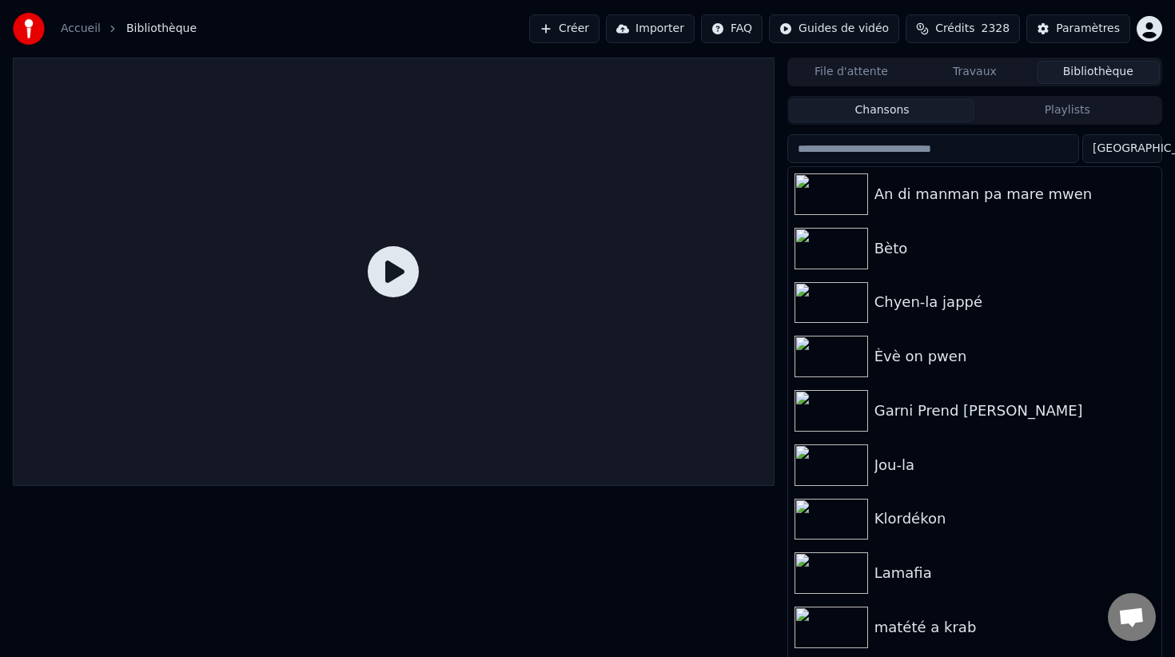
click at [1124, 154] on html "Accueil Bibliothèque Créer Importer FAQ Guides de vidéo Crédits 2328 Paramètres…" at bounding box center [587, 328] width 1175 height 657
